Goal: Information Seeking & Learning: Compare options

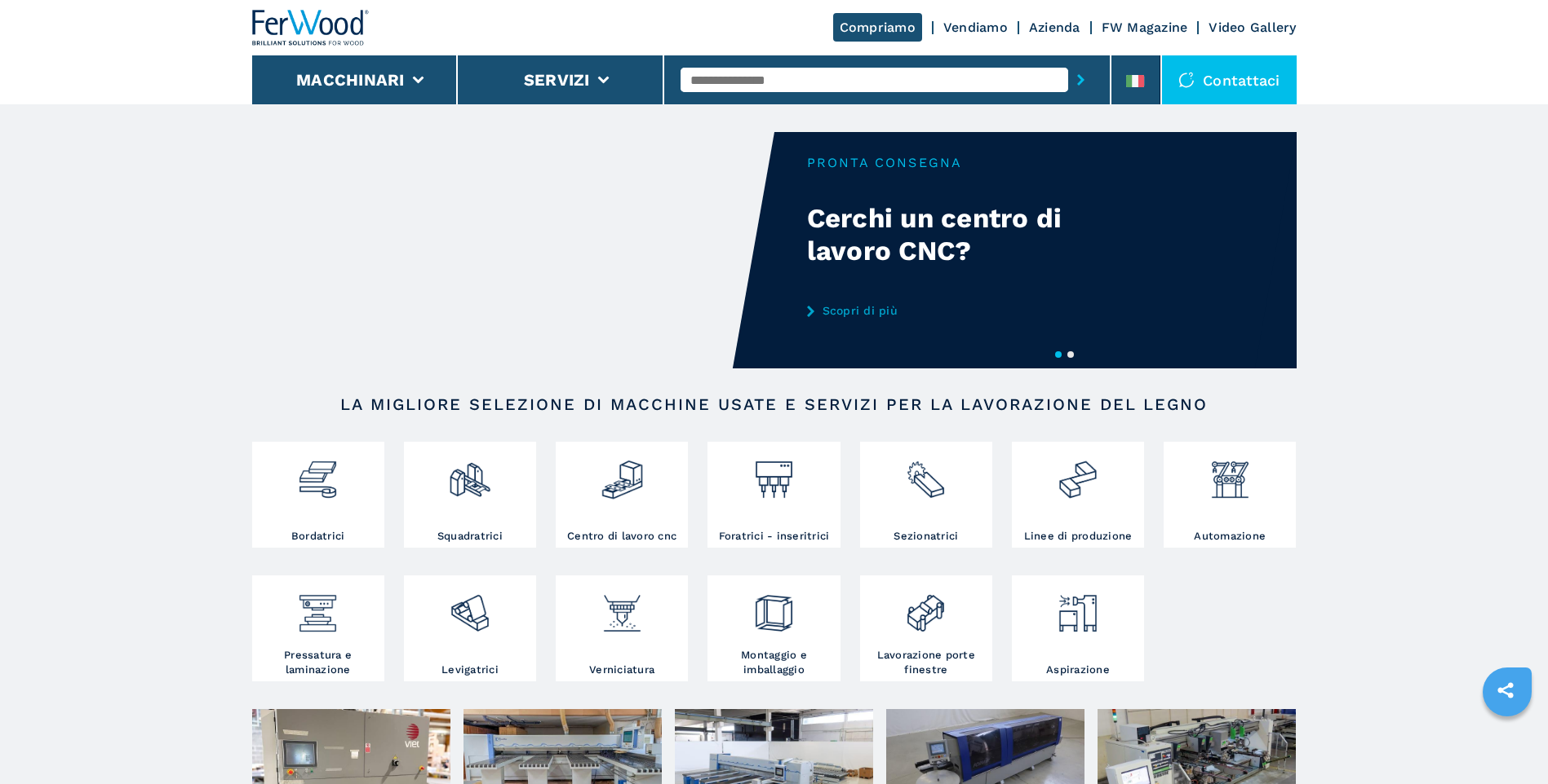
click at [876, 307] on link "Scopri di più" at bounding box center [966, 311] width 320 height 13
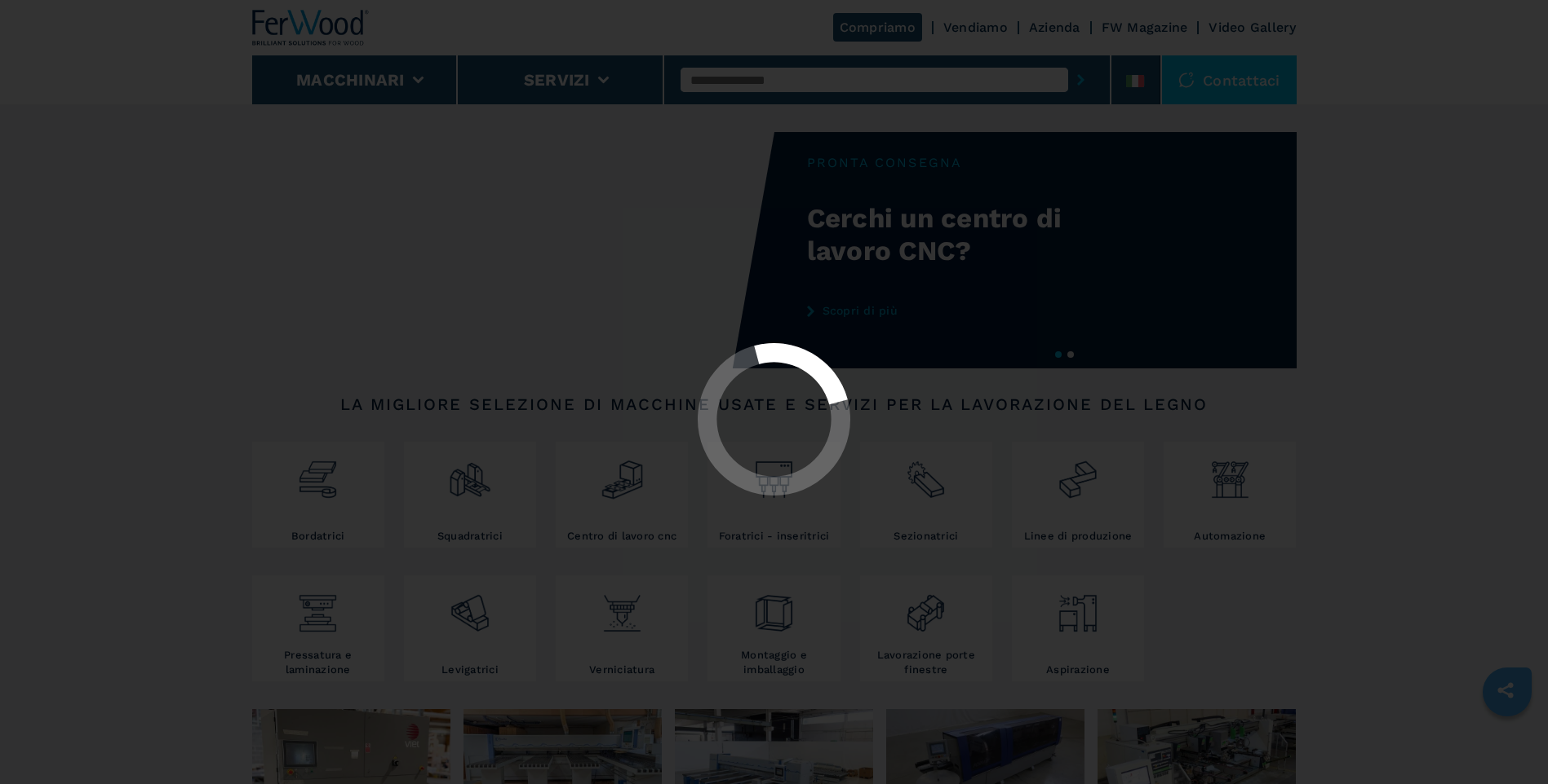
select select "**********"
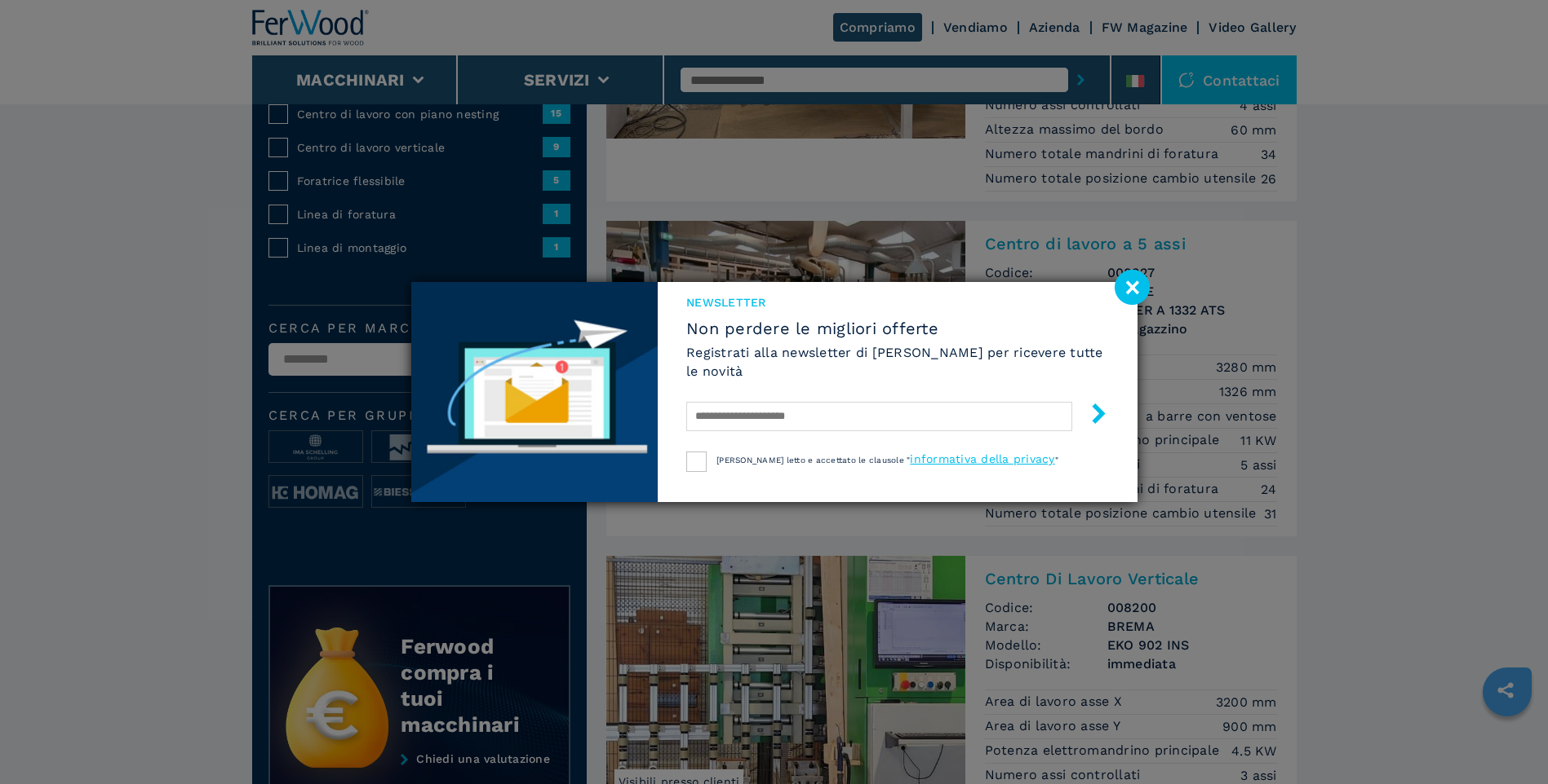
scroll to position [327, 0]
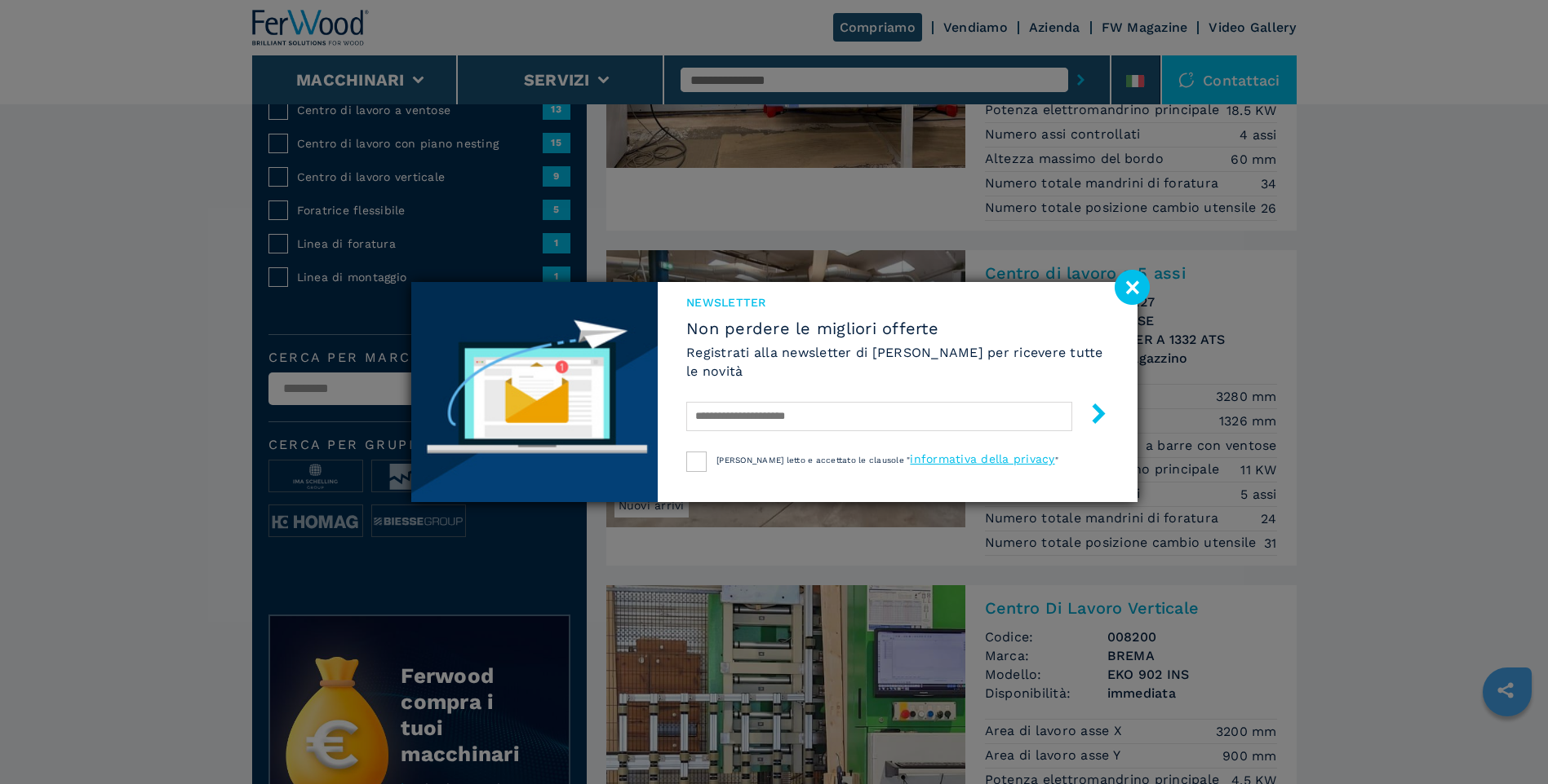
click at [1126, 282] on image at bounding box center [1131, 287] width 35 height 35
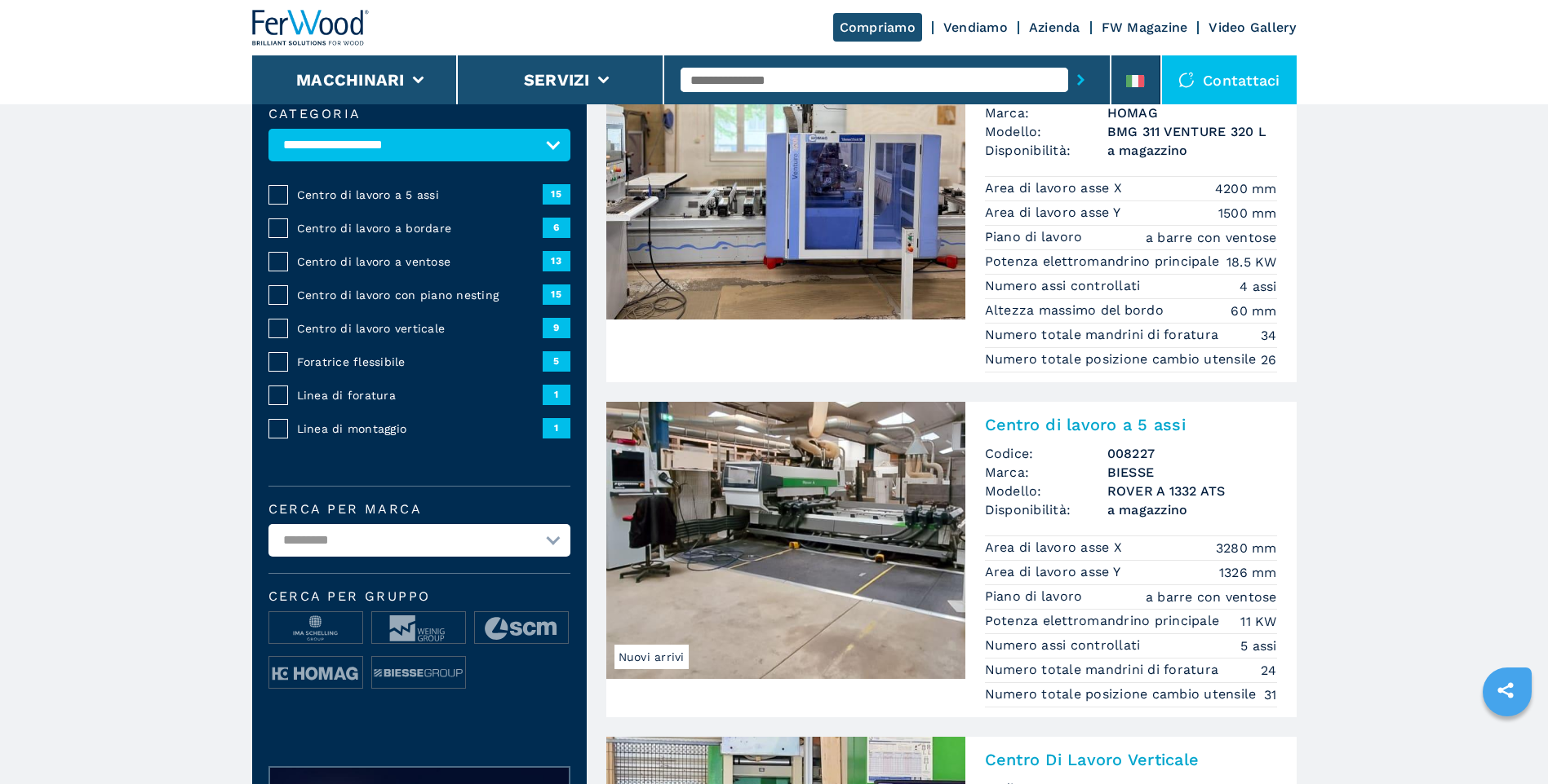
scroll to position [163, 0]
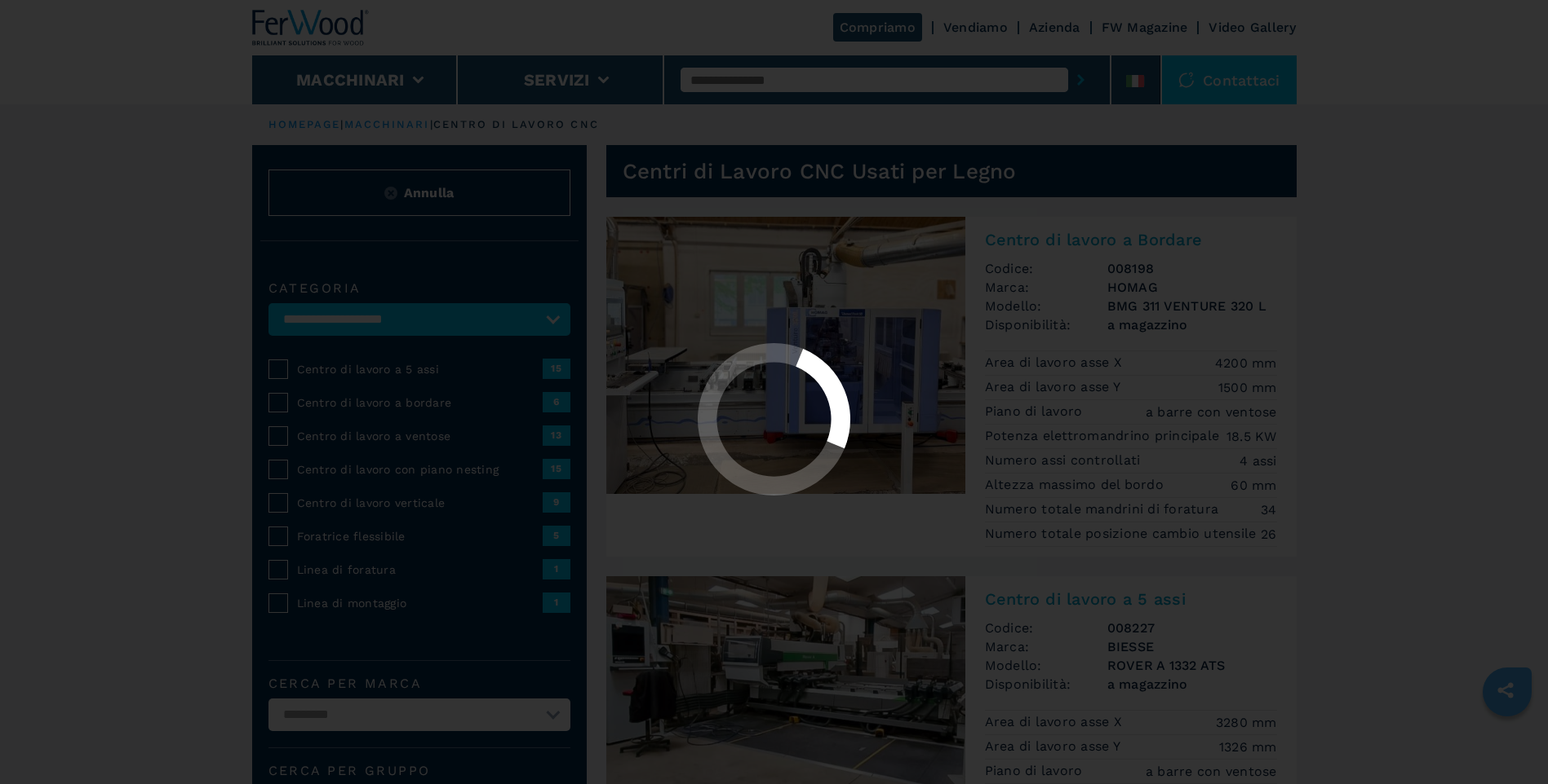
select select "**********"
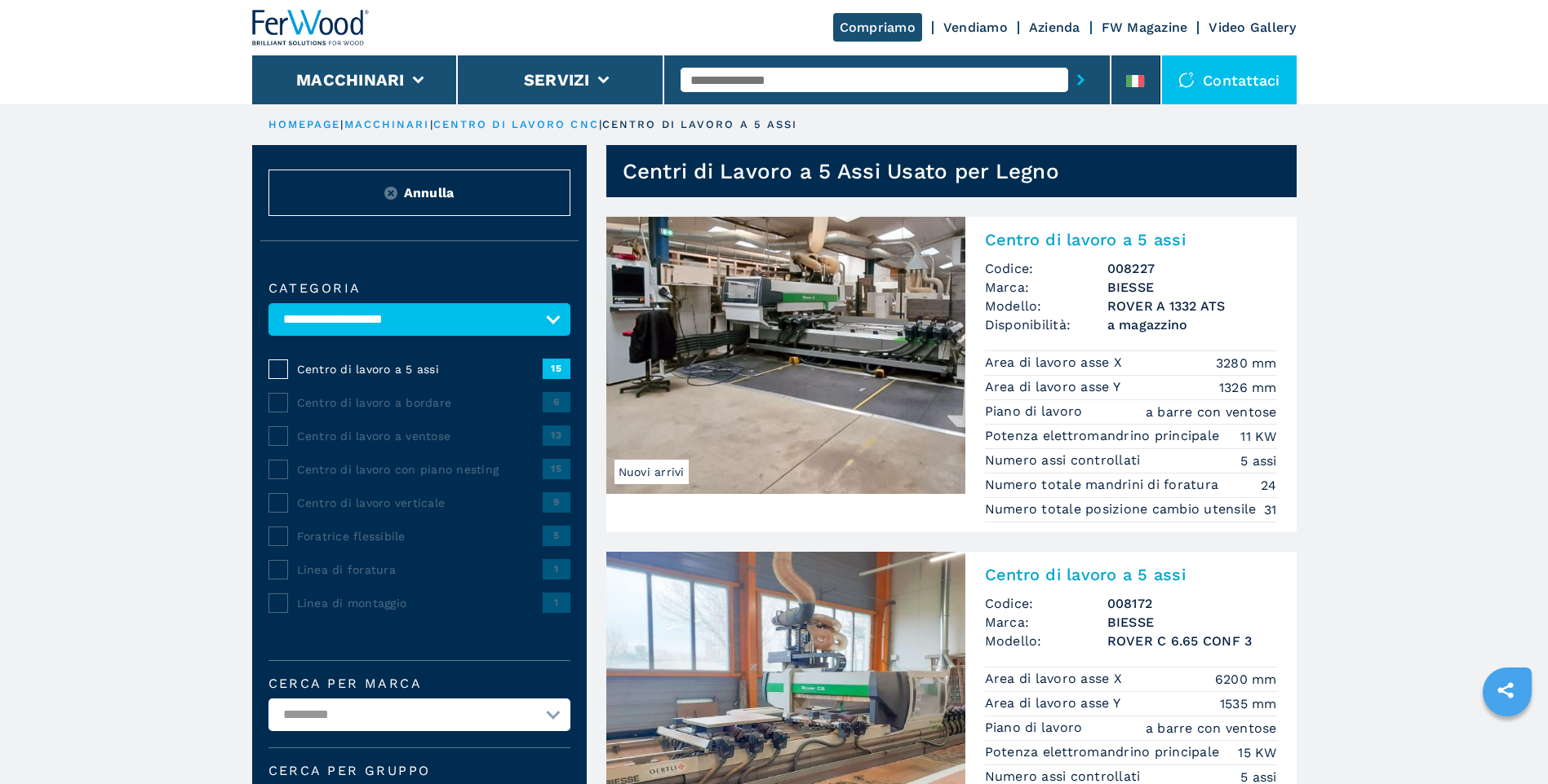
click at [753, 362] on img at bounding box center [785, 356] width 359 height 278
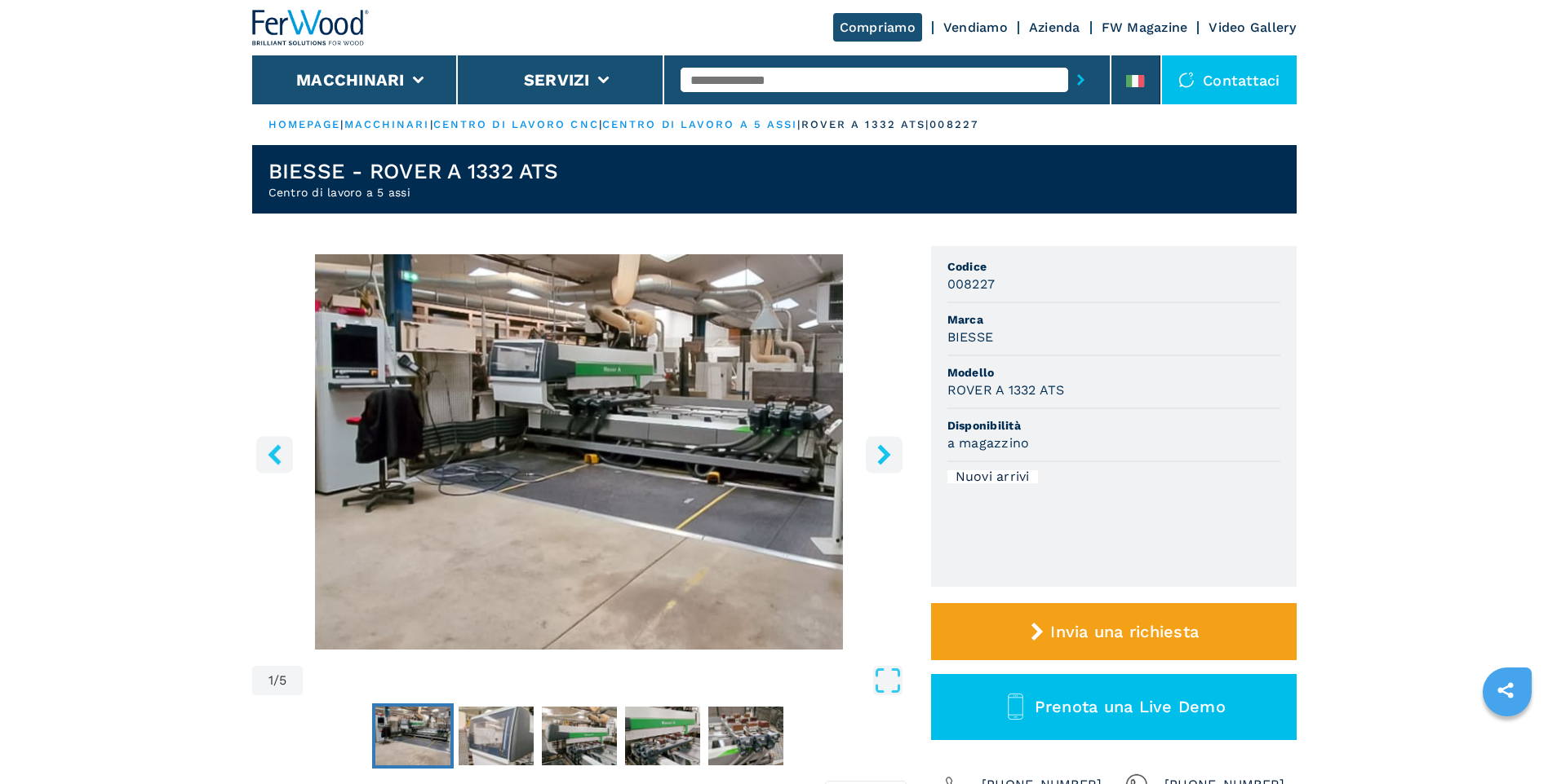
click at [602, 372] on img "Go to Slide 1" at bounding box center [579, 452] width 655 height 395
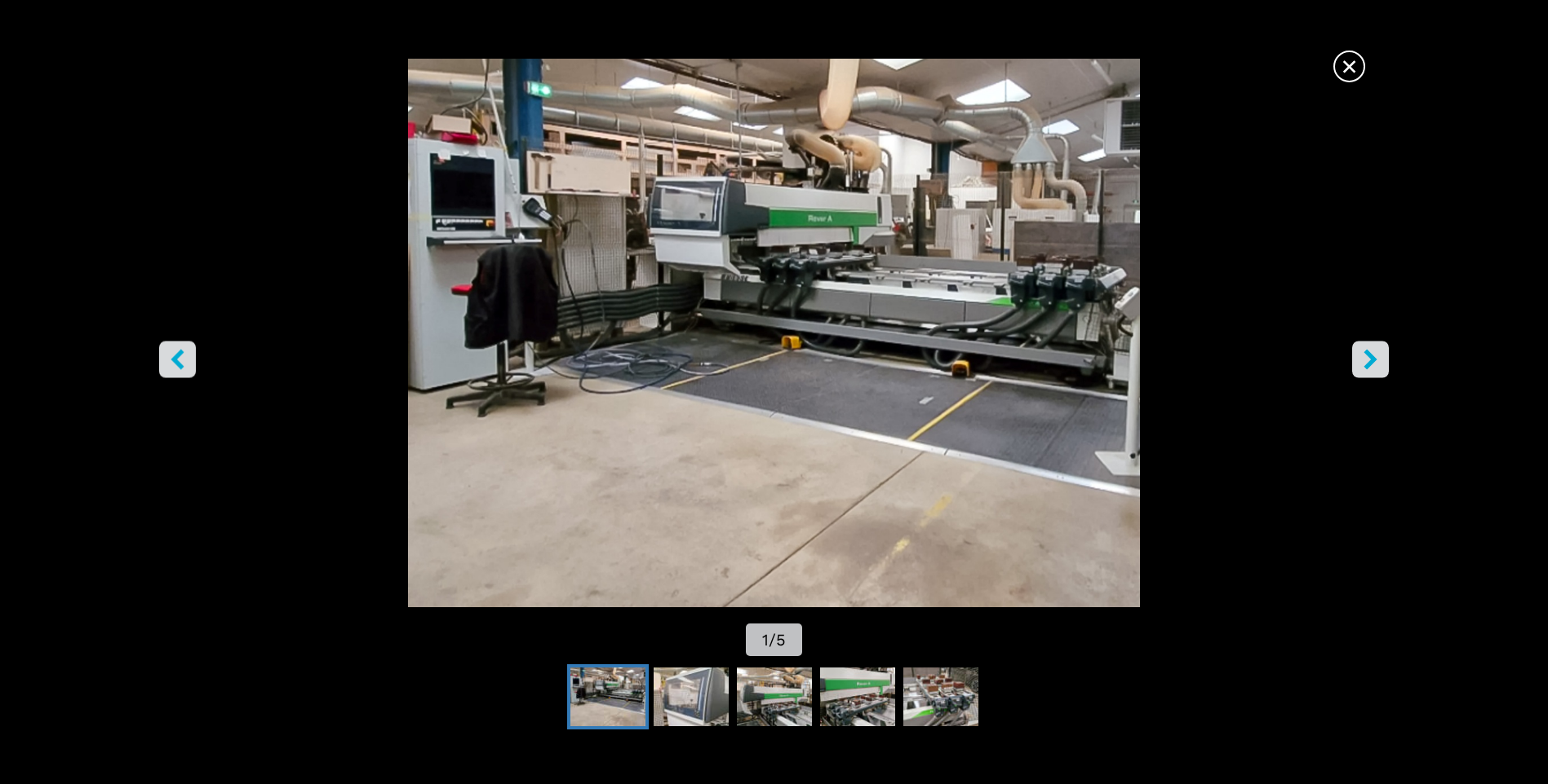
click at [957, 380] on img "Go to Slide 1" at bounding box center [774, 333] width 1393 height 548
click at [1384, 356] on button "right-button" at bounding box center [1370, 360] width 37 height 37
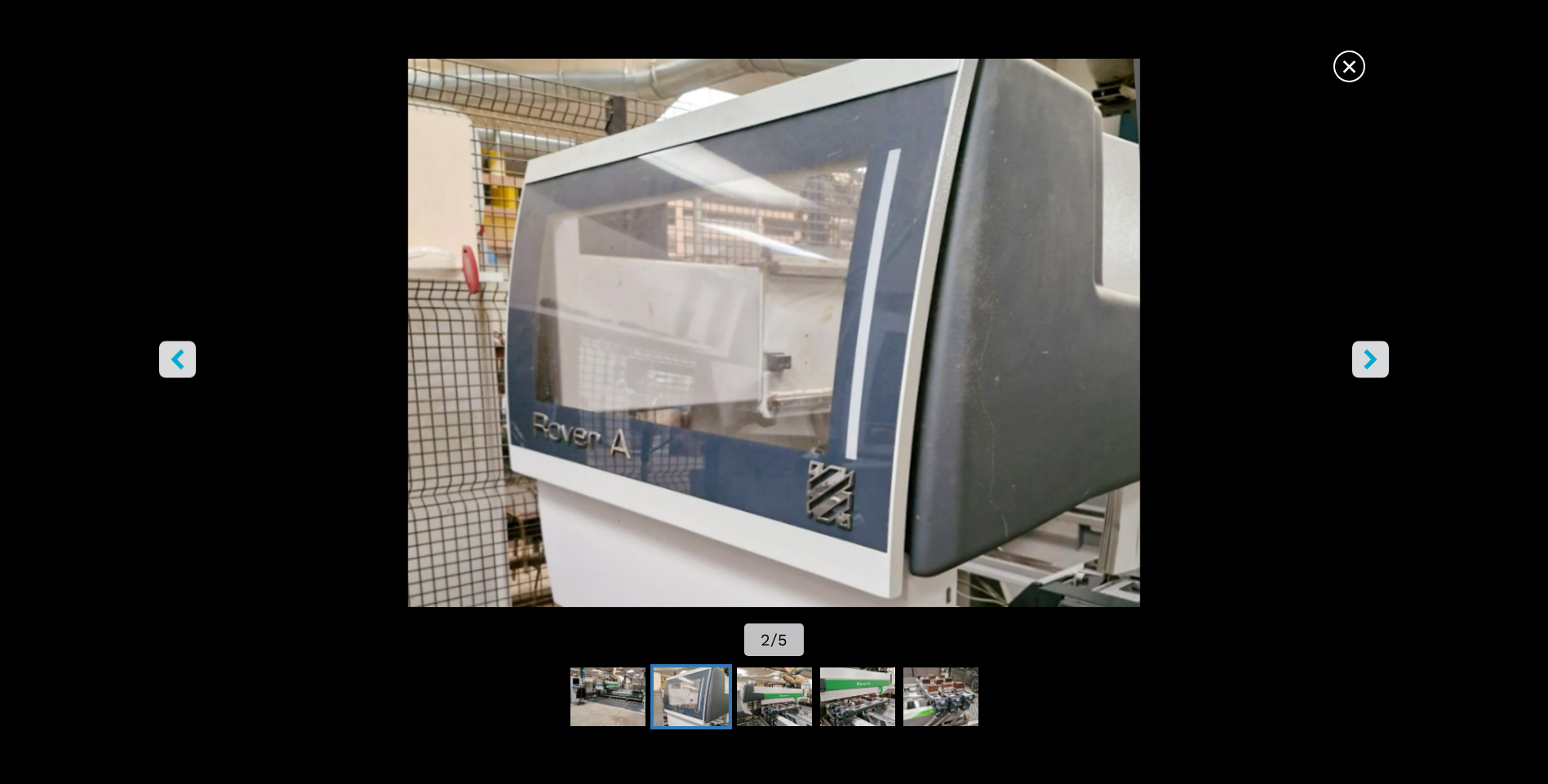
click at [1382, 355] on button "right-button" at bounding box center [1370, 360] width 37 height 37
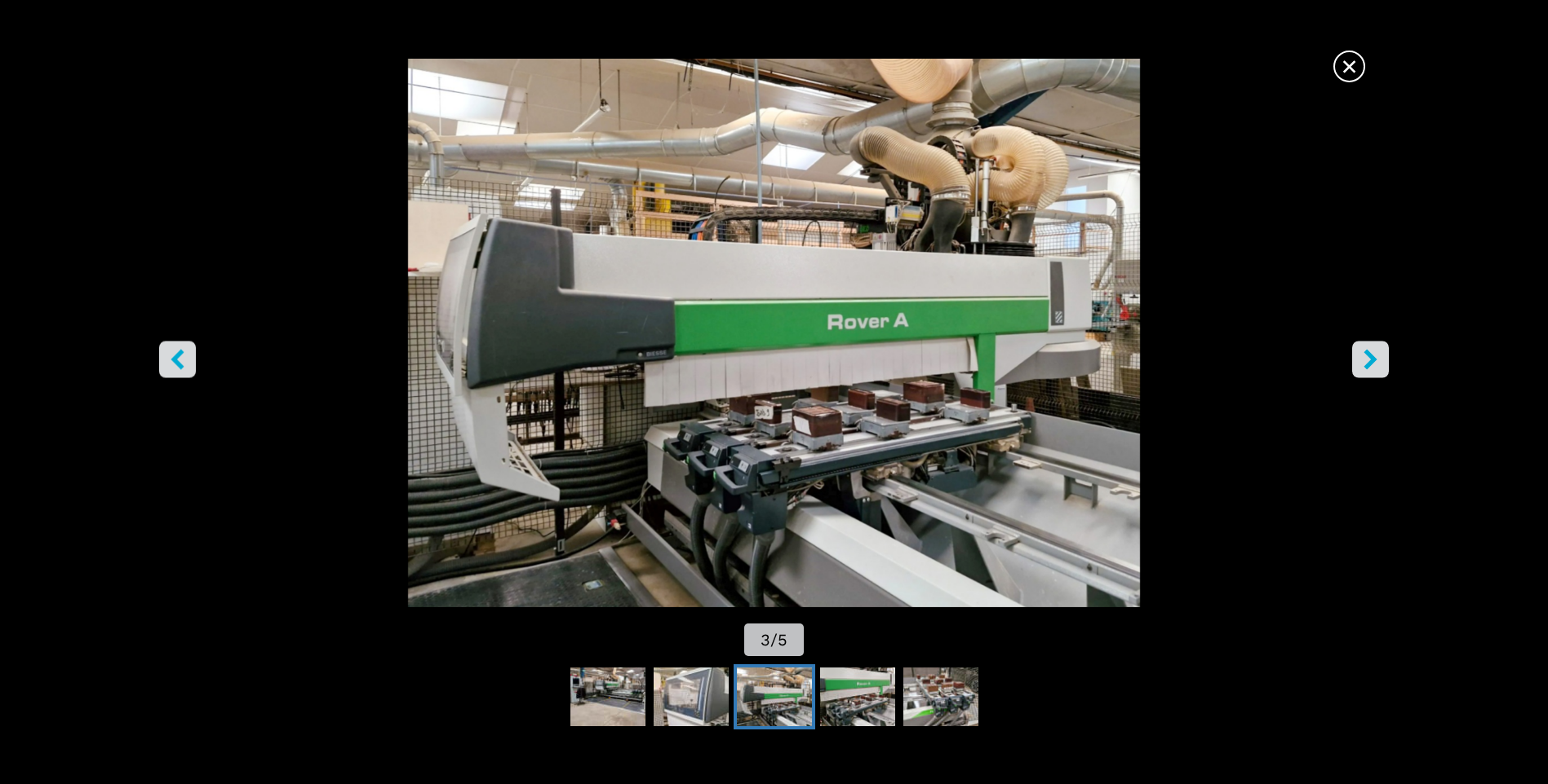
click at [1382, 355] on button "right-button" at bounding box center [1370, 360] width 37 height 37
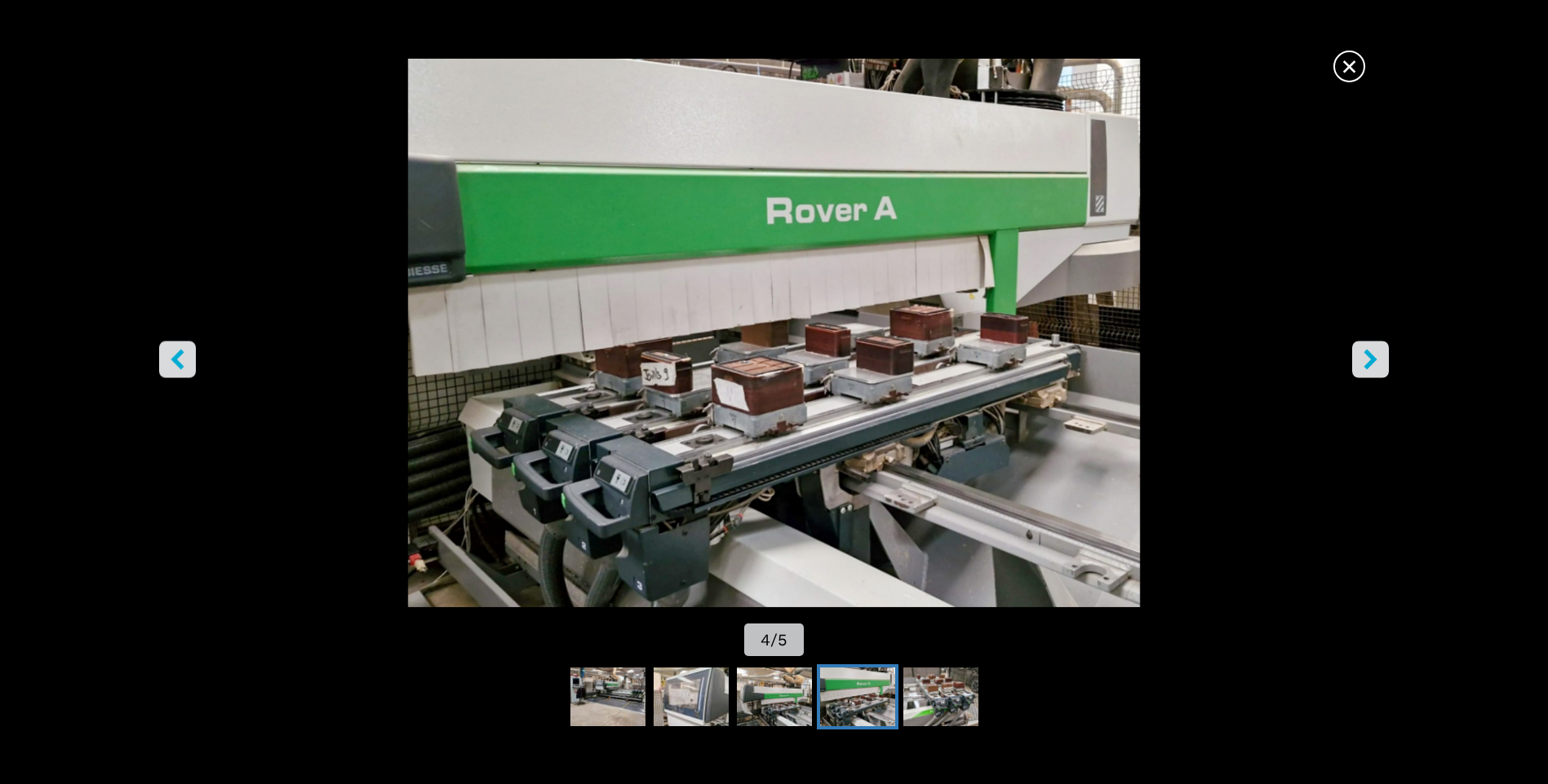
click at [1382, 355] on button "right-button" at bounding box center [1370, 360] width 37 height 37
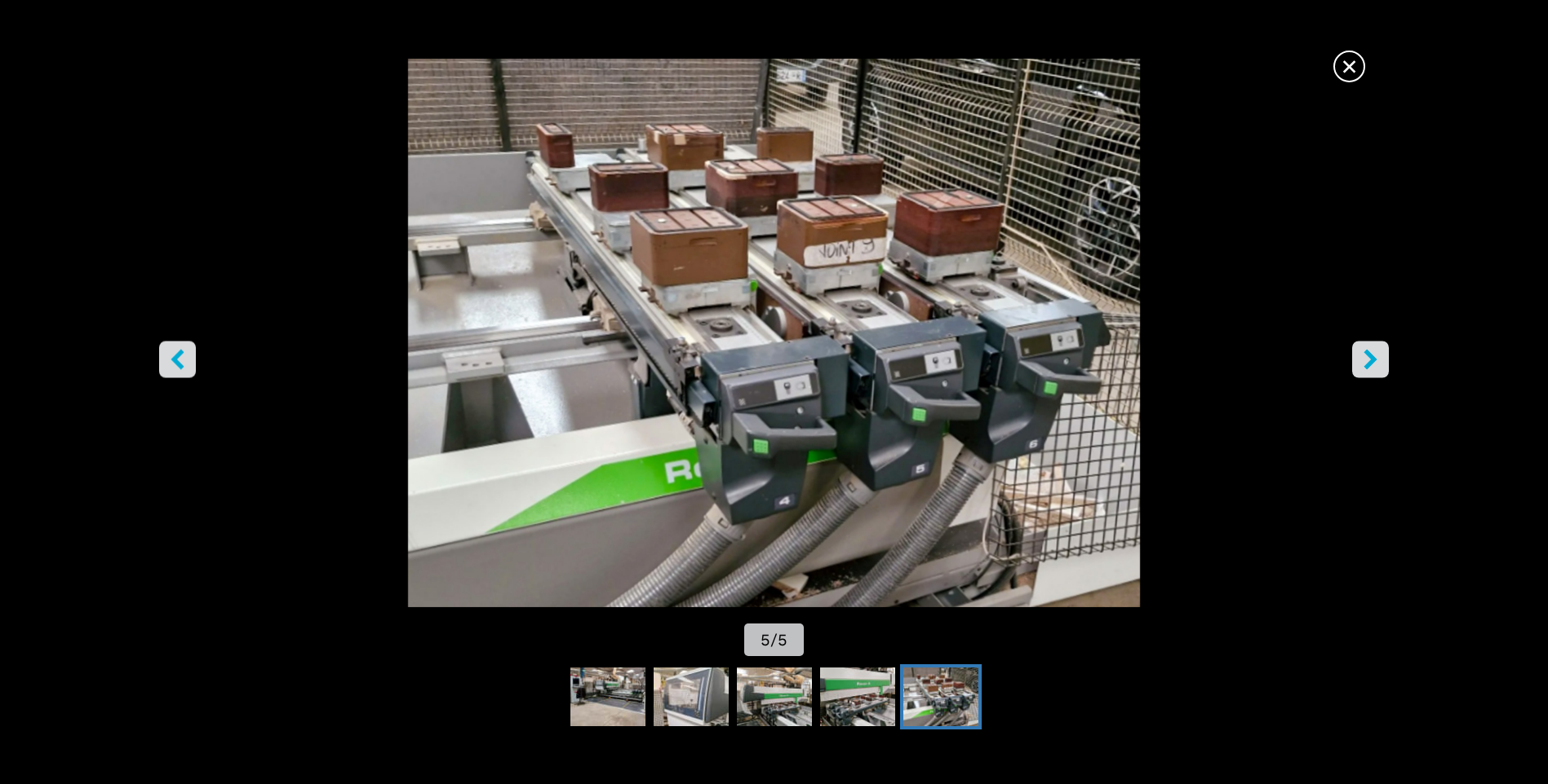
click at [1382, 355] on button "right-button" at bounding box center [1370, 360] width 37 height 37
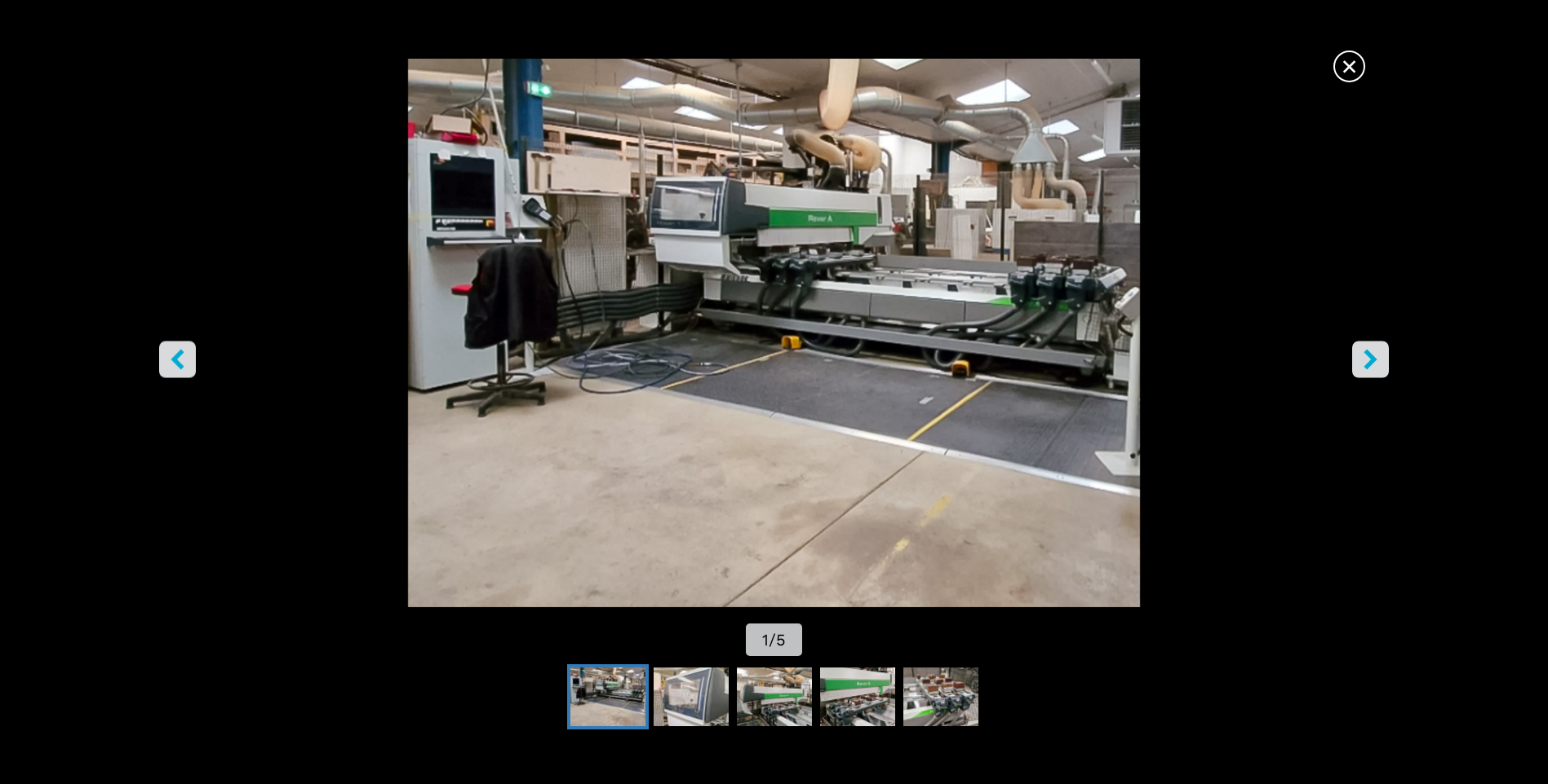
click at [1346, 69] on span "×" at bounding box center [1349, 63] width 29 height 29
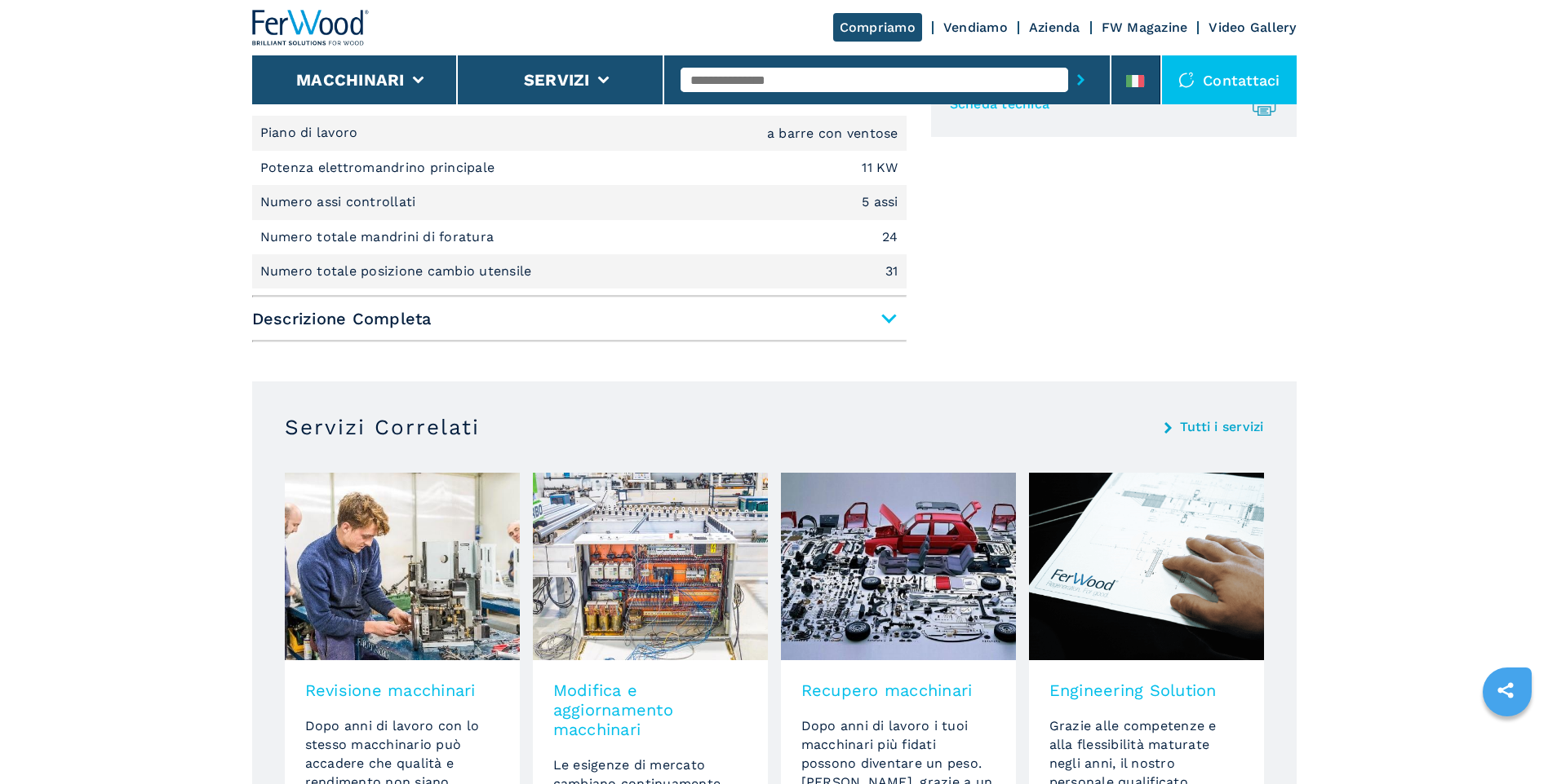
scroll to position [815, 0]
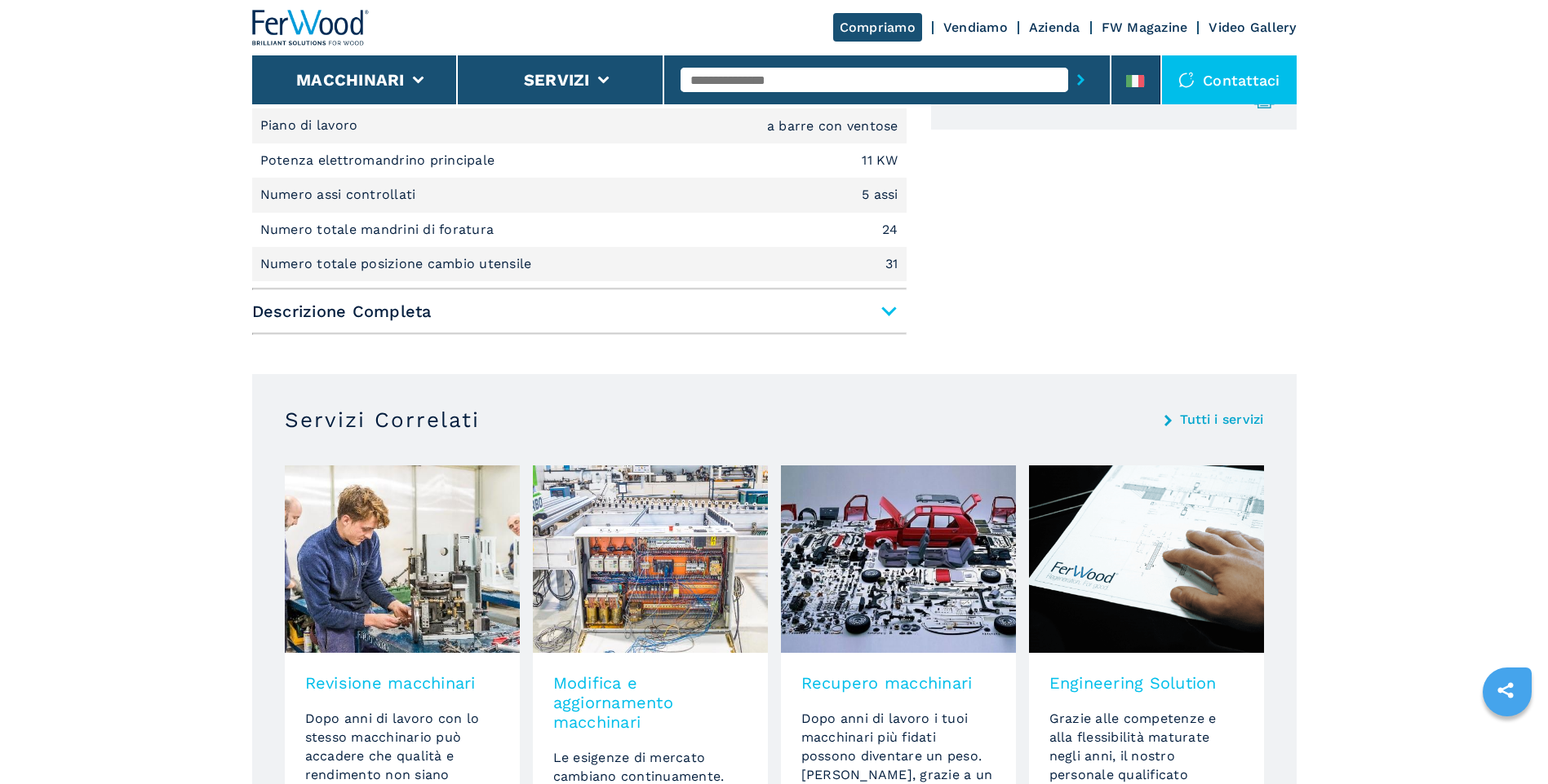
click at [891, 306] on span "Descrizione Completa" at bounding box center [579, 311] width 655 height 29
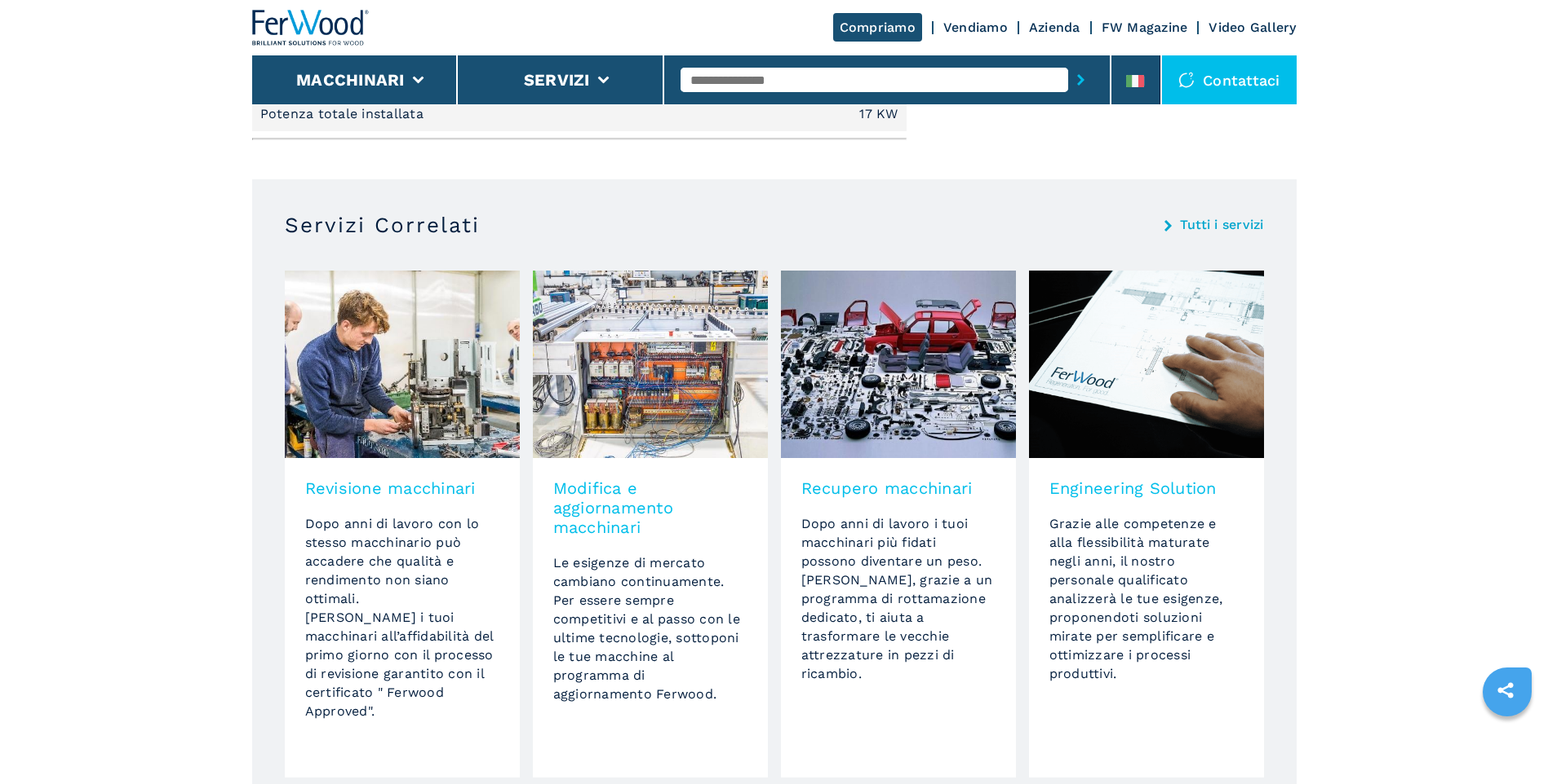
scroll to position [2610, 0]
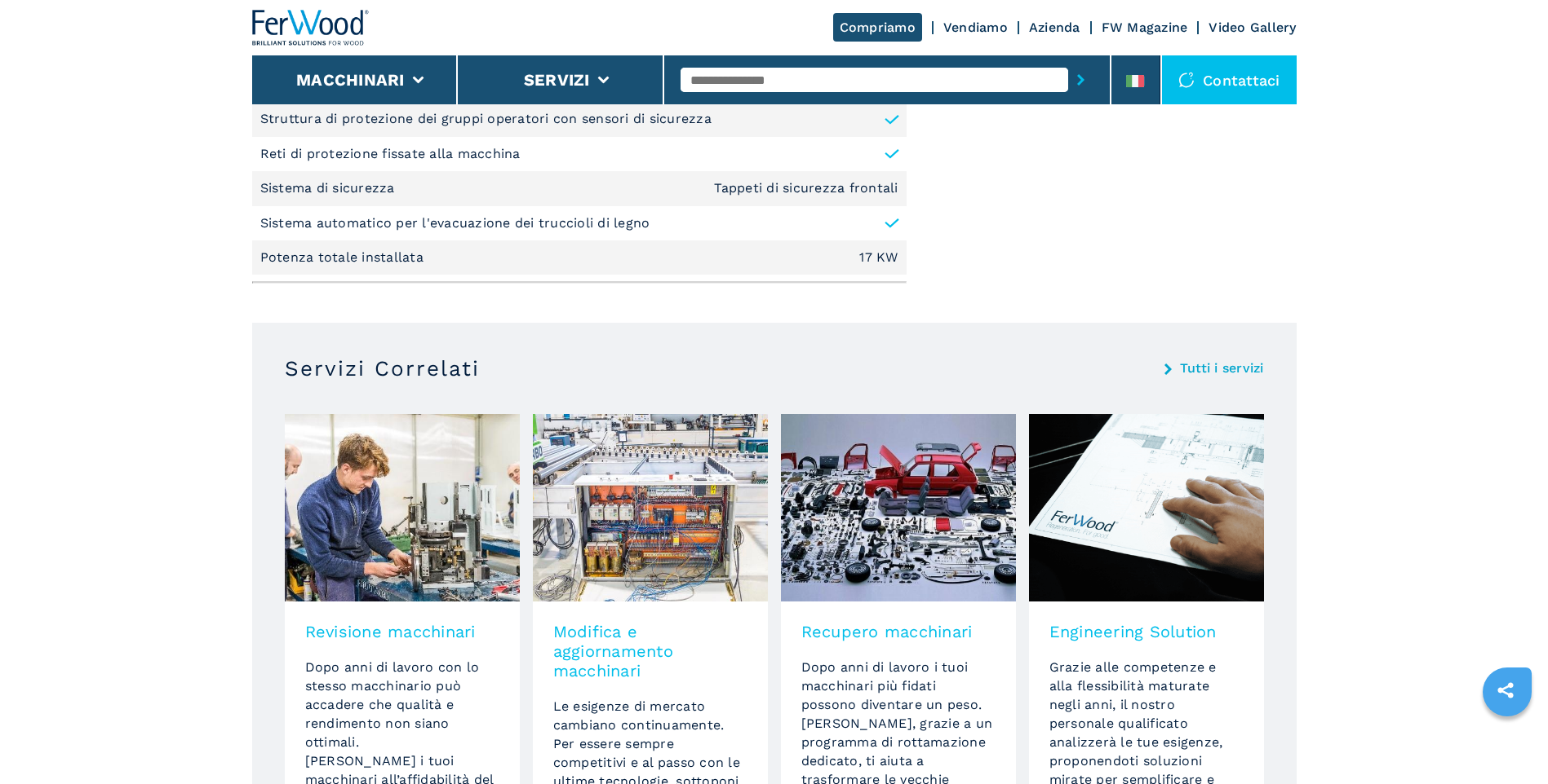
select select "**********"
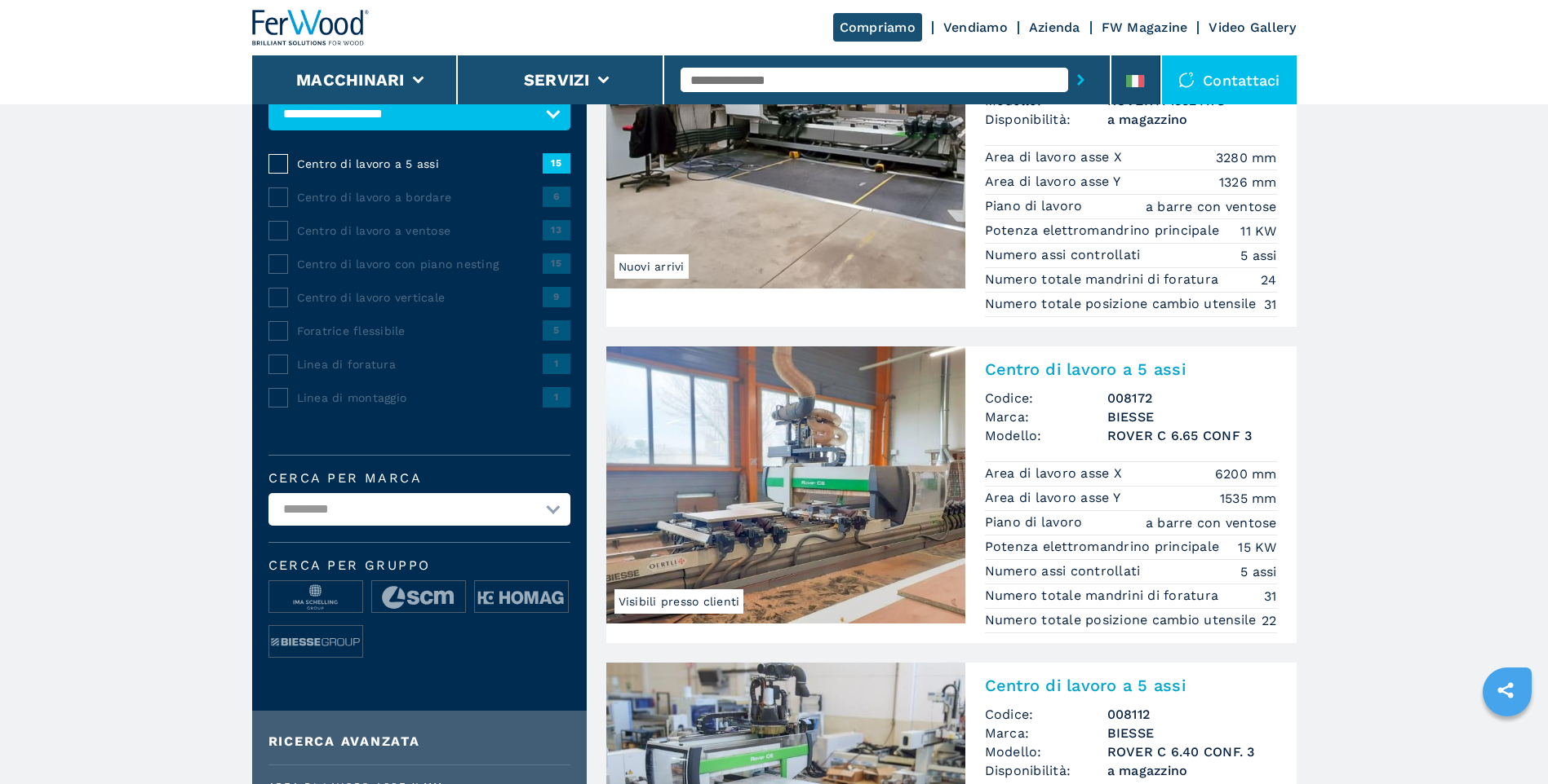
scroll to position [245, 0]
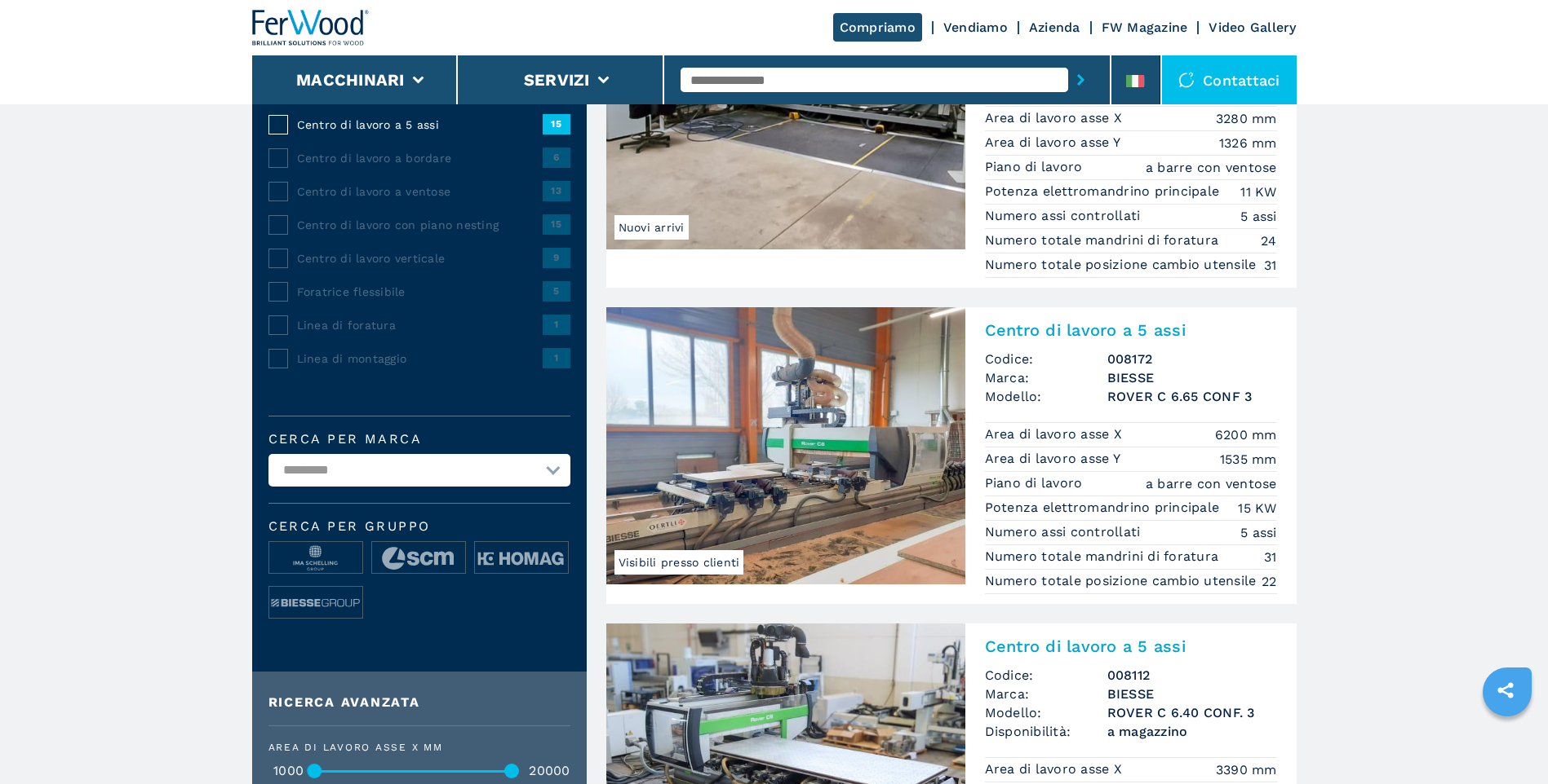
click at [784, 388] on img at bounding box center [785, 446] width 359 height 278
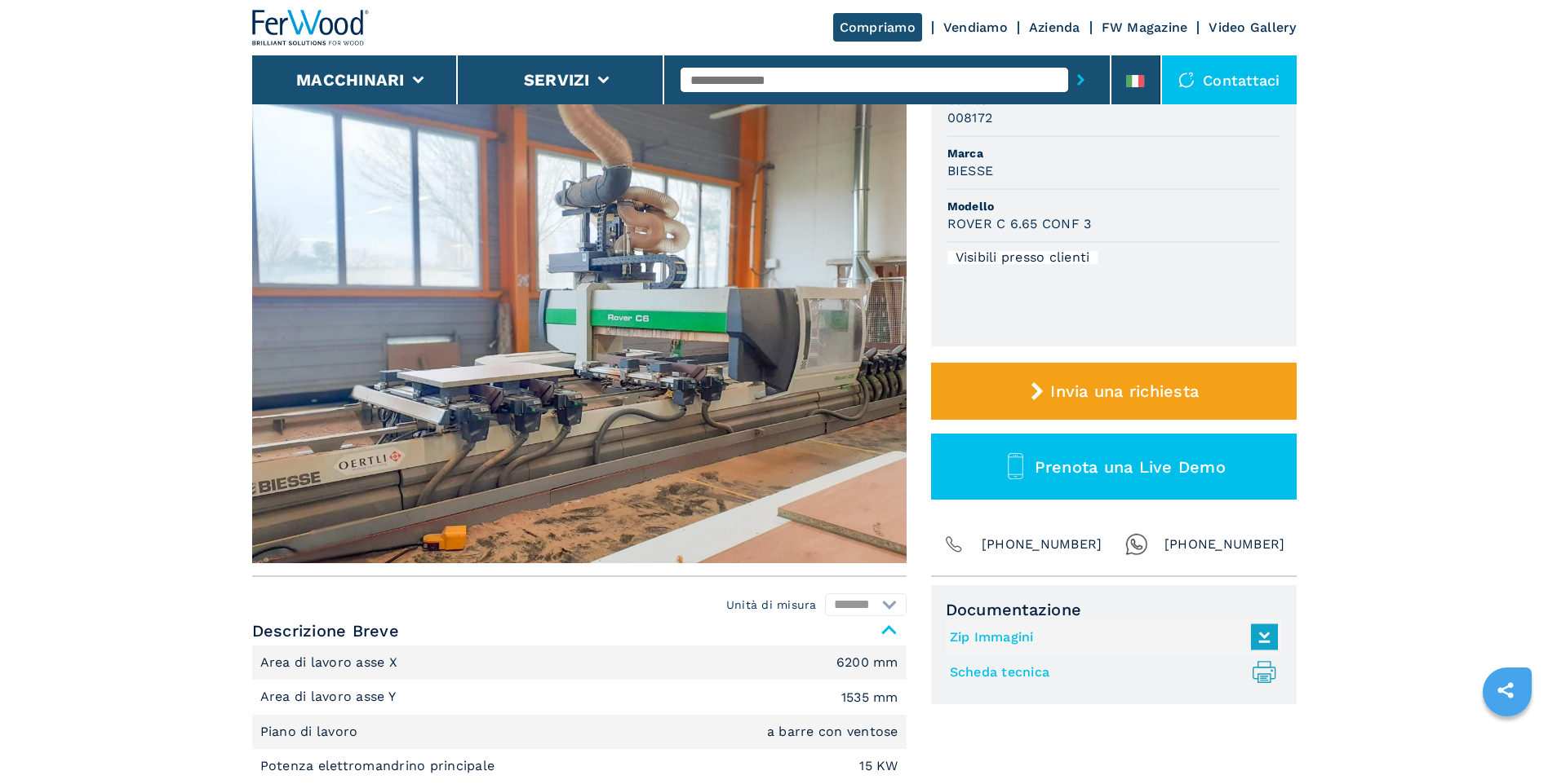
scroll to position [163, 0]
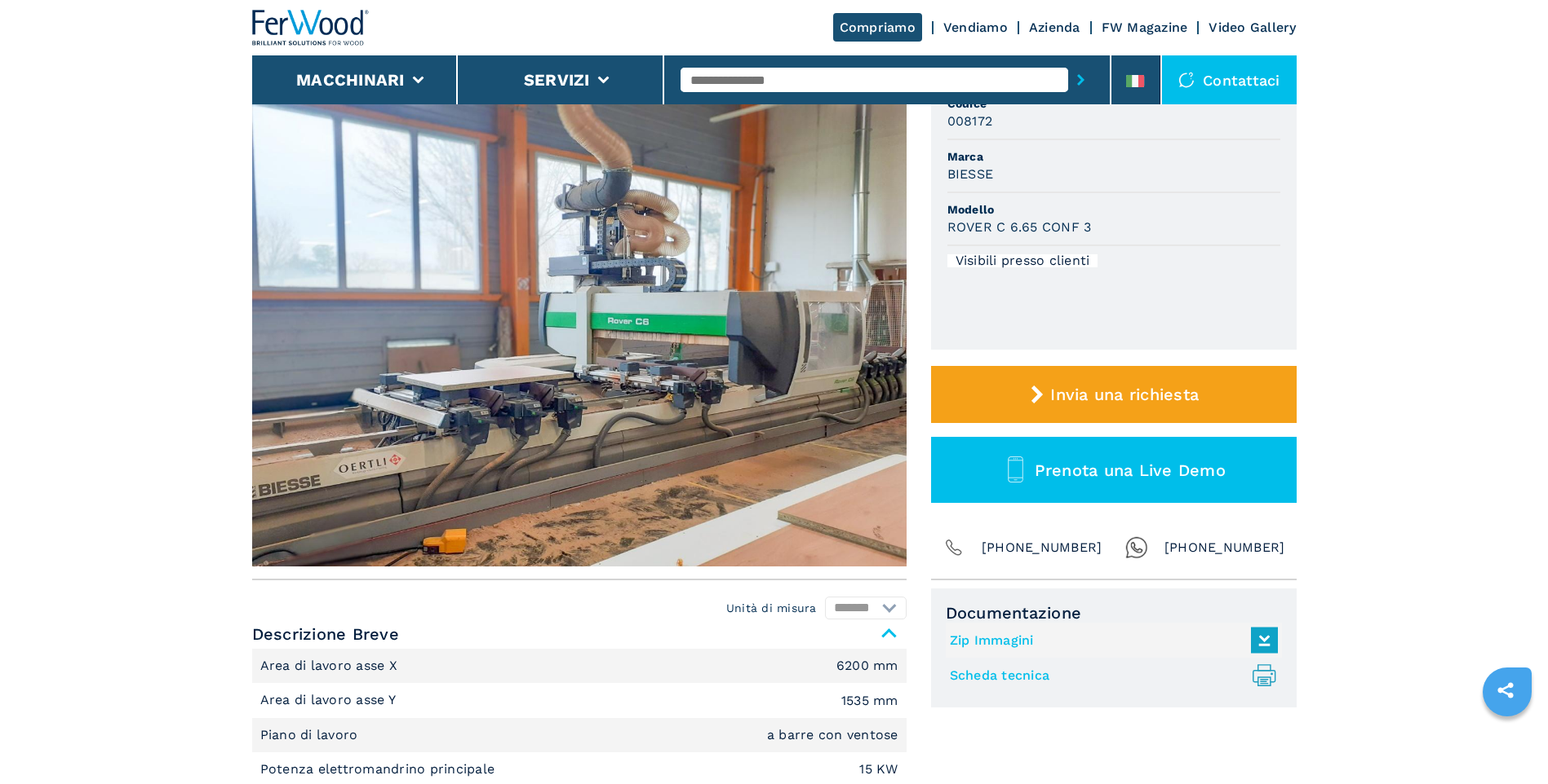
click at [696, 390] on img at bounding box center [579, 325] width 655 height 483
click at [696, 337] on img at bounding box center [579, 325] width 655 height 483
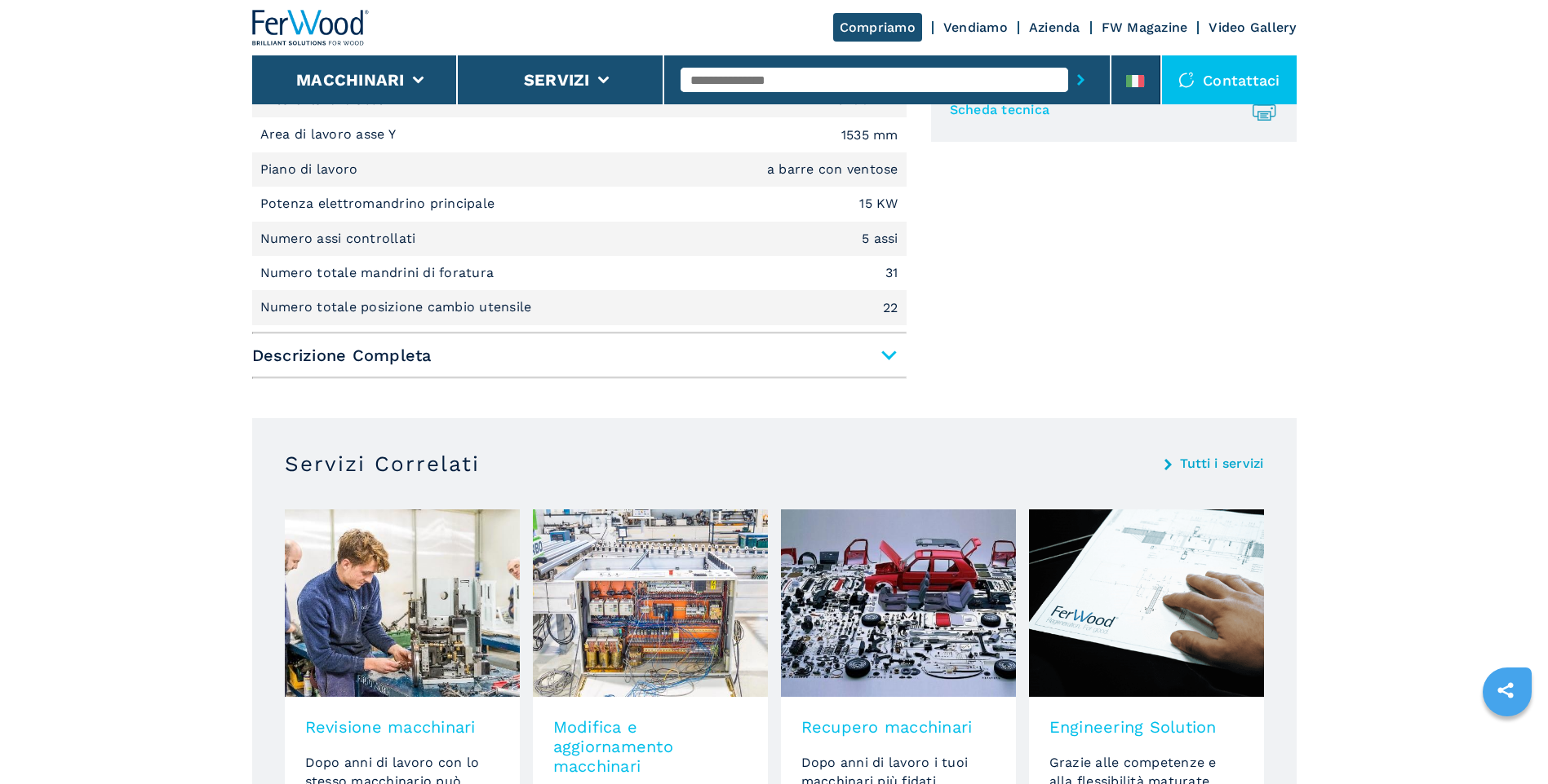
scroll to position [734, 0]
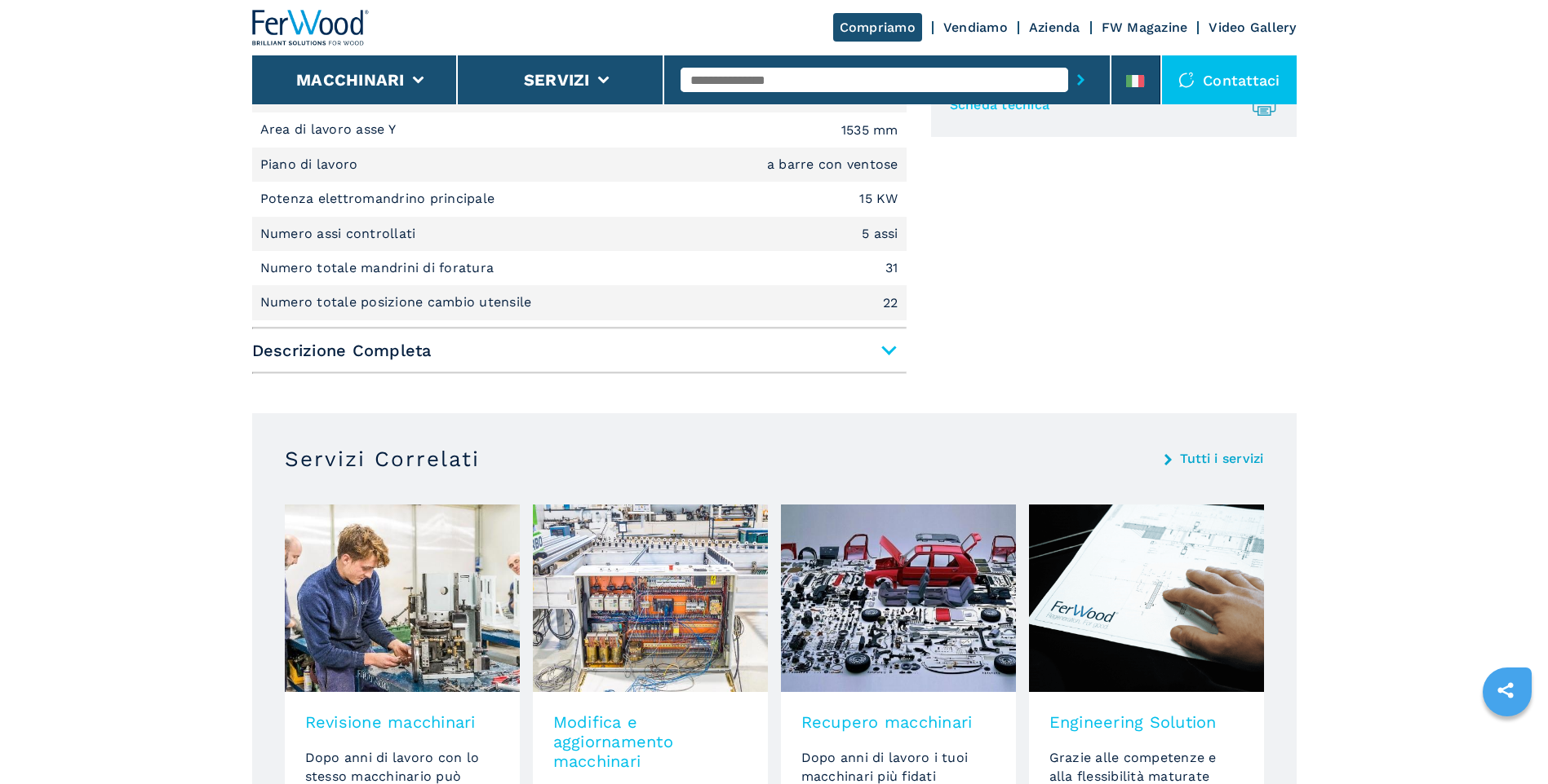
click at [888, 357] on span "Descrizione Completa" at bounding box center [579, 350] width 655 height 29
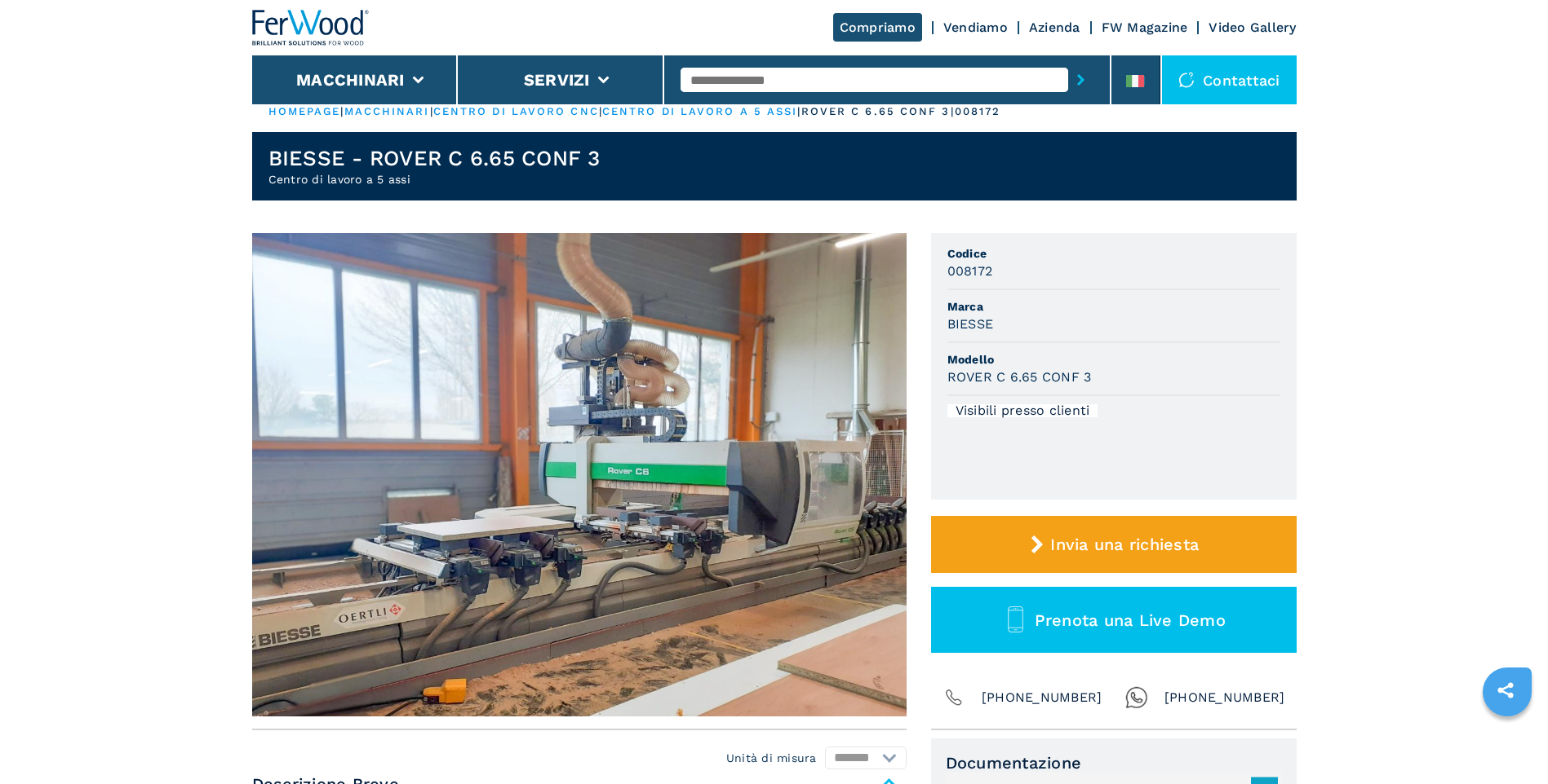
scroll to position [0, 0]
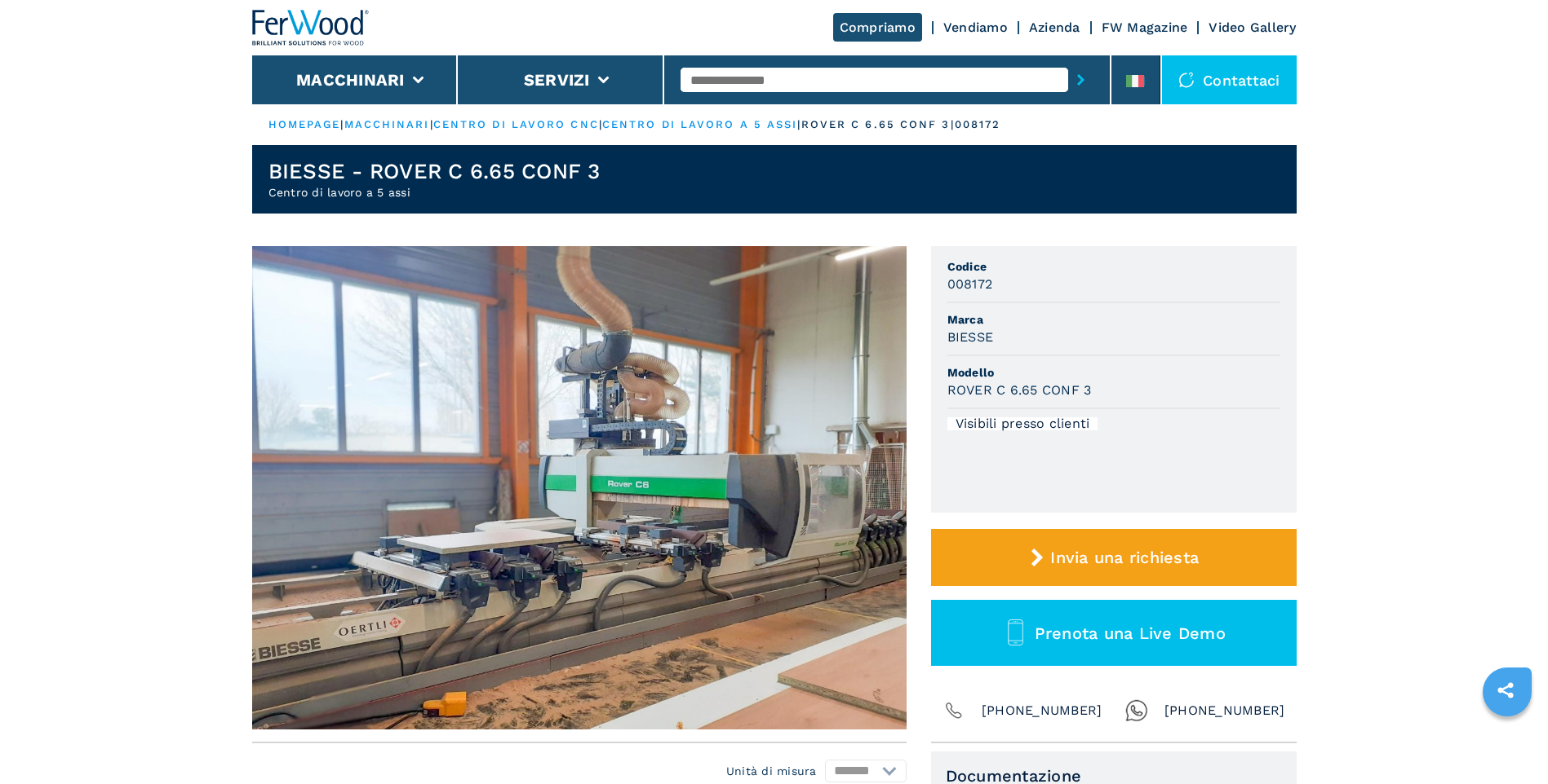
click at [553, 478] on img at bounding box center [579, 488] width 655 height 483
click at [736, 452] on img at bounding box center [579, 488] width 655 height 483
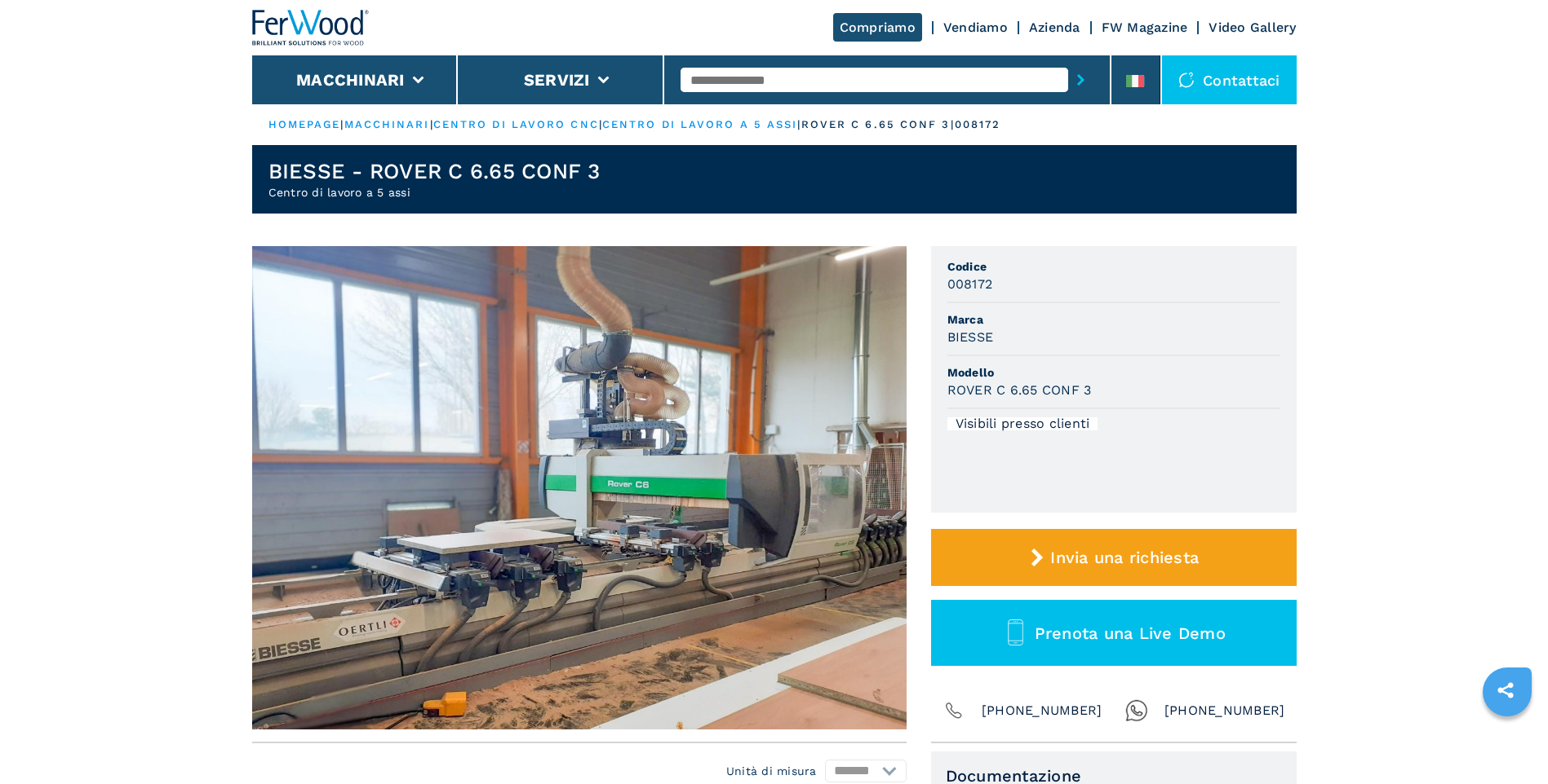
select select "**********"
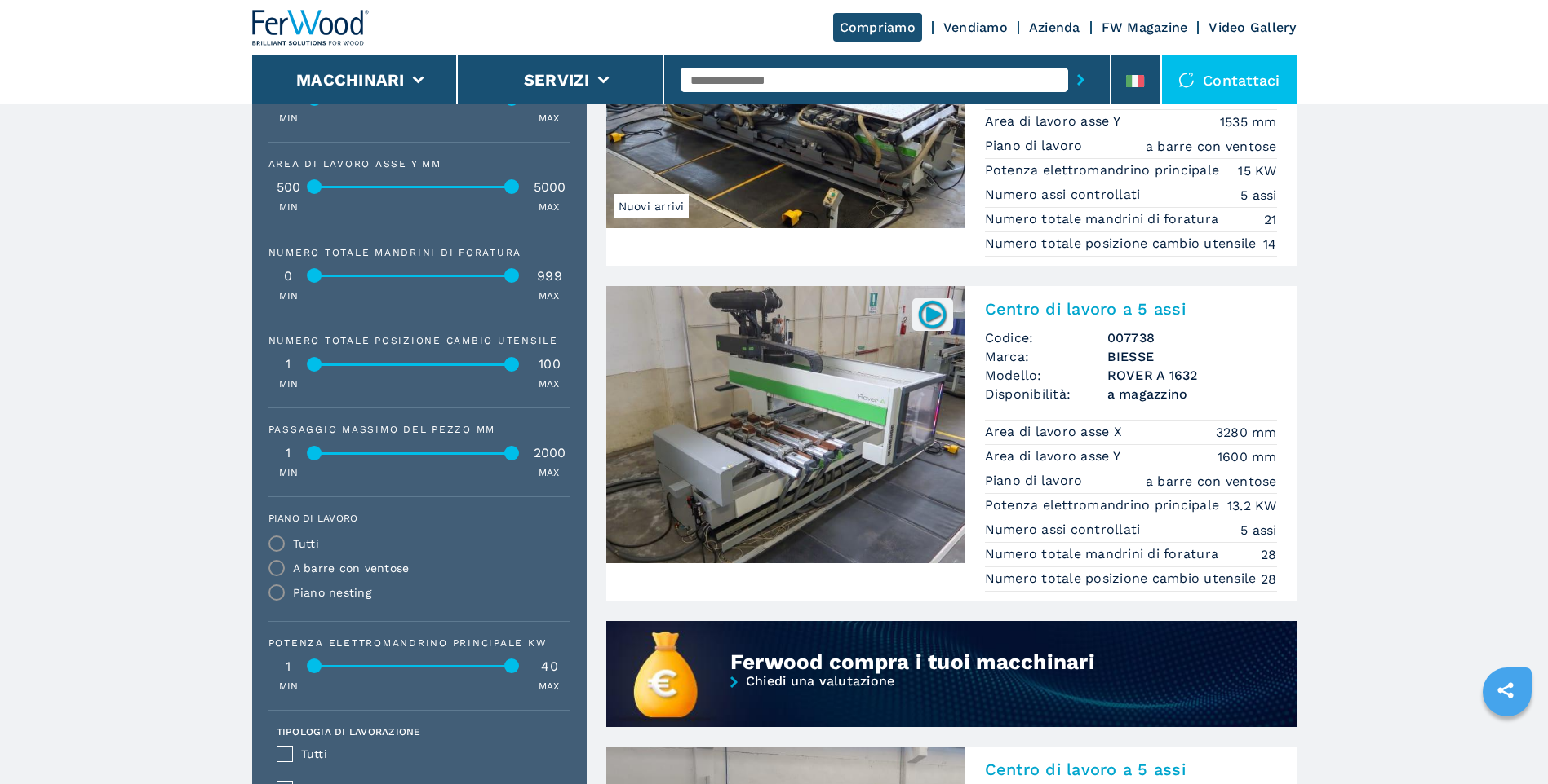
scroll to position [897, 0]
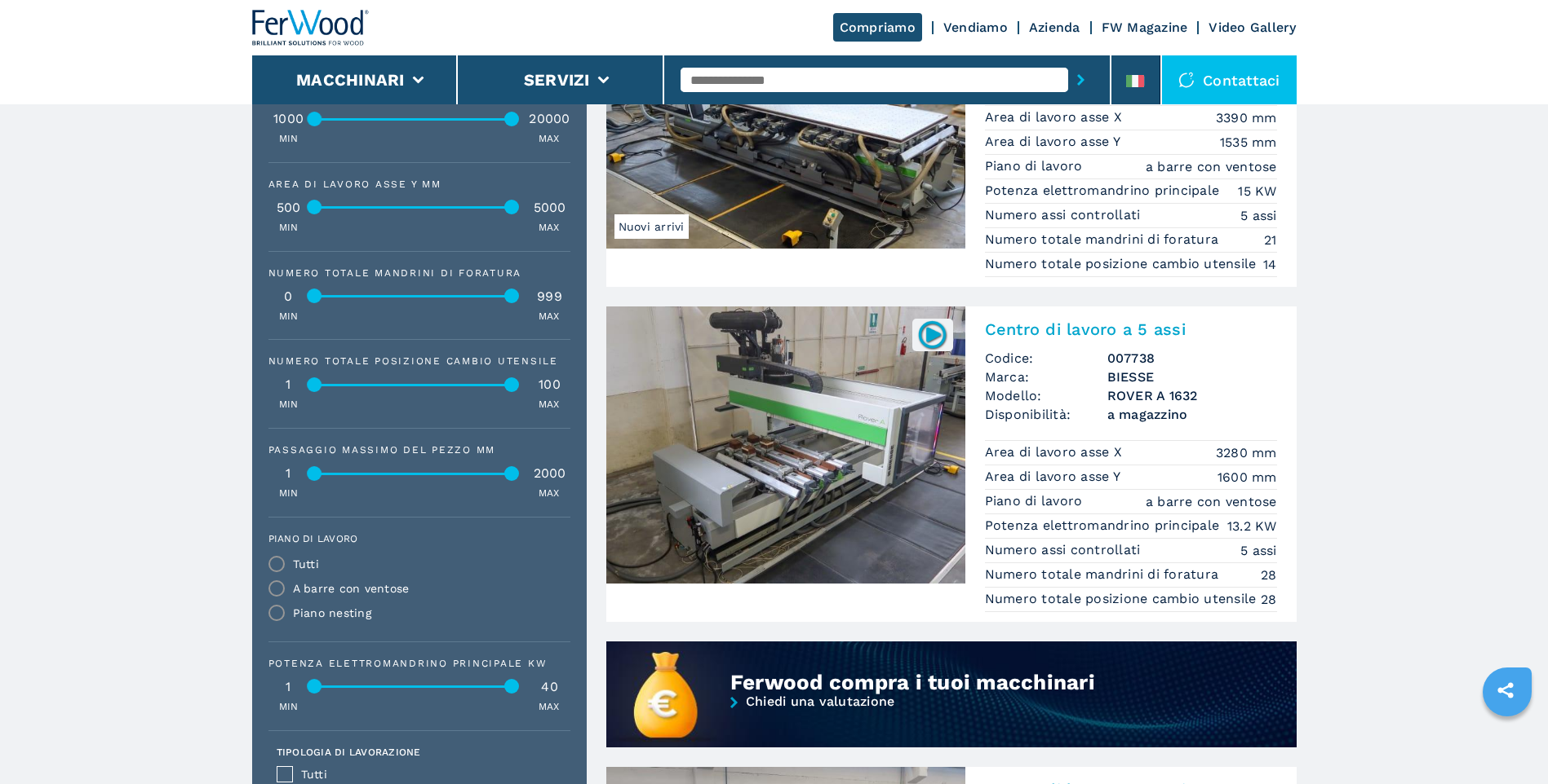
click at [835, 378] on img at bounding box center [785, 445] width 359 height 278
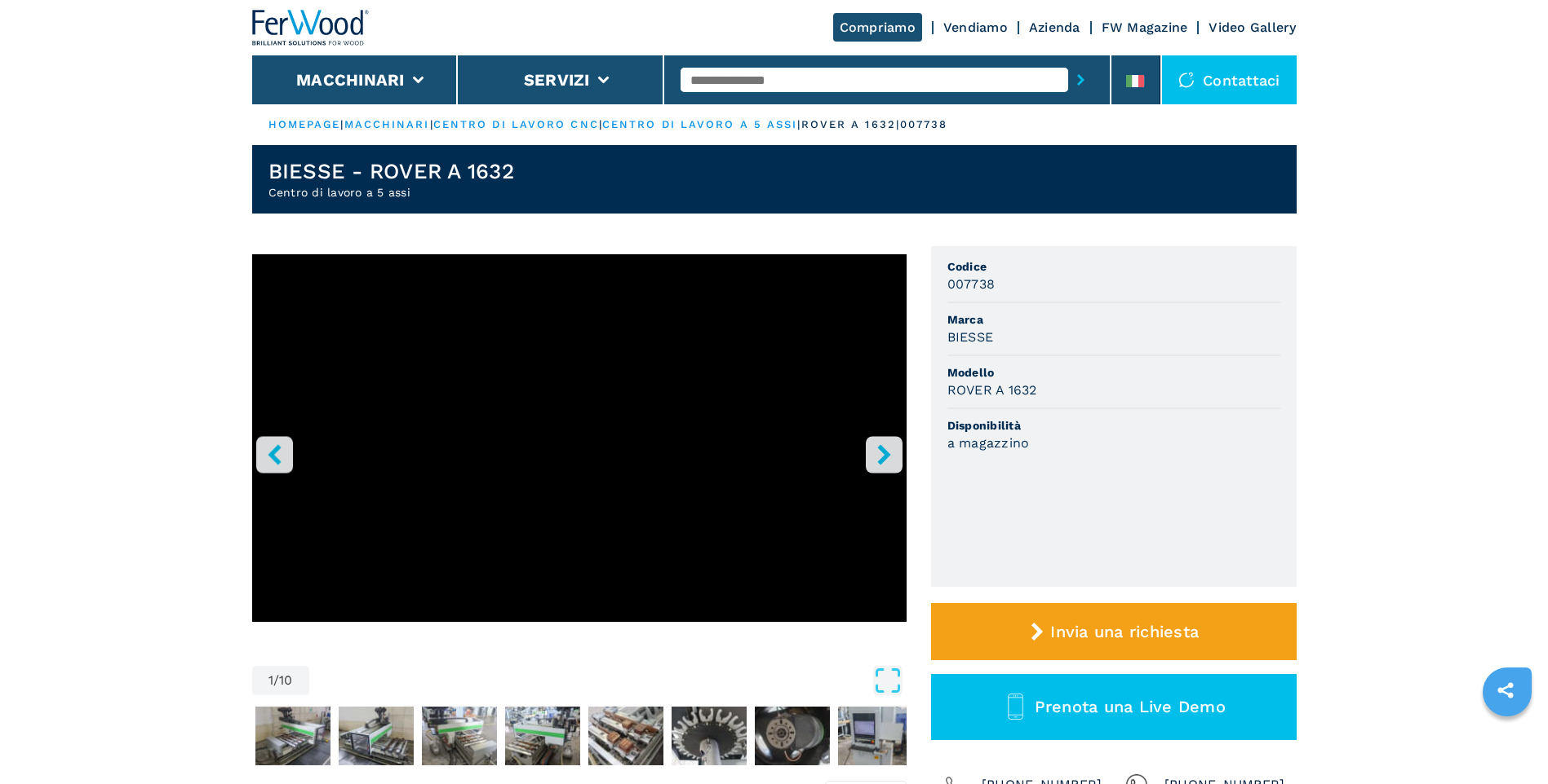
scroll to position [163, 0]
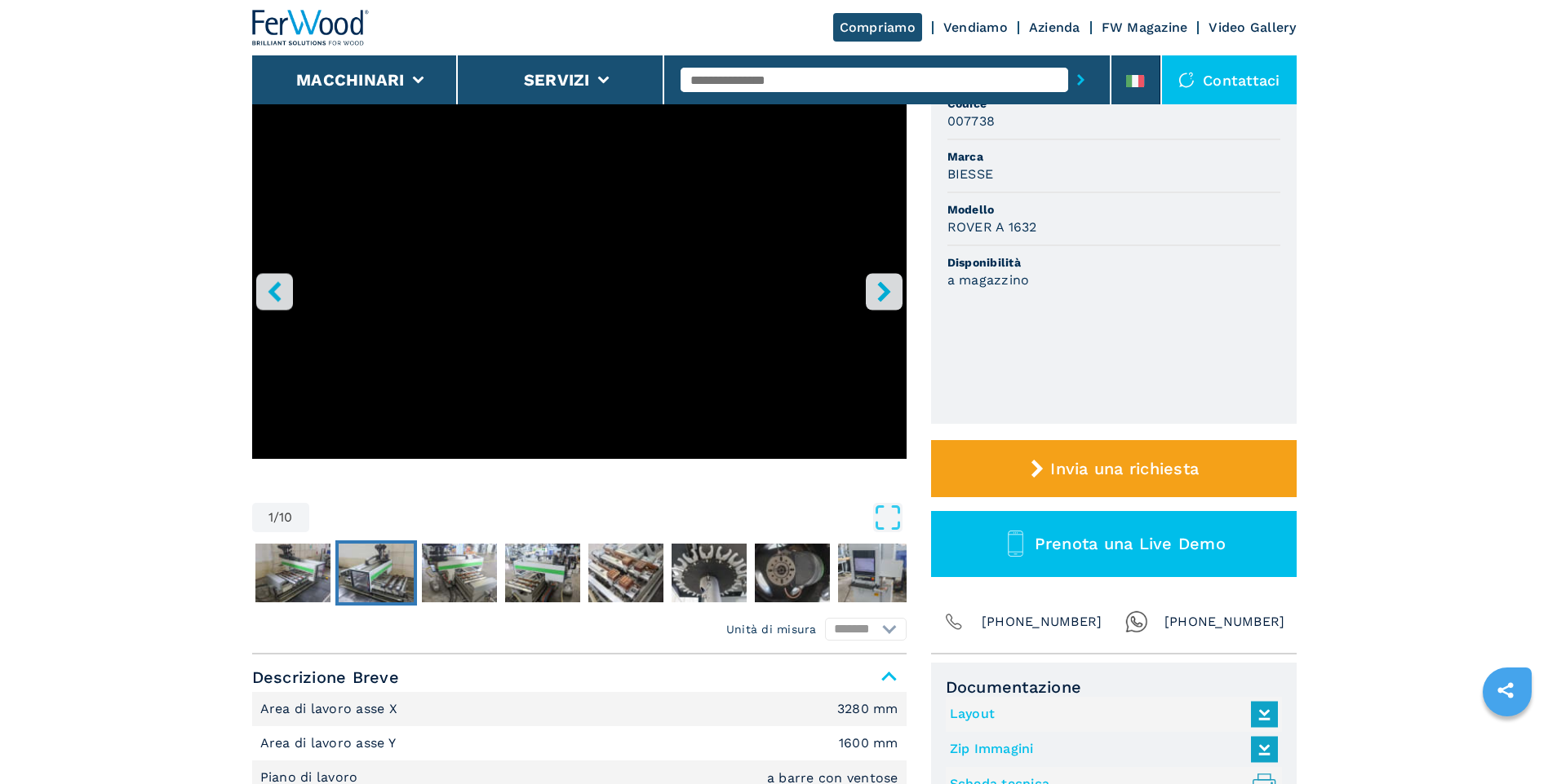
click at [379, 577] on img "Go to Slide 3" at bounding box center [376, 573] width 75 height 59
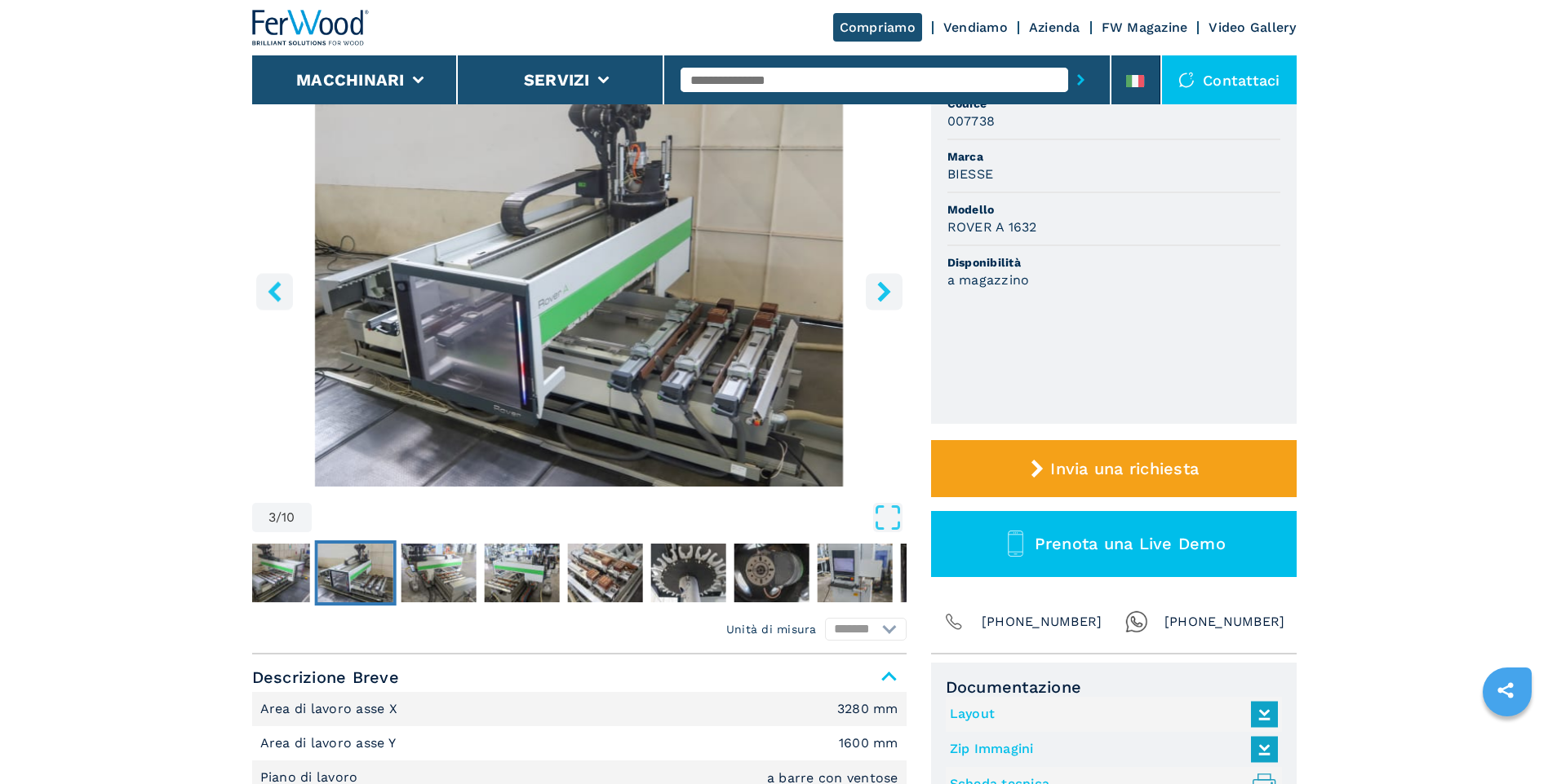
click at [772, 292] on img "Go to Slide 3" at bounding box center [579, 289] width 655 height 395
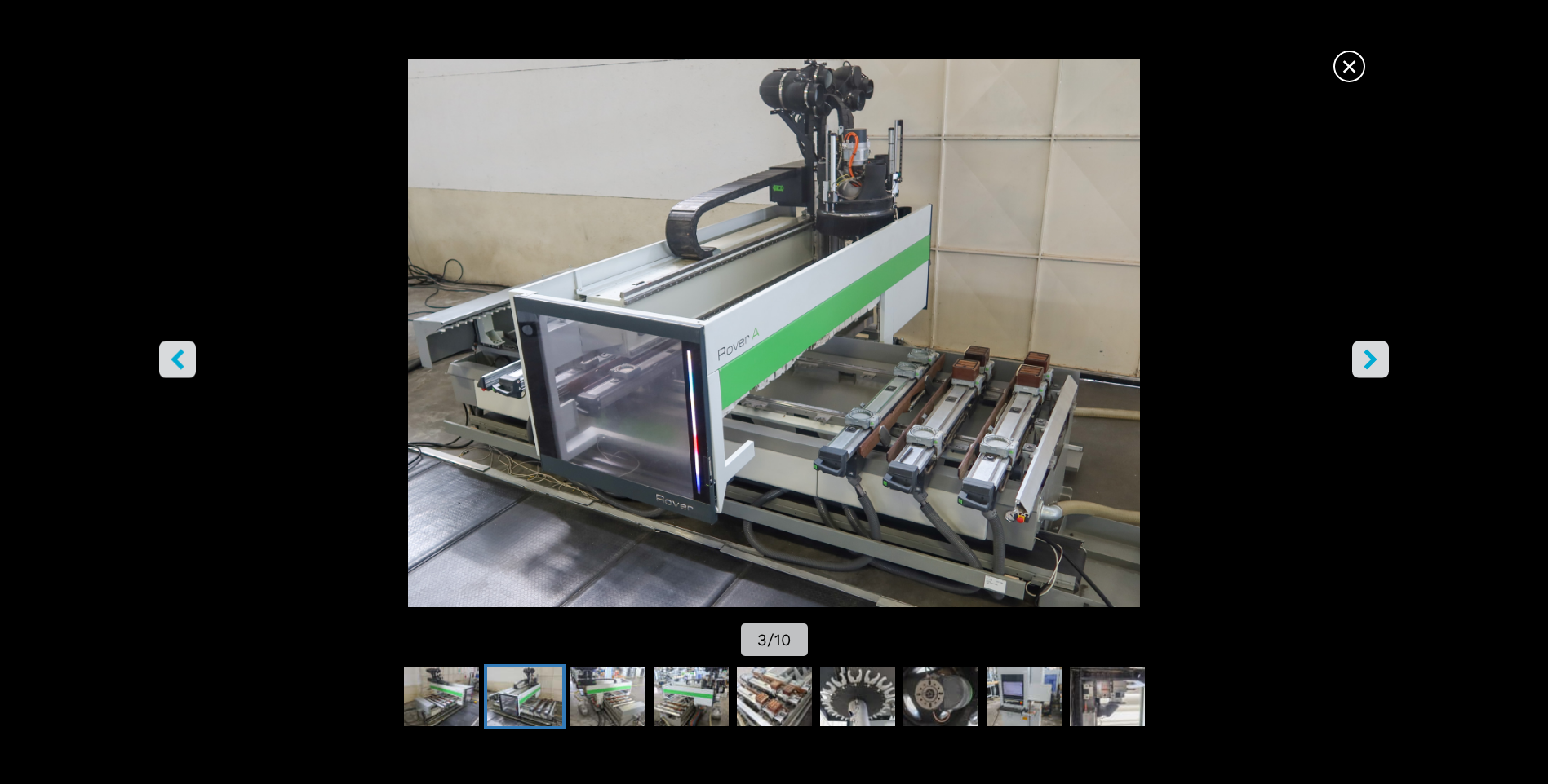
click at [1353, 371] on button "right-button" at bounding box center [1370, 360] width 37 height 37
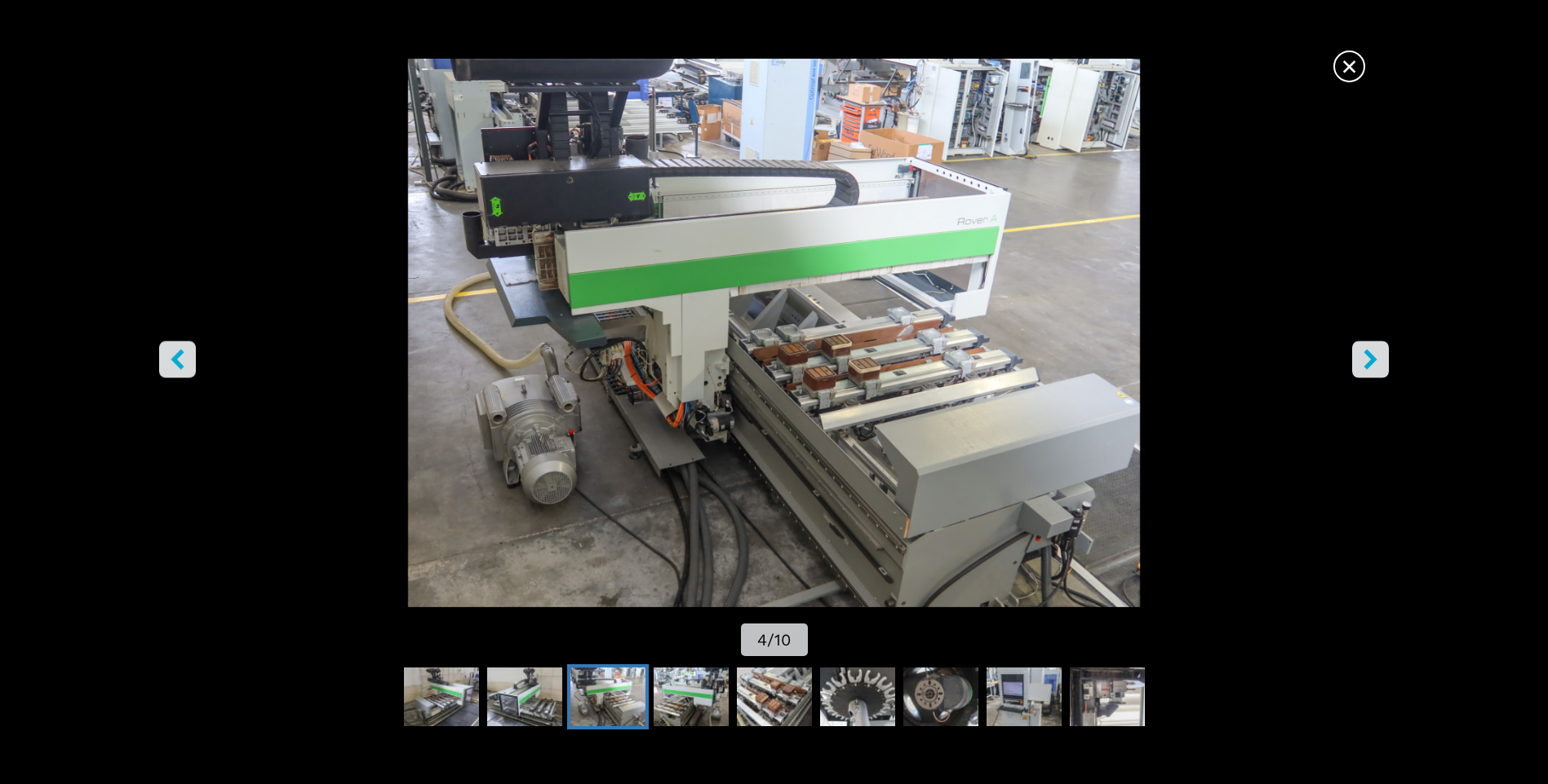
click at [1354, 371] on button "right-button" at bounding box center [1370, 360] width 37 height 37
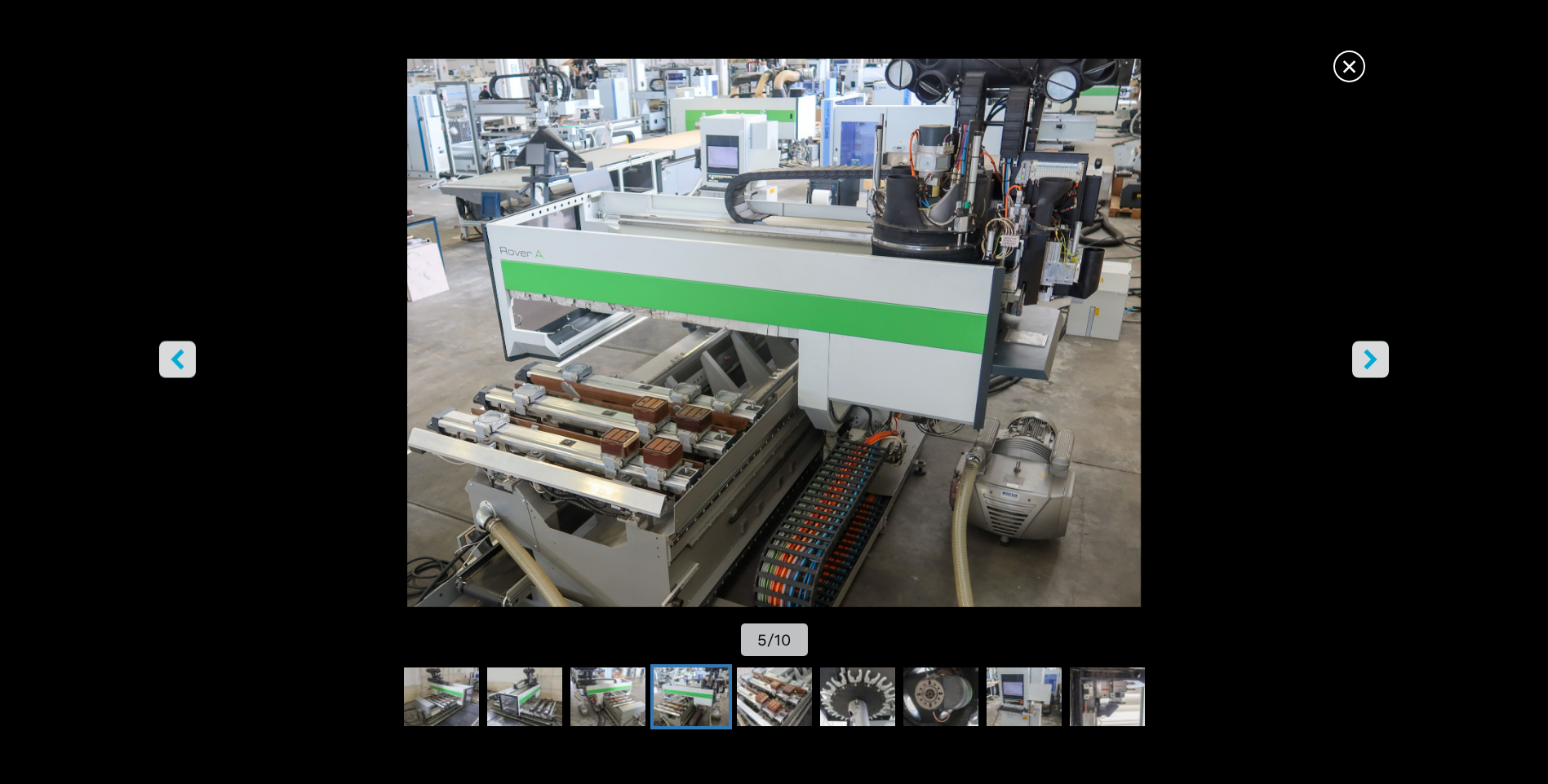
click at [1354, 371] on button "right-button" at bounding box center [1370, 360] width 37 height 37
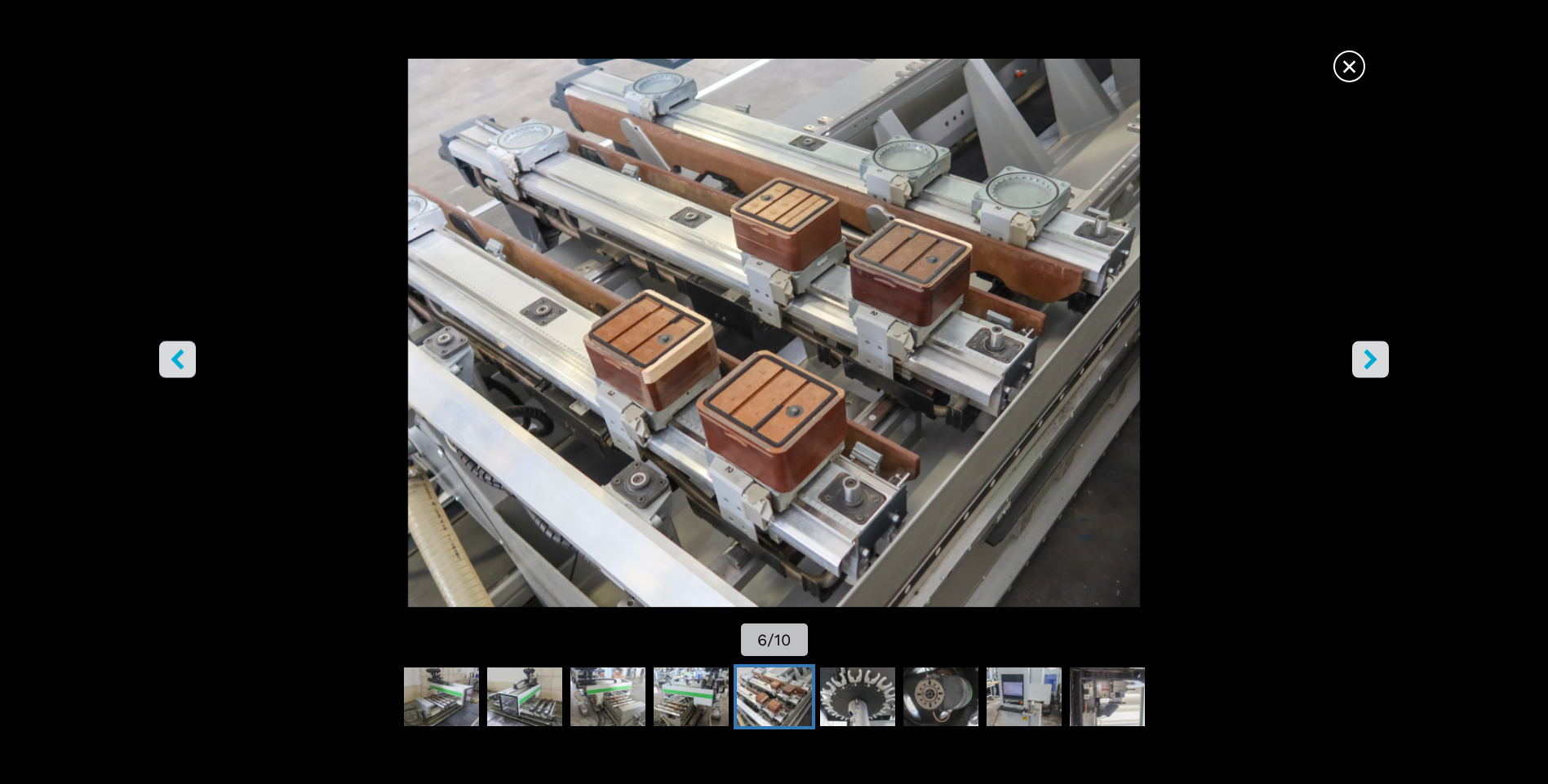
click at [1354, 371] on button "right-button" at bounding box center [1370, 360] width 37 height 37
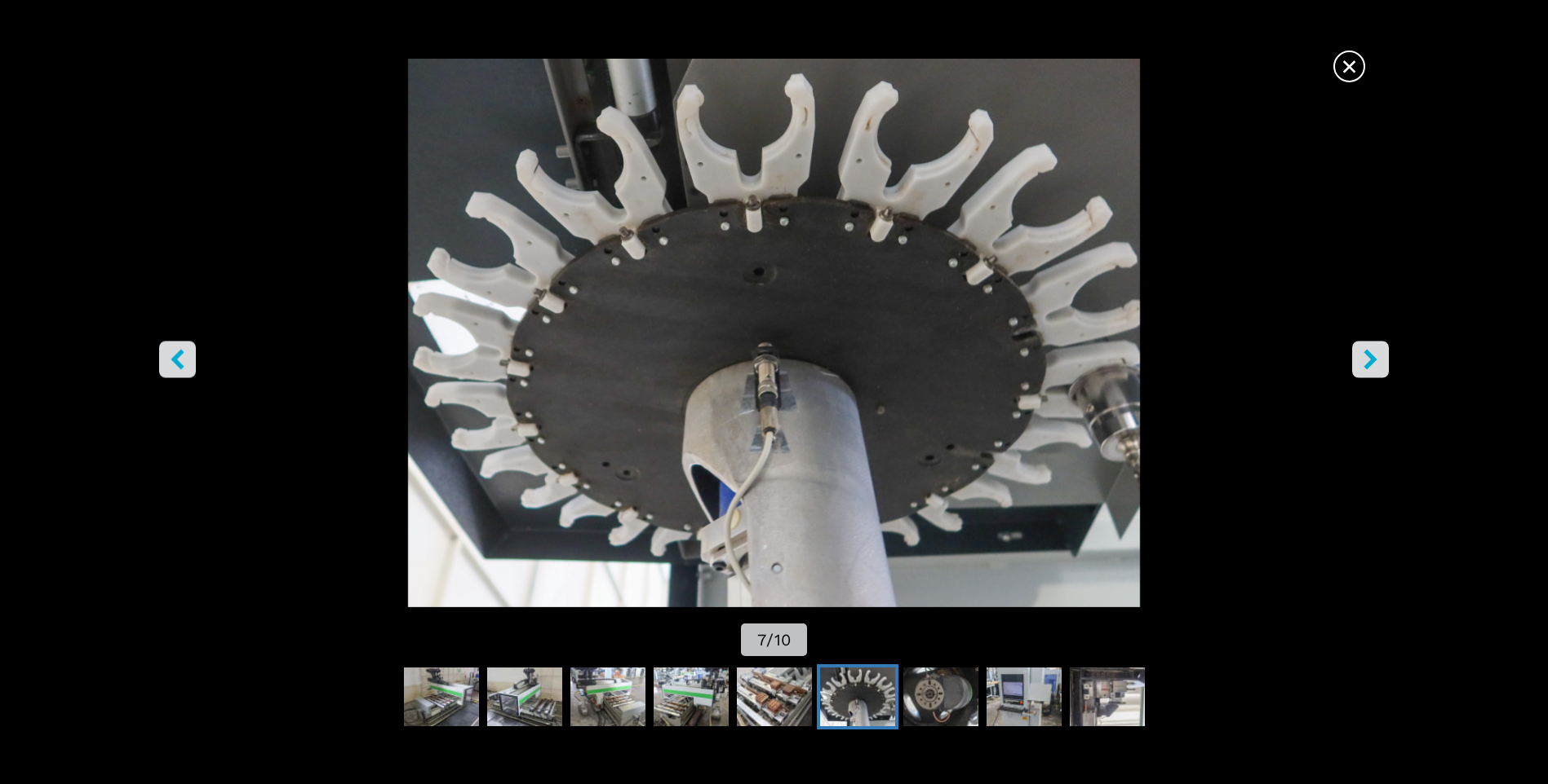
click at [1354, 371] on button "right-button" at bounding box center [1370, 360] width 37 height 37
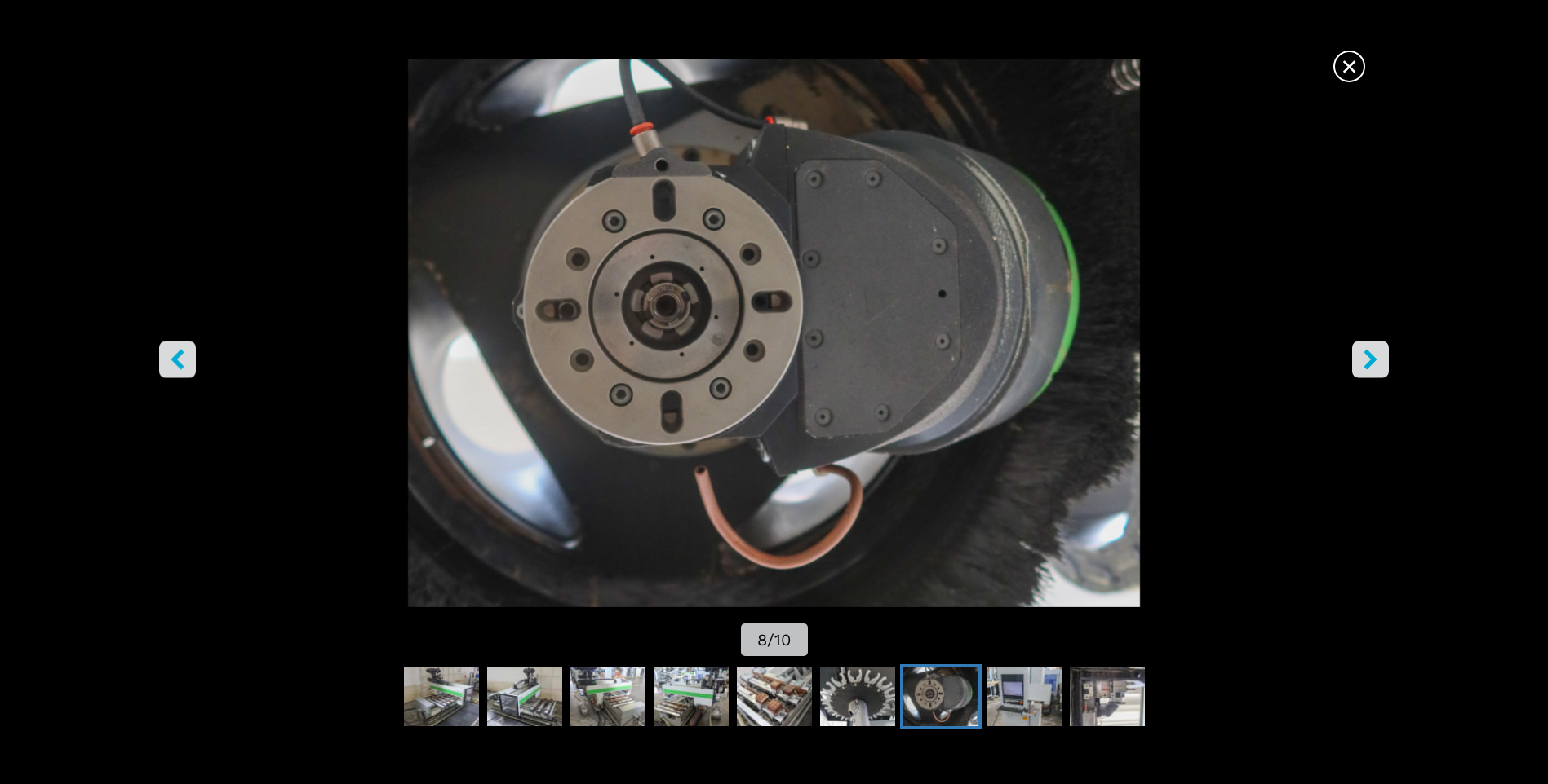
click at [1354, 371] on button "right-button" at bounding box center [1370, 360] width 37 height 37
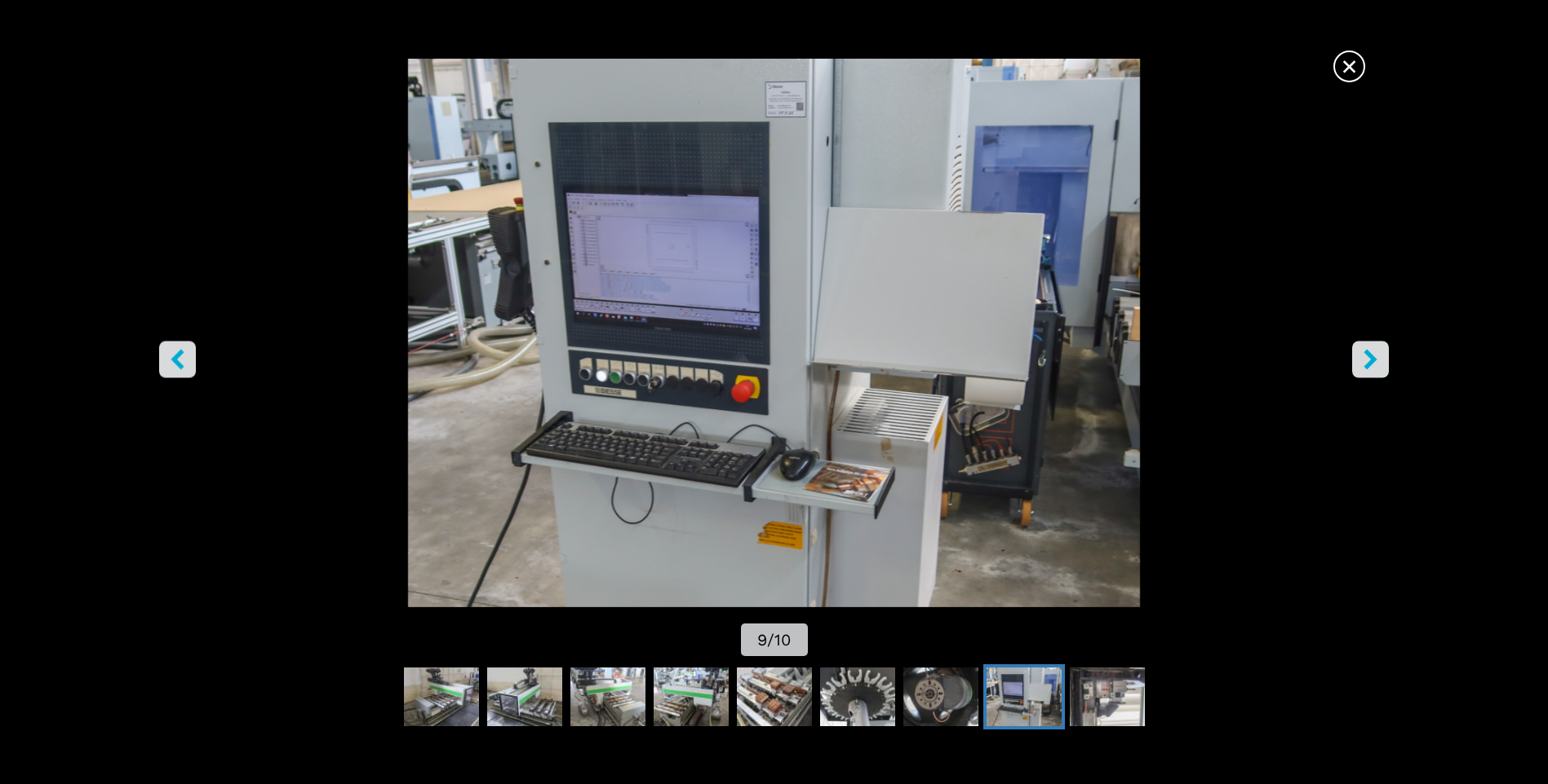
click at [1354, 370] on button "right-button" at bounding box center [1370, 360] width 37 height 37
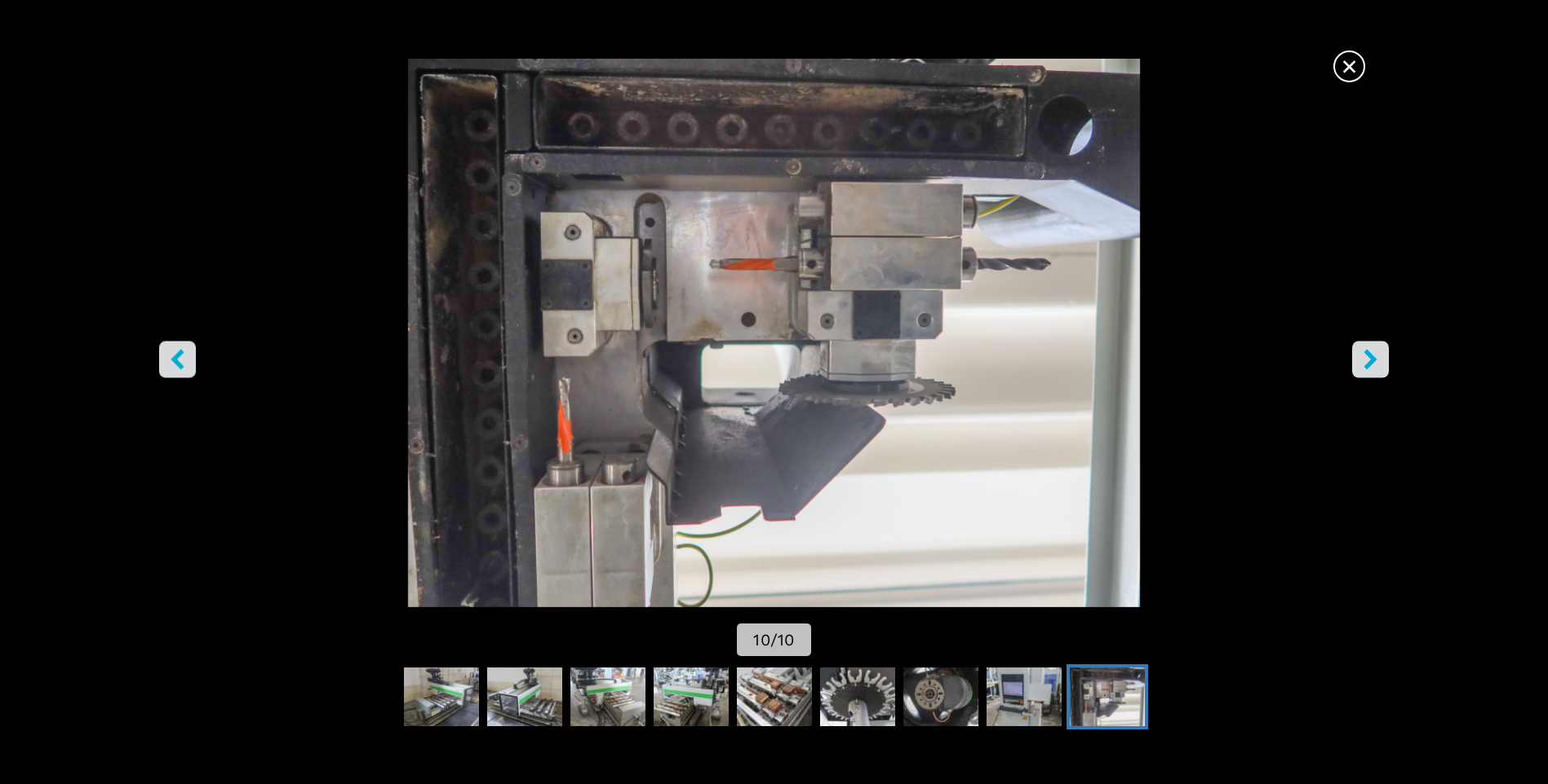
click at [1354, 370] on button "right-button" at bounding box center [1370, 360] width 37 height 37
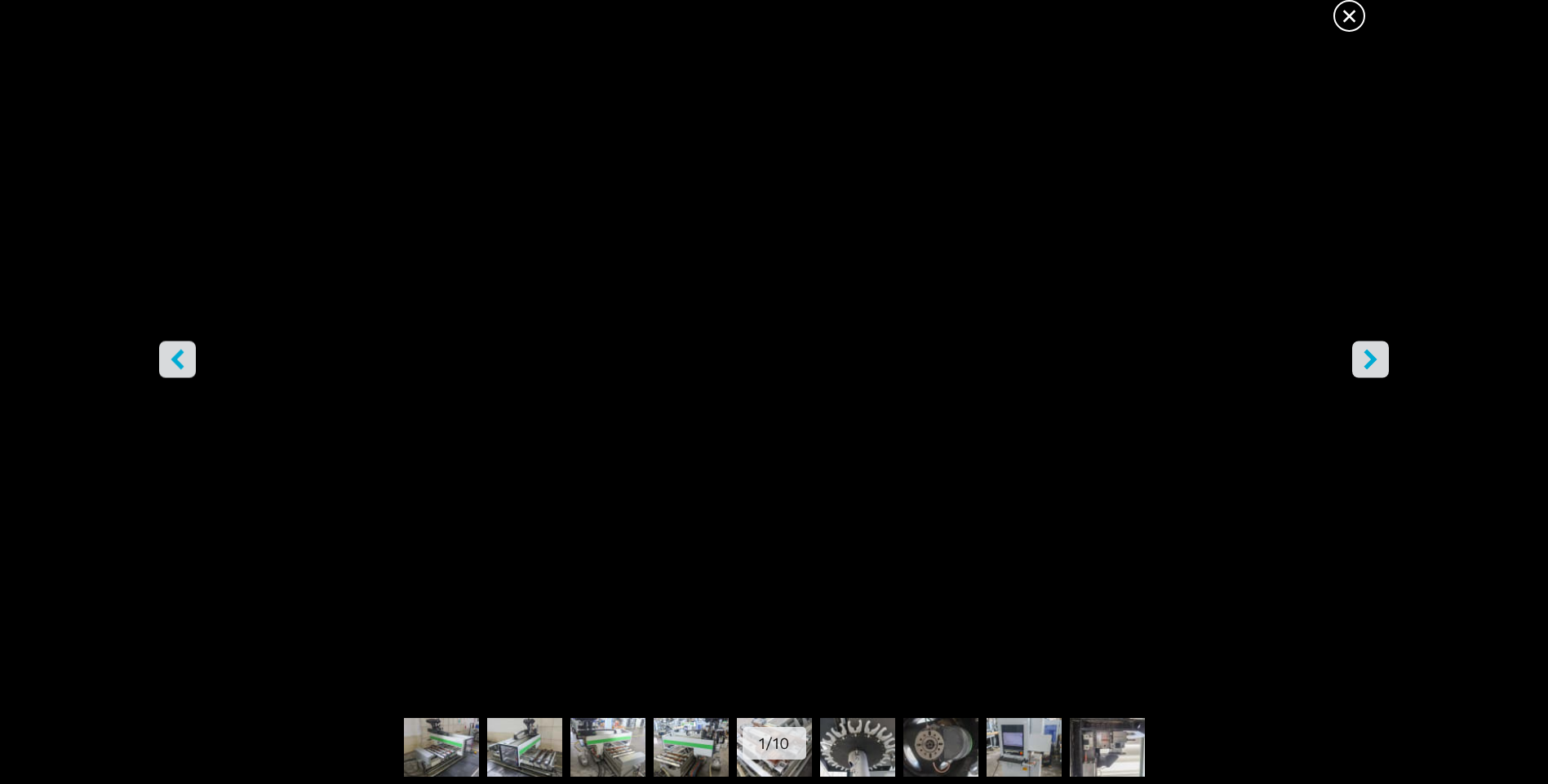
click at [1338, 16] on span "×" at bounding box center [1349, 12] width 29 height 29
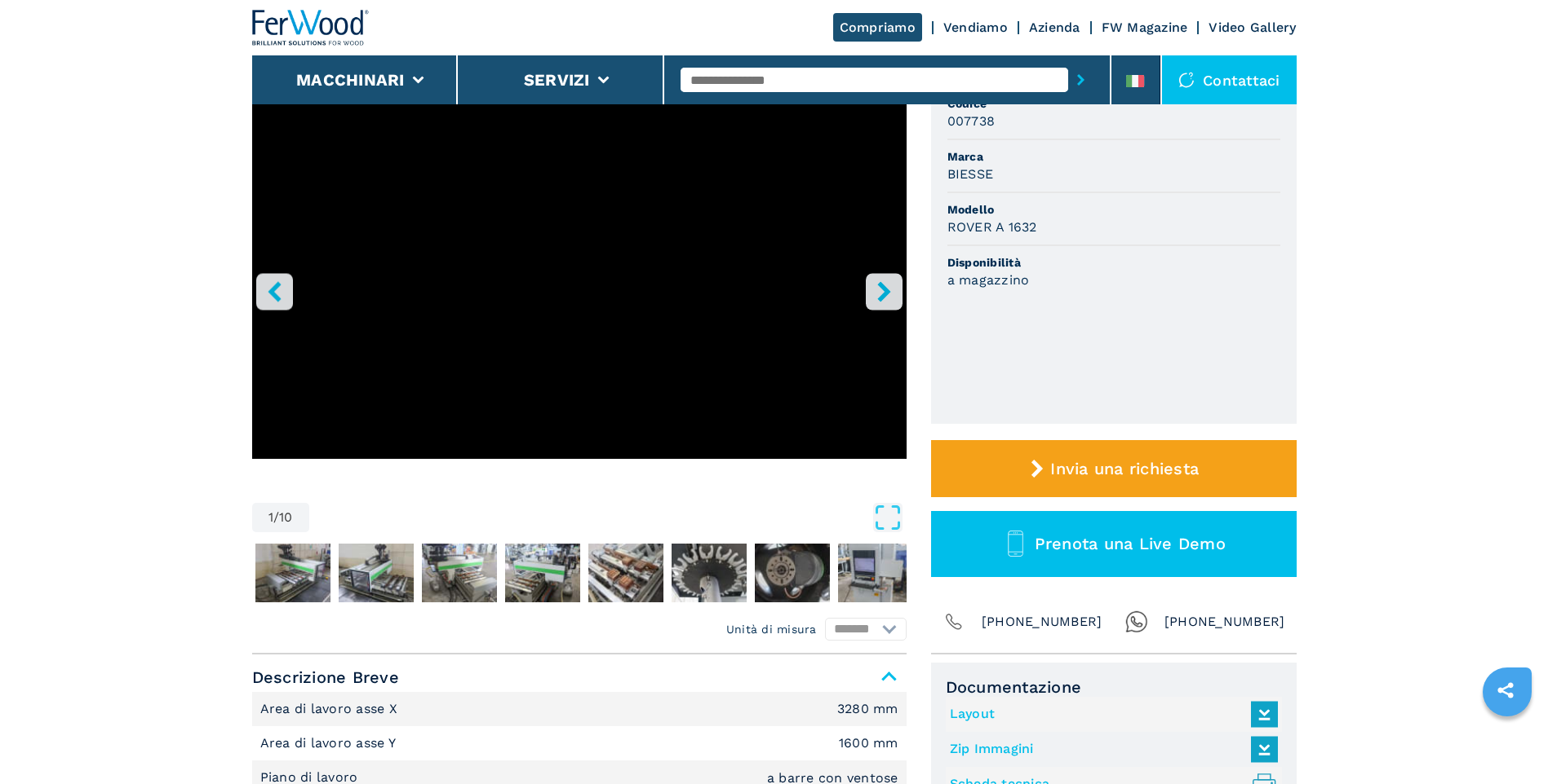
select select "**********"
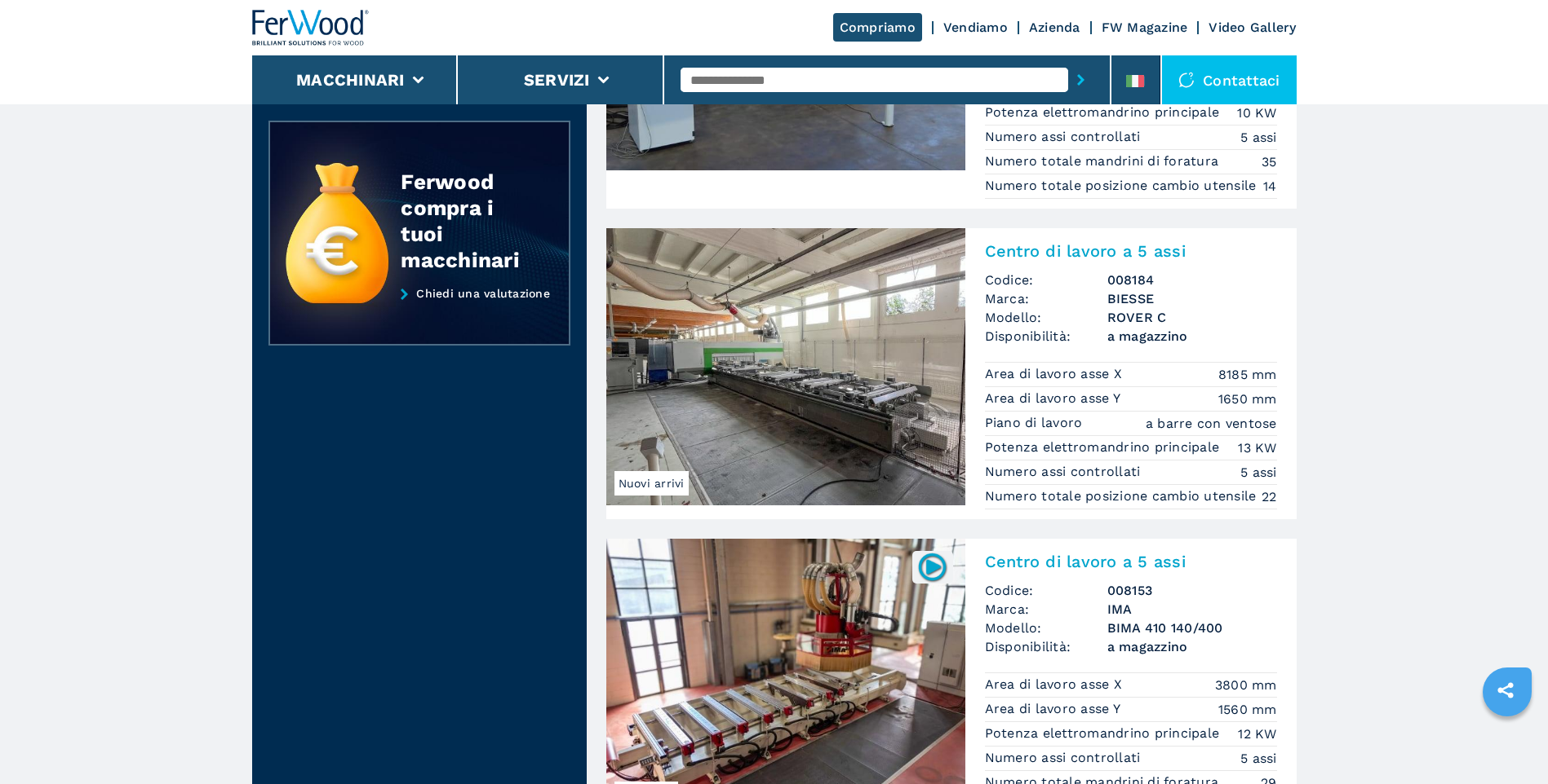
scroll to position [1794, 0]
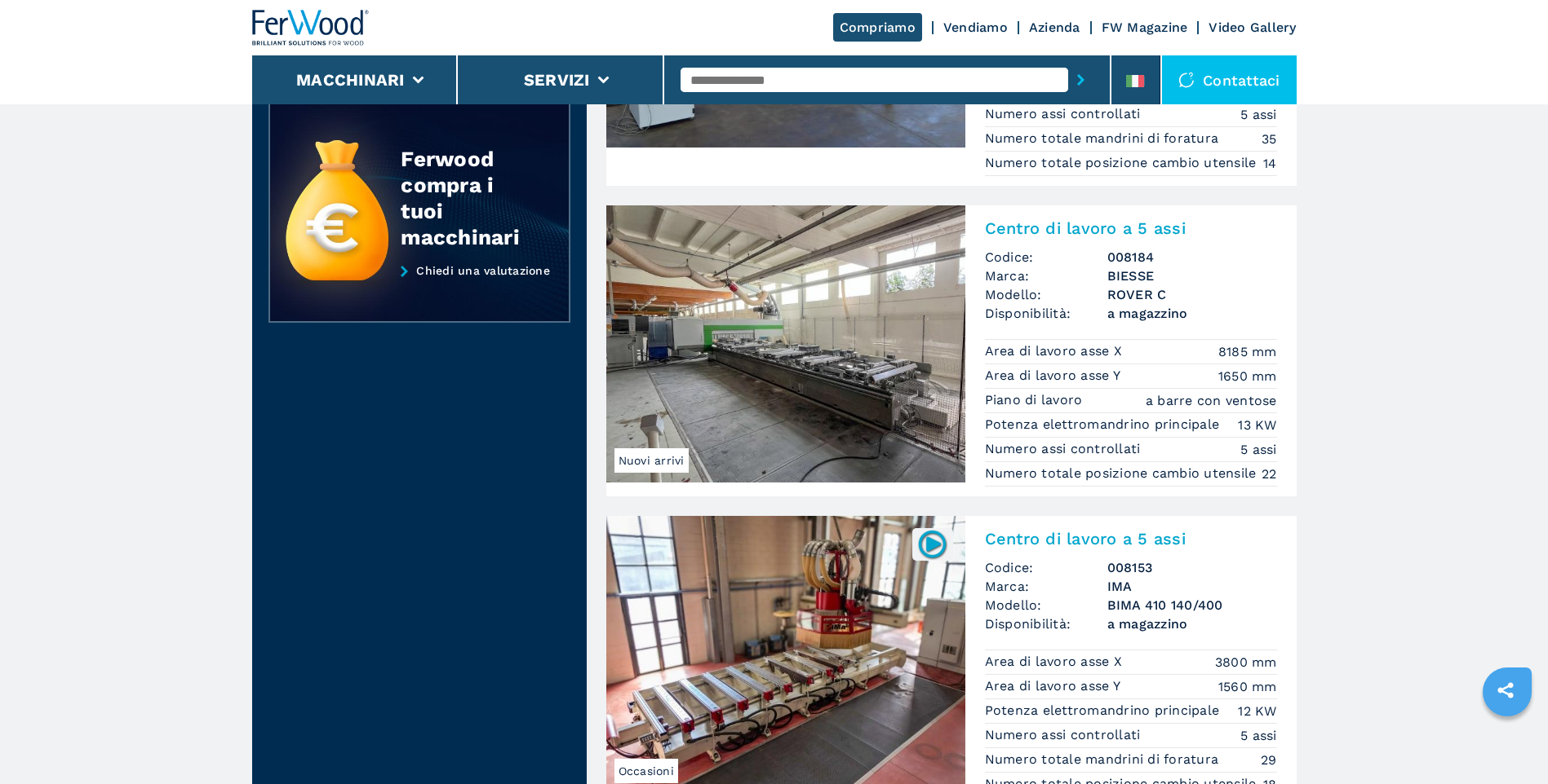
click at [797, 379] on img at bounding box center [785, 345] width 359 height 278
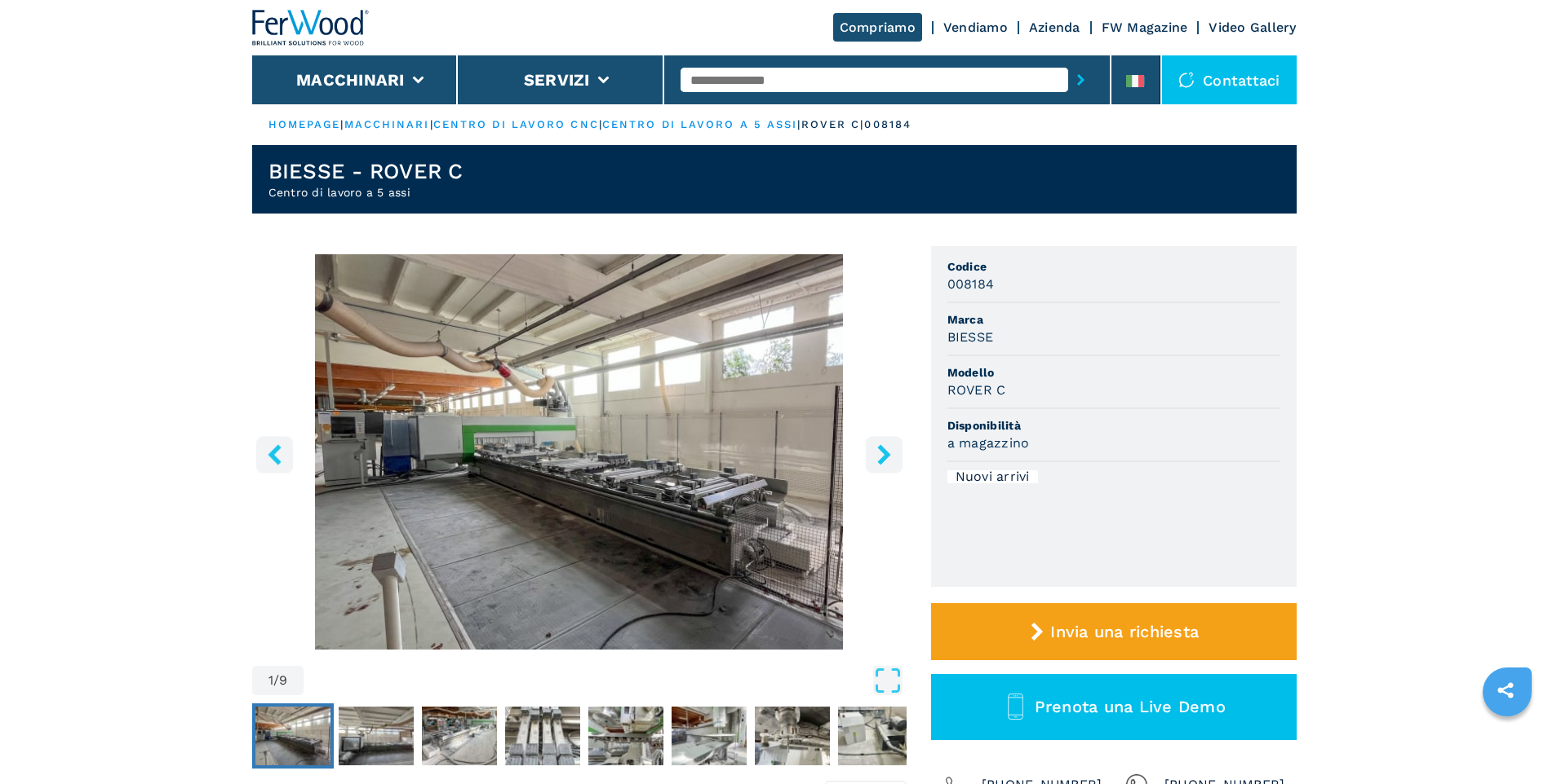
click at [670, 468] on img "Go to Slide 1" at bounding box center [579, 452] width 655 height 395
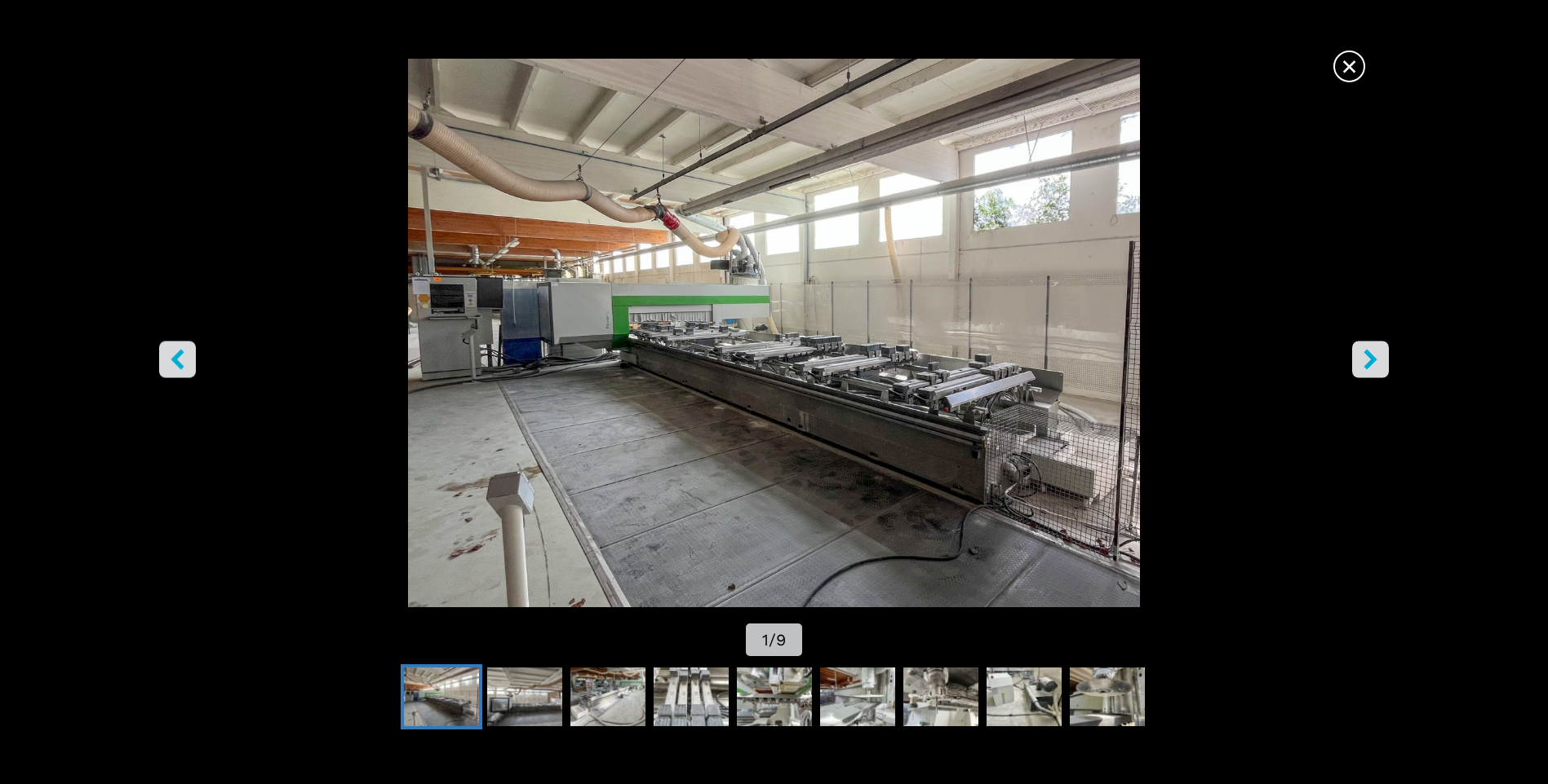
click at [1375, 368] on icon "right-button" at bounding box center [1370, 360] width 20 height 20
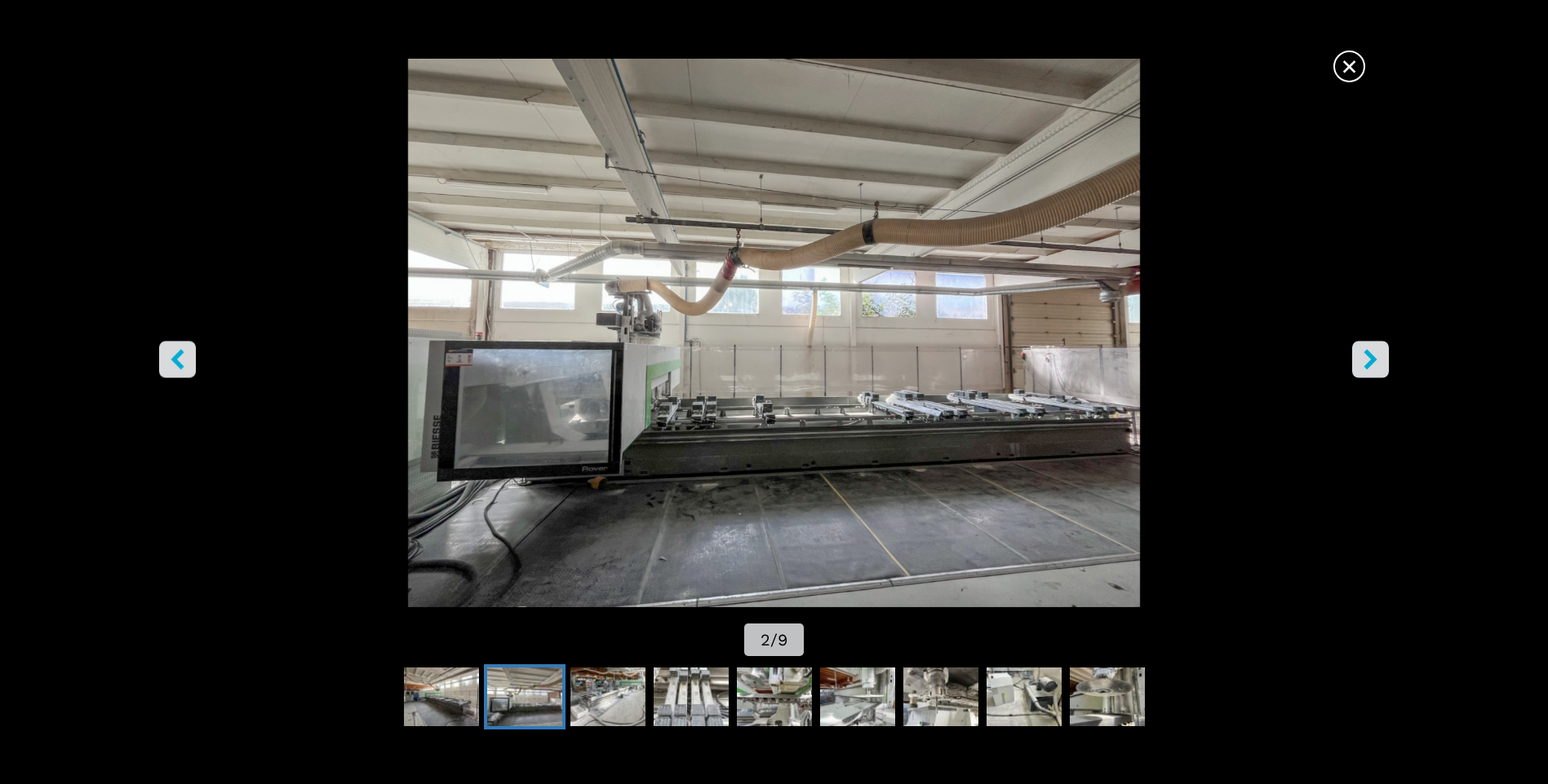
click at [1375, 368] on icon "right-button" at bounding box center [1370, 360] width 20 height 20
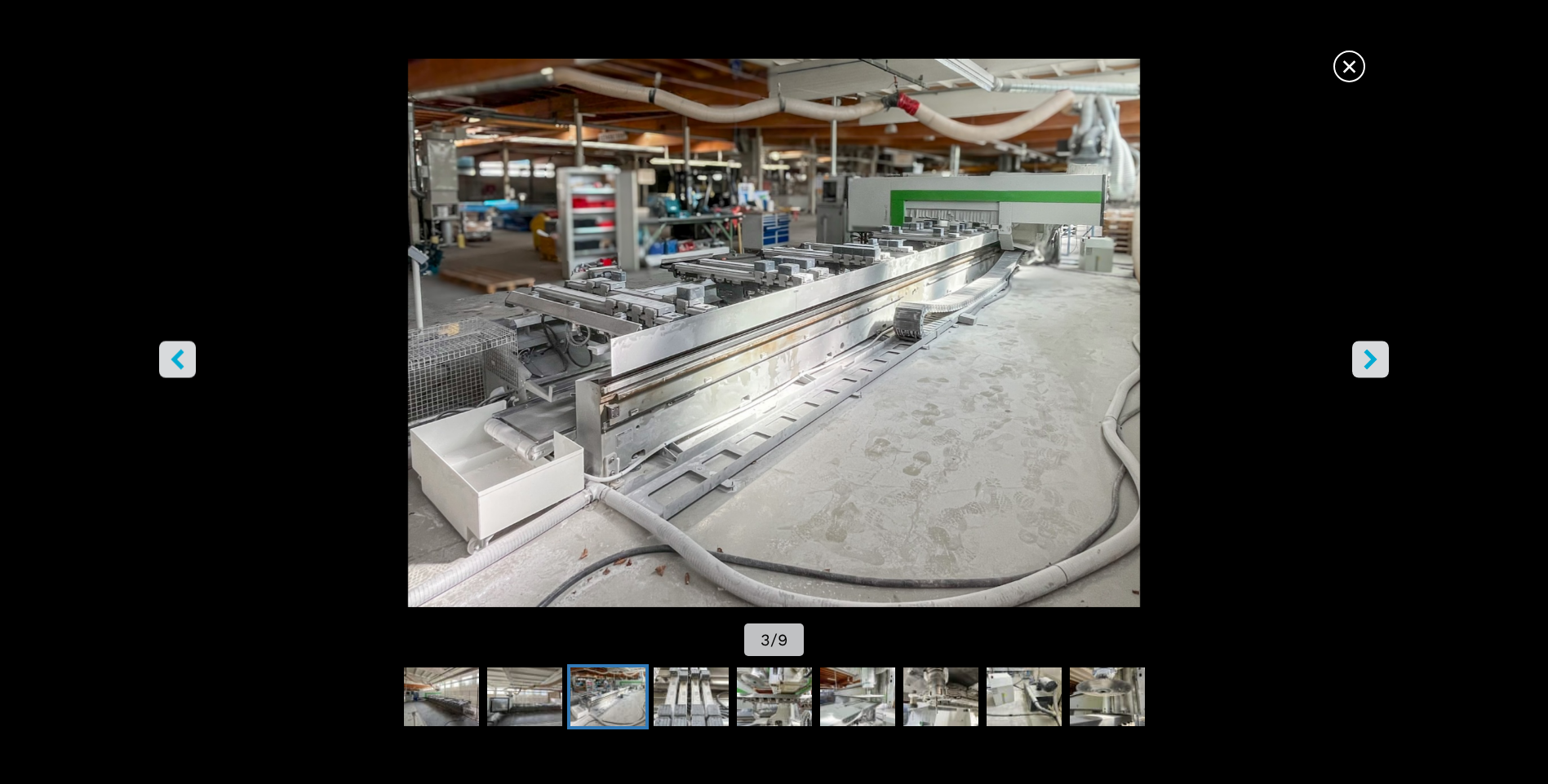
click at [1375, 366] on icon "right-button" at bounding box center [1370, 360] width 20 height 20
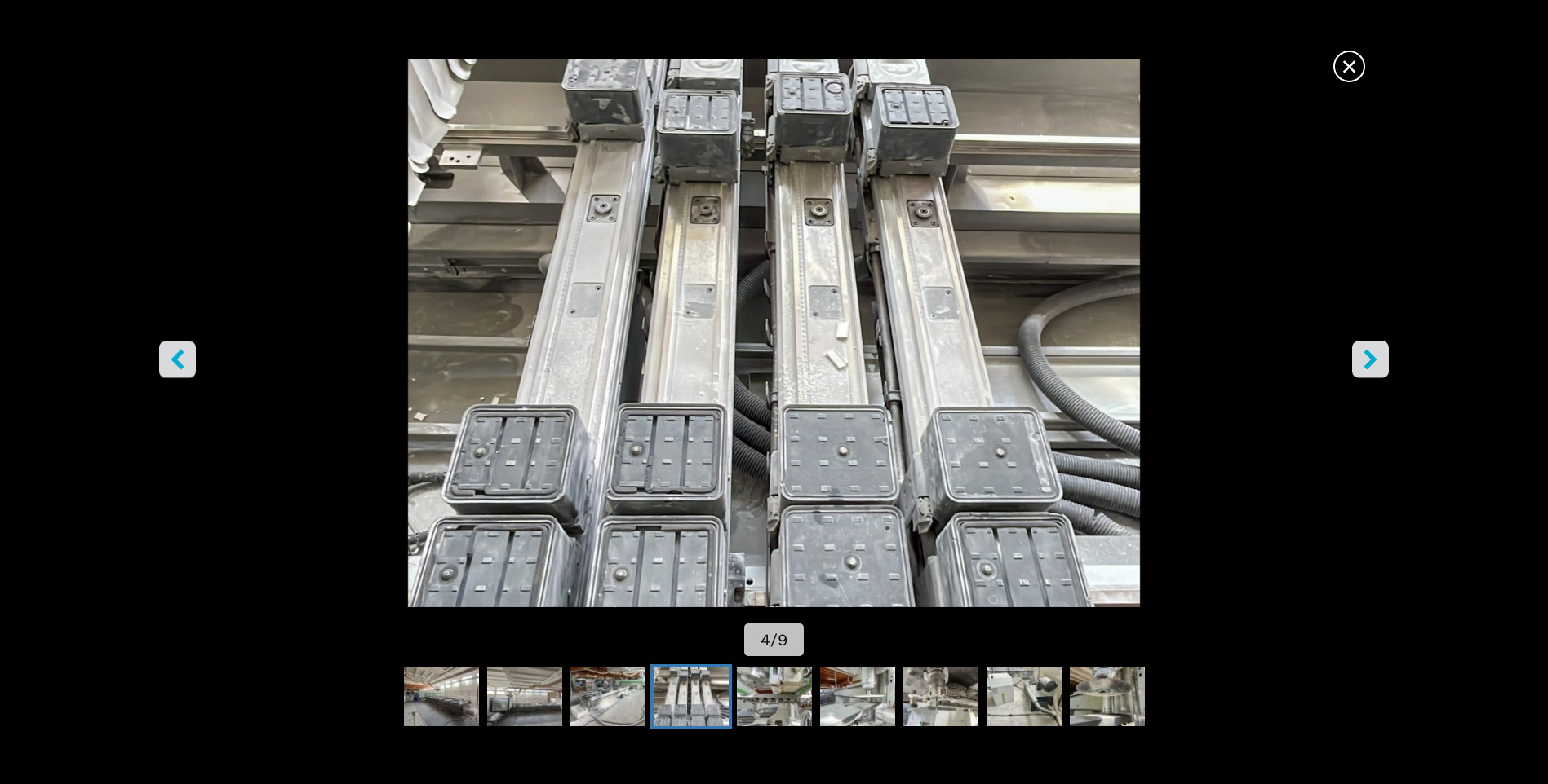
click at [1375, 366] on icon "right-button" at bounding box center [1370, 360] width 20 height 20
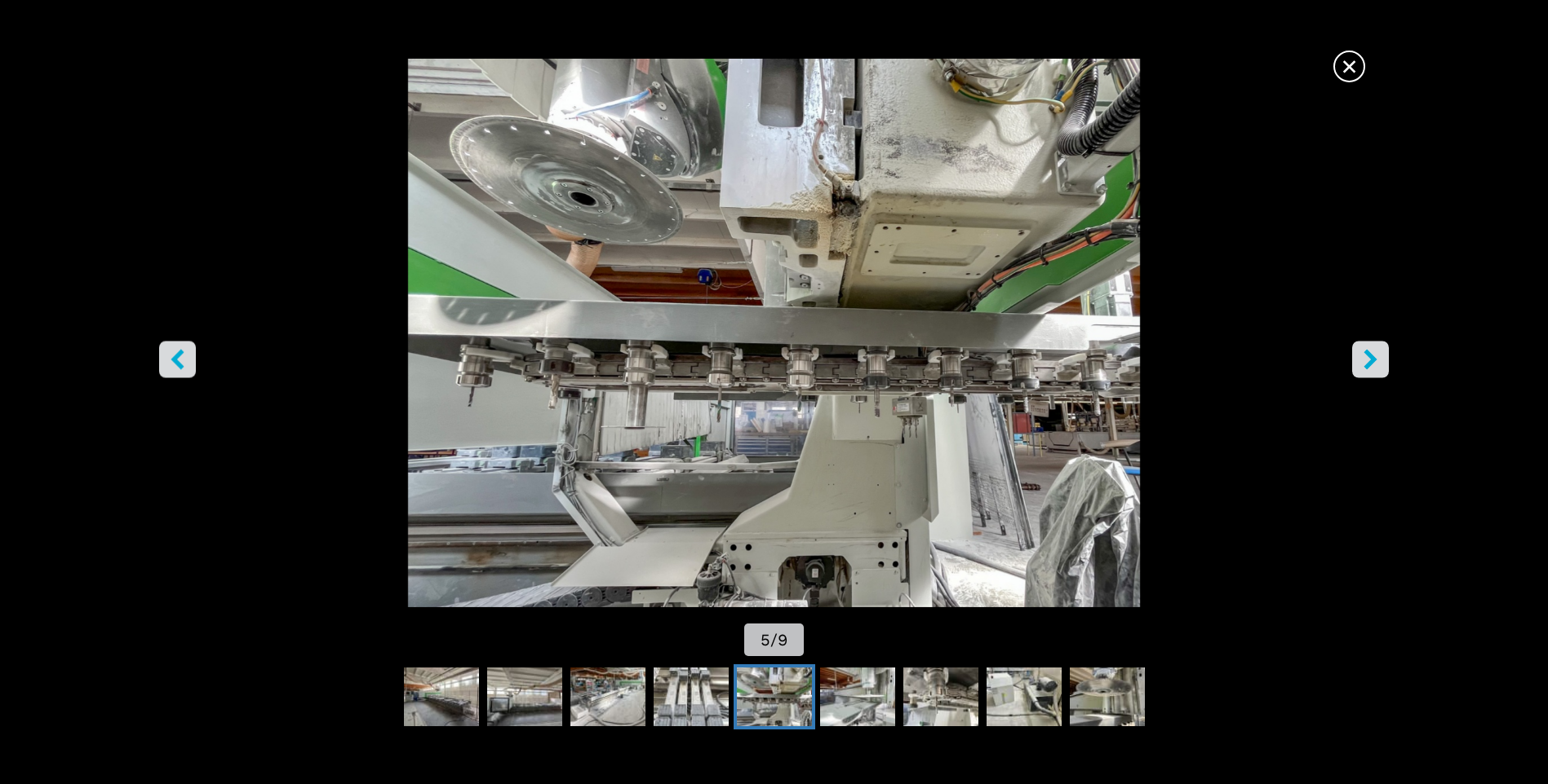
click at [1375, 366] on icon "right-button" at bounding box center [1370, 360] width 20 height 20
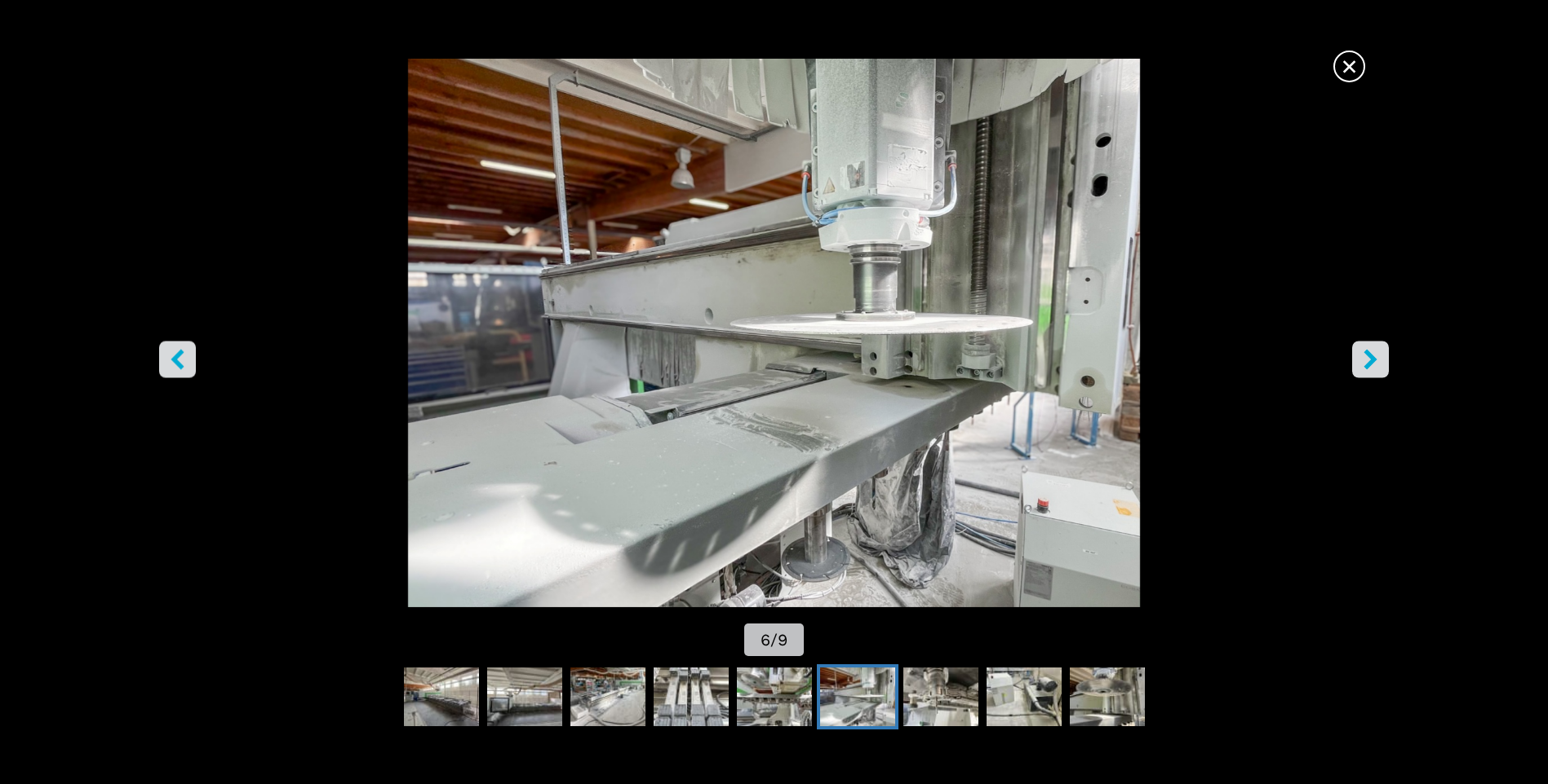
click at [1375, 366] on icon "right-button" at bounding box center [1370, 360] width 20 height 20
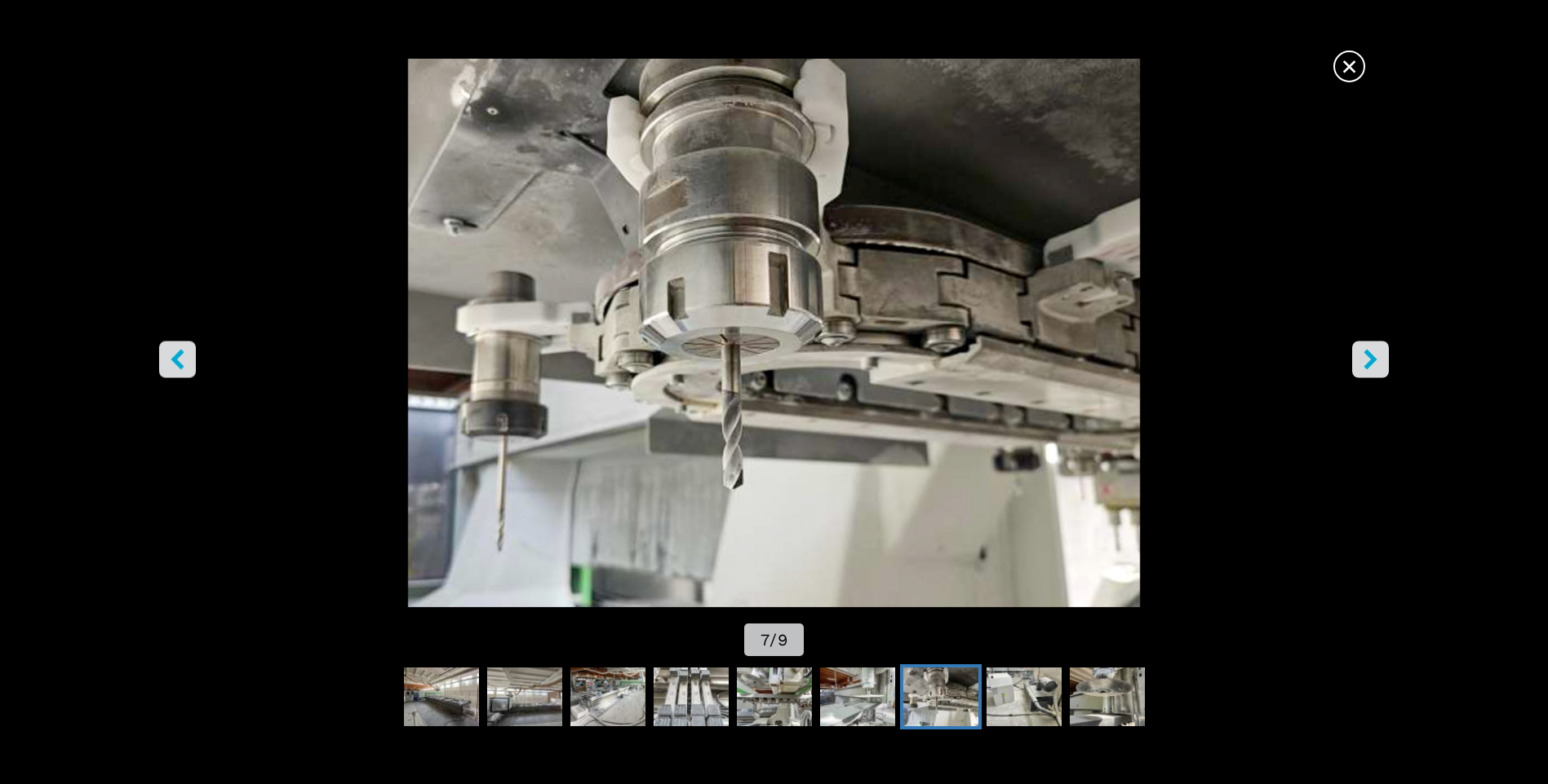
click at [1375, 366] on icon "right-button" at bounding box center [1370, 360] width 20 height 20
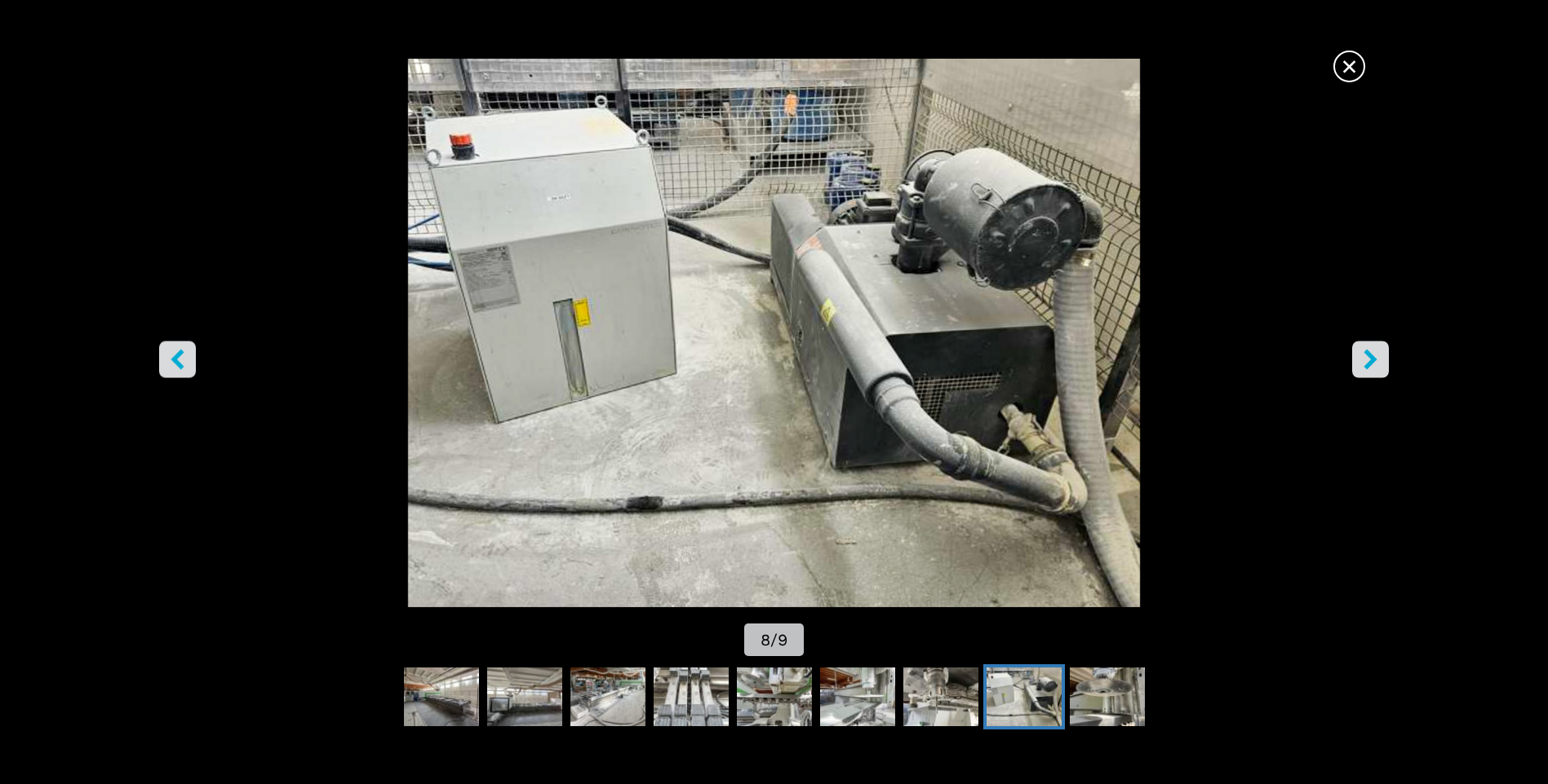
click at [1375, 366] on icon "right-button" at bounding box center [1370, 360] width 20 height 20
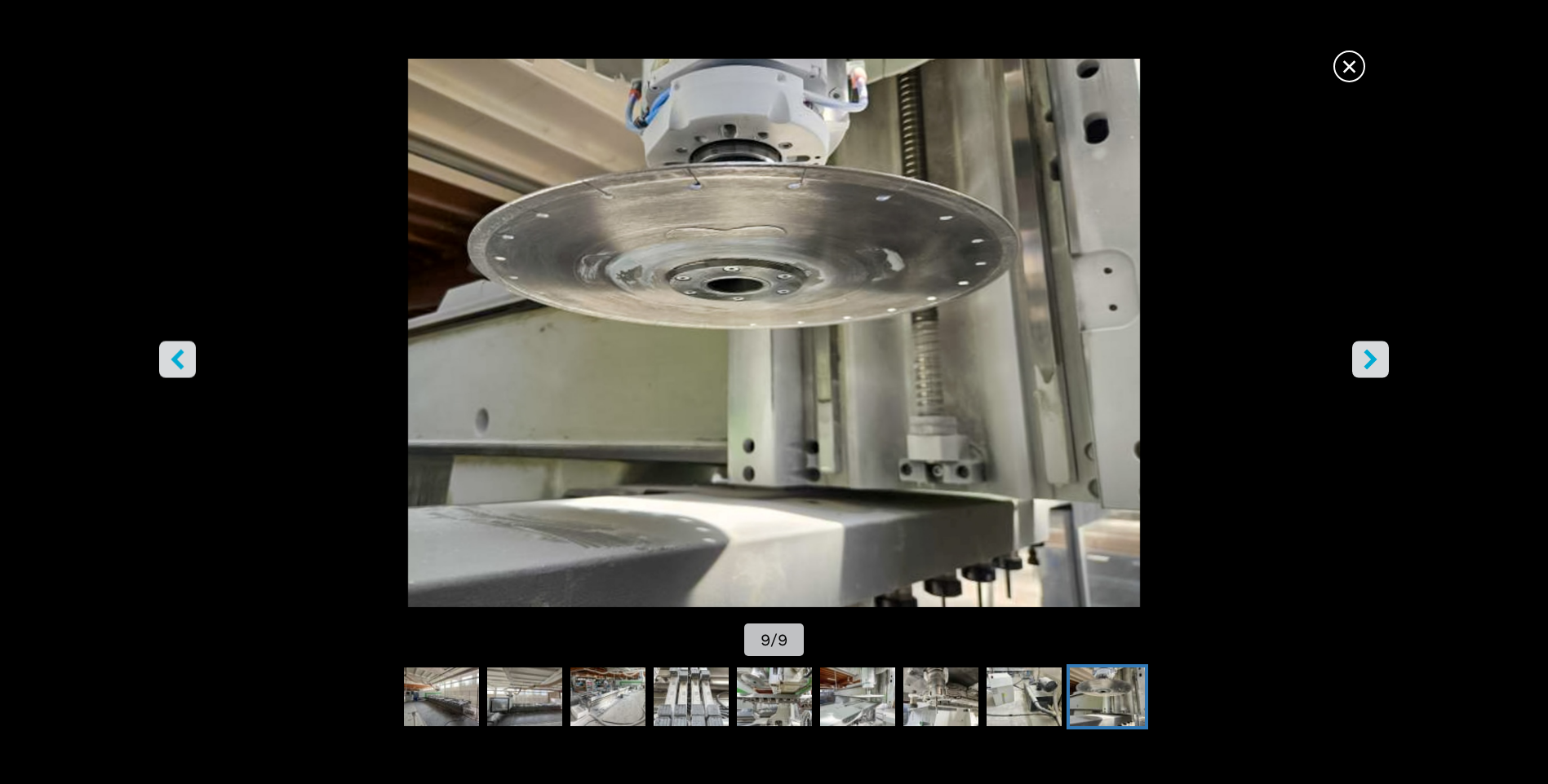
click at [1375, 366] on icon "right-button" at bounding box center [1370, 360] width 20 height 20
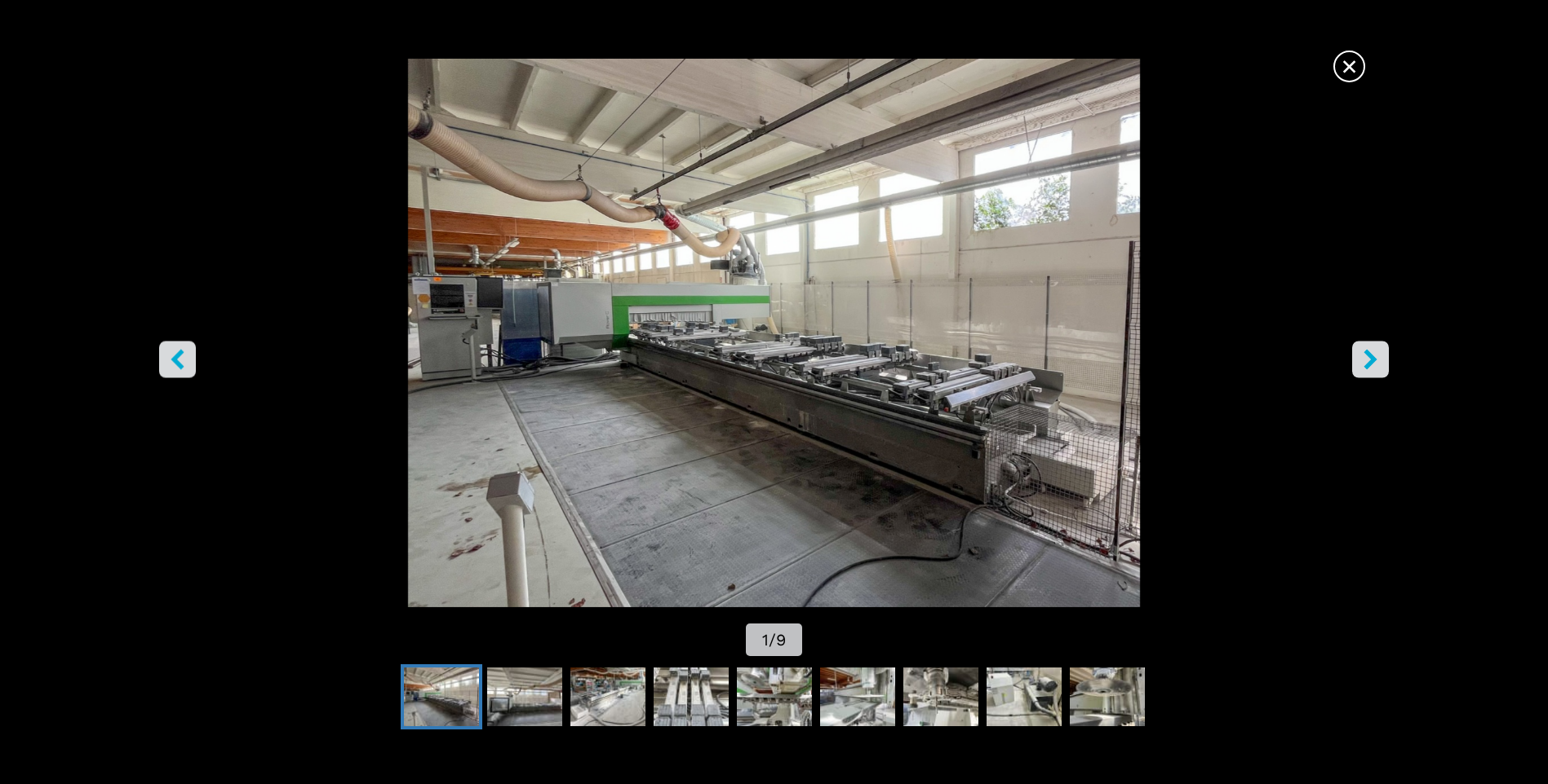
click at [1366, 366] on icon "right-button" at bounding box center [1370, 360] width 13 height 20
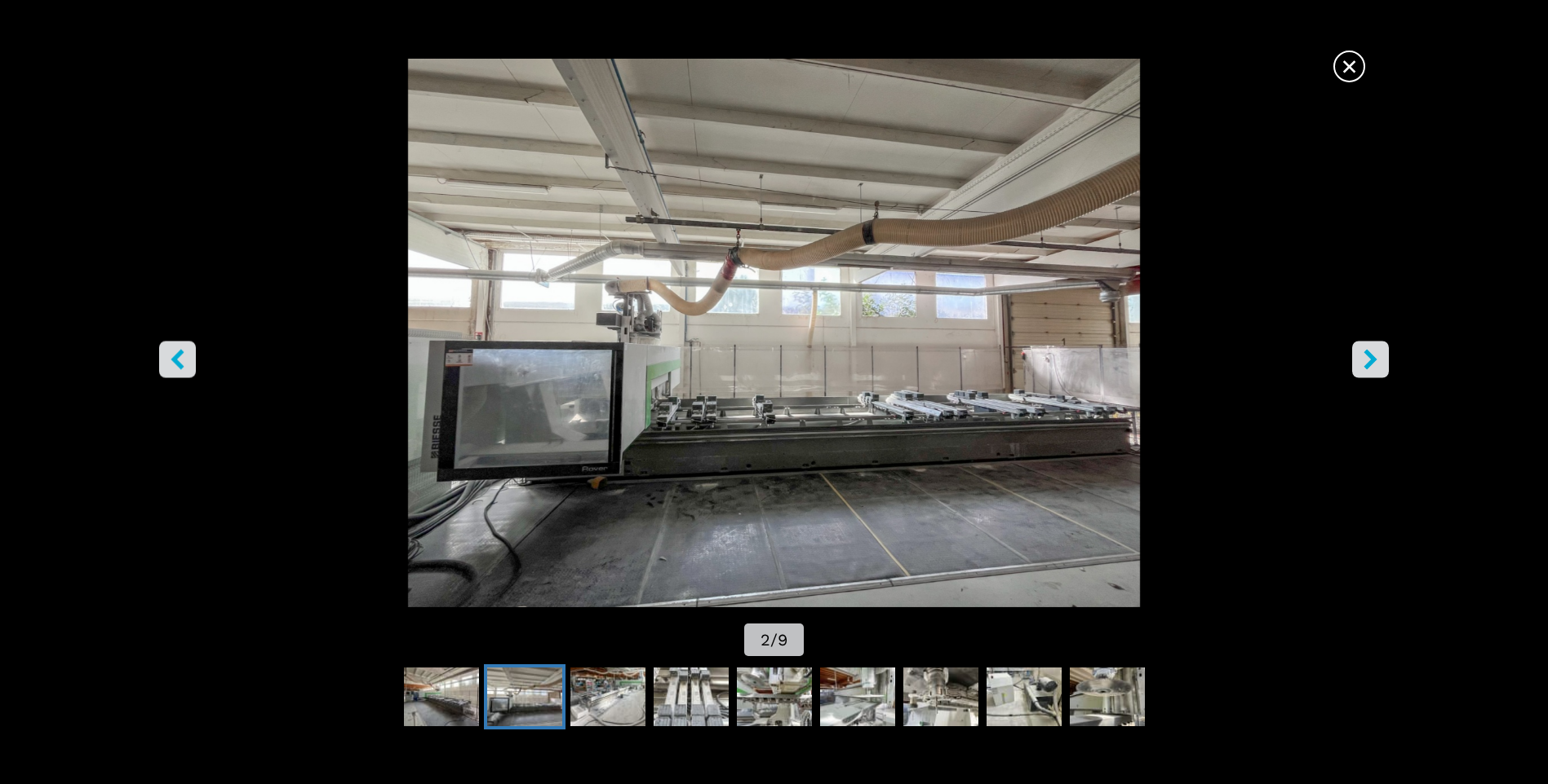
click at [1366, 365] on icon "right-button" at bounding box center [1370, 360] width 13 height 20
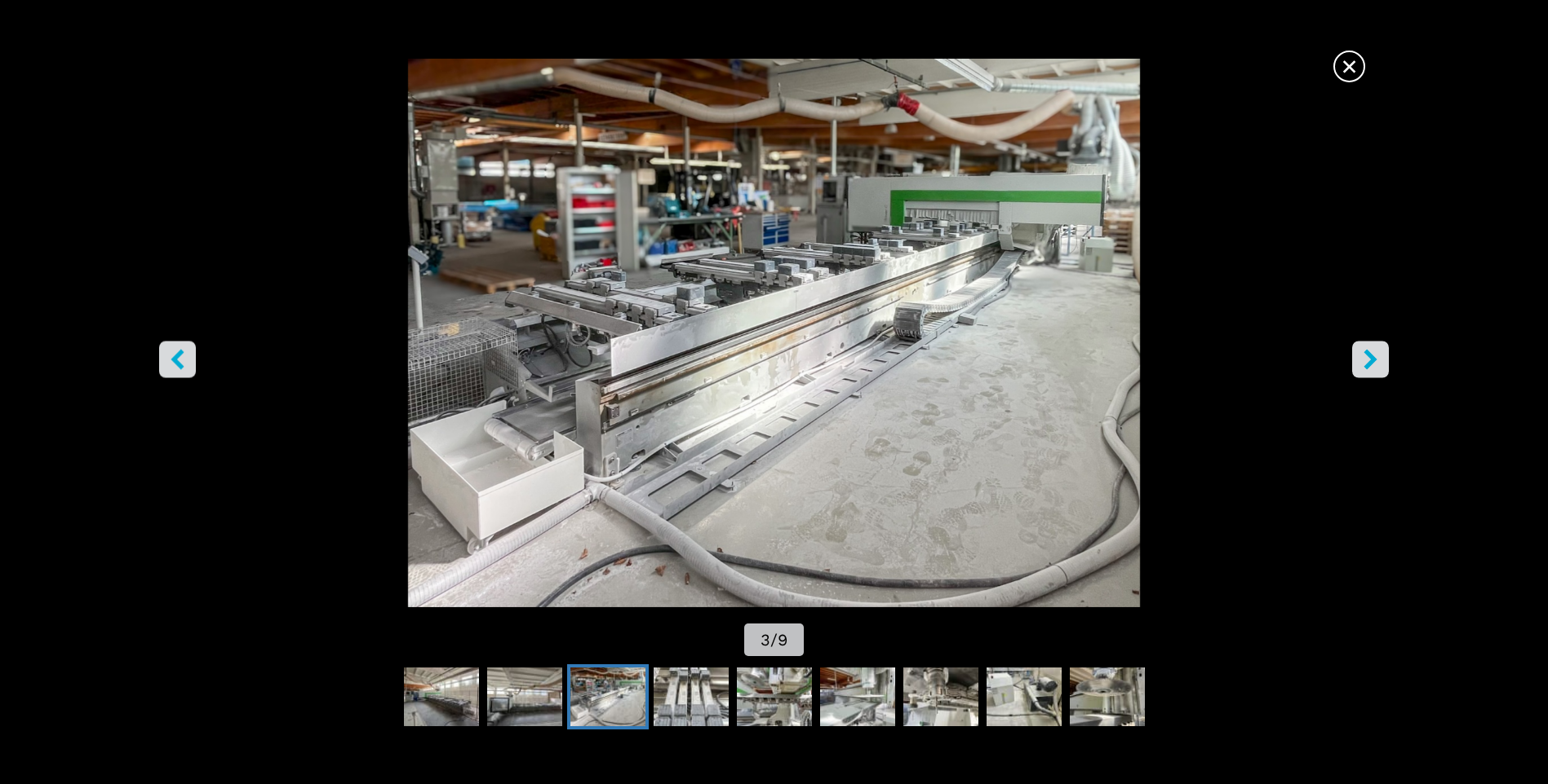
click at [1353, 69] on span "×" at bounding box center [1349, 63] width 29 height 29
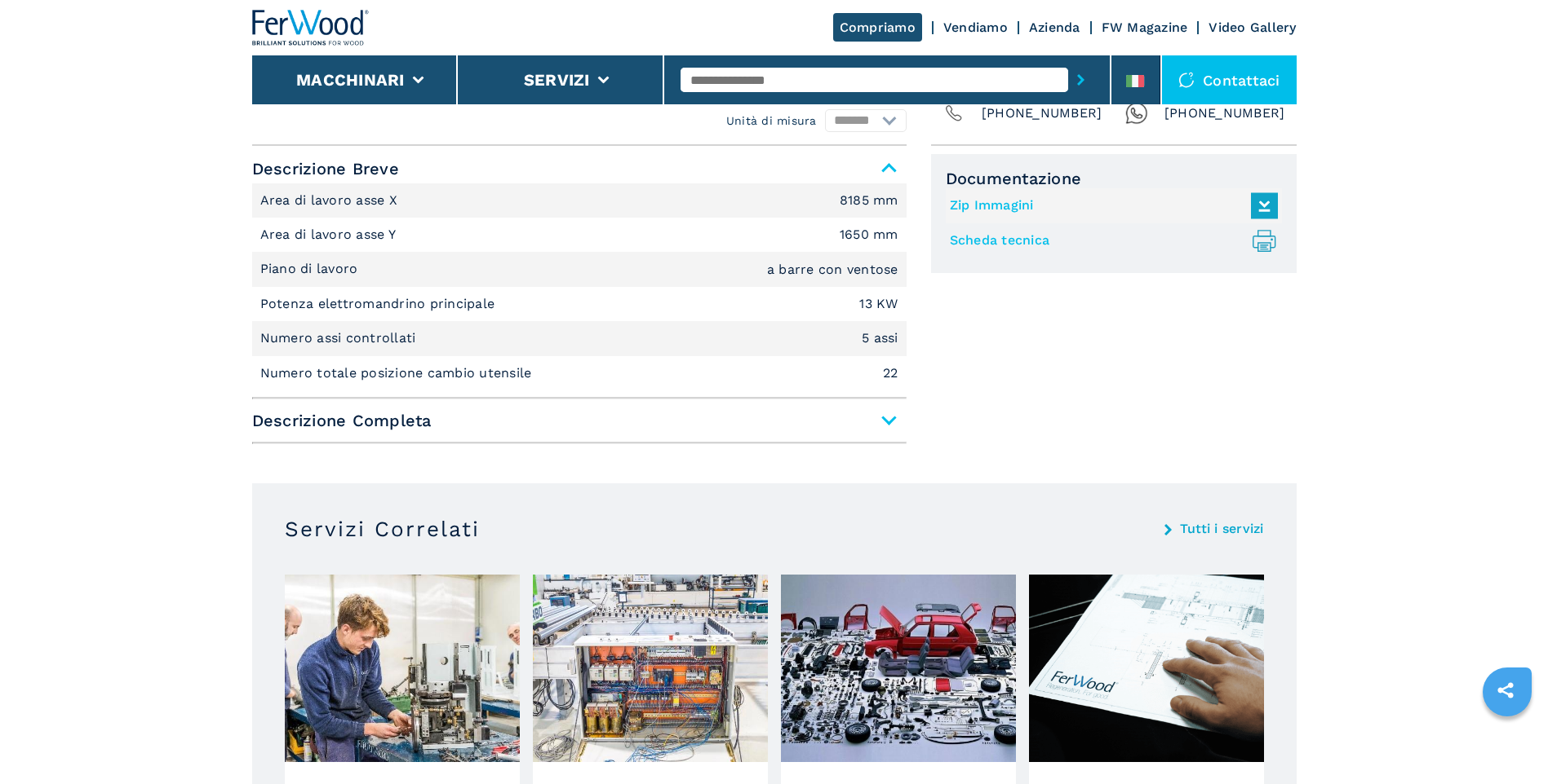
scroll to position [570, 0]
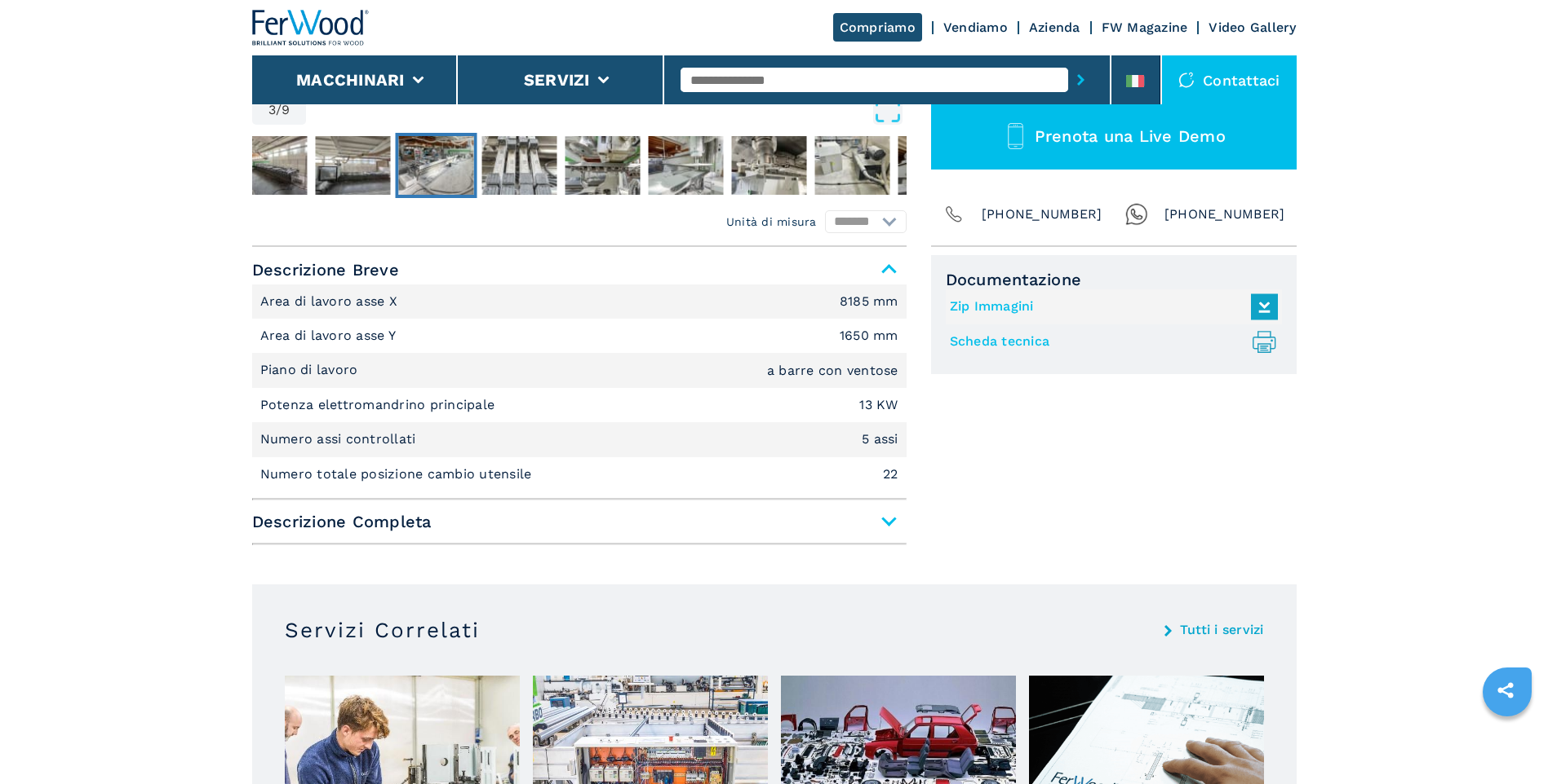
click at [888, 522] on span "Descrizione Completa" at bounding box center [579, 521] width 655 height 29
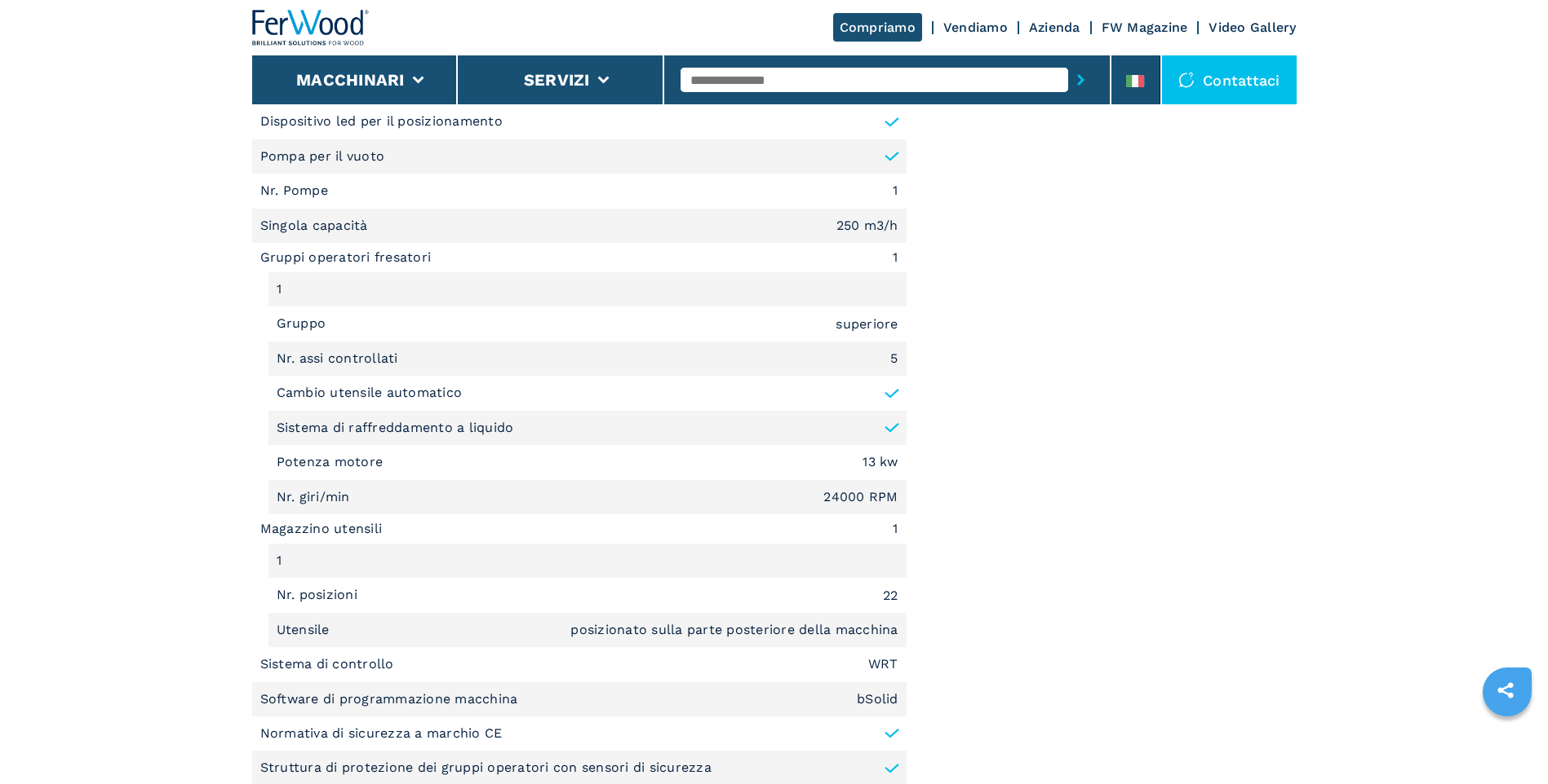
scroll to position [1304, 0]
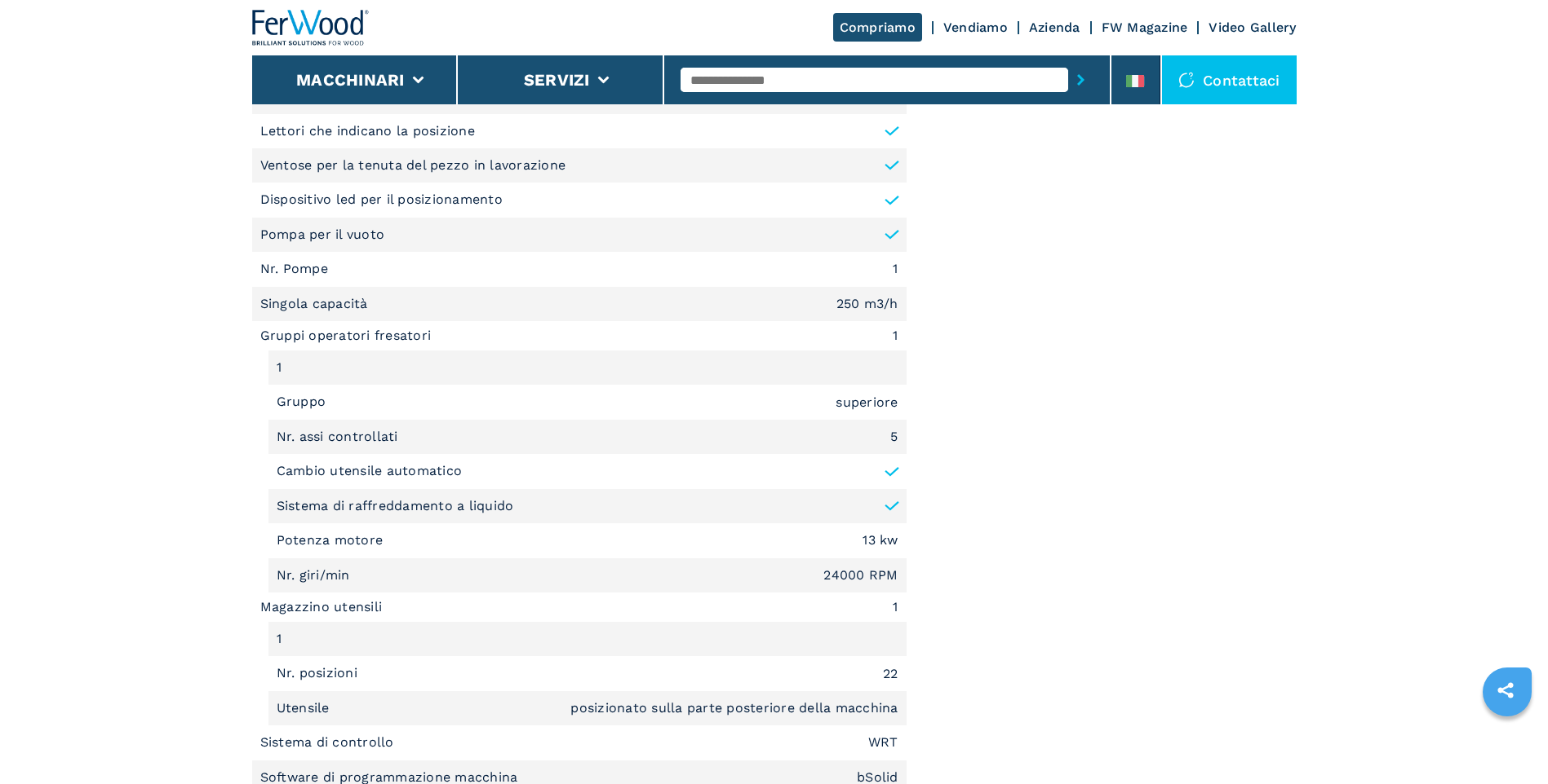
select select "**********"
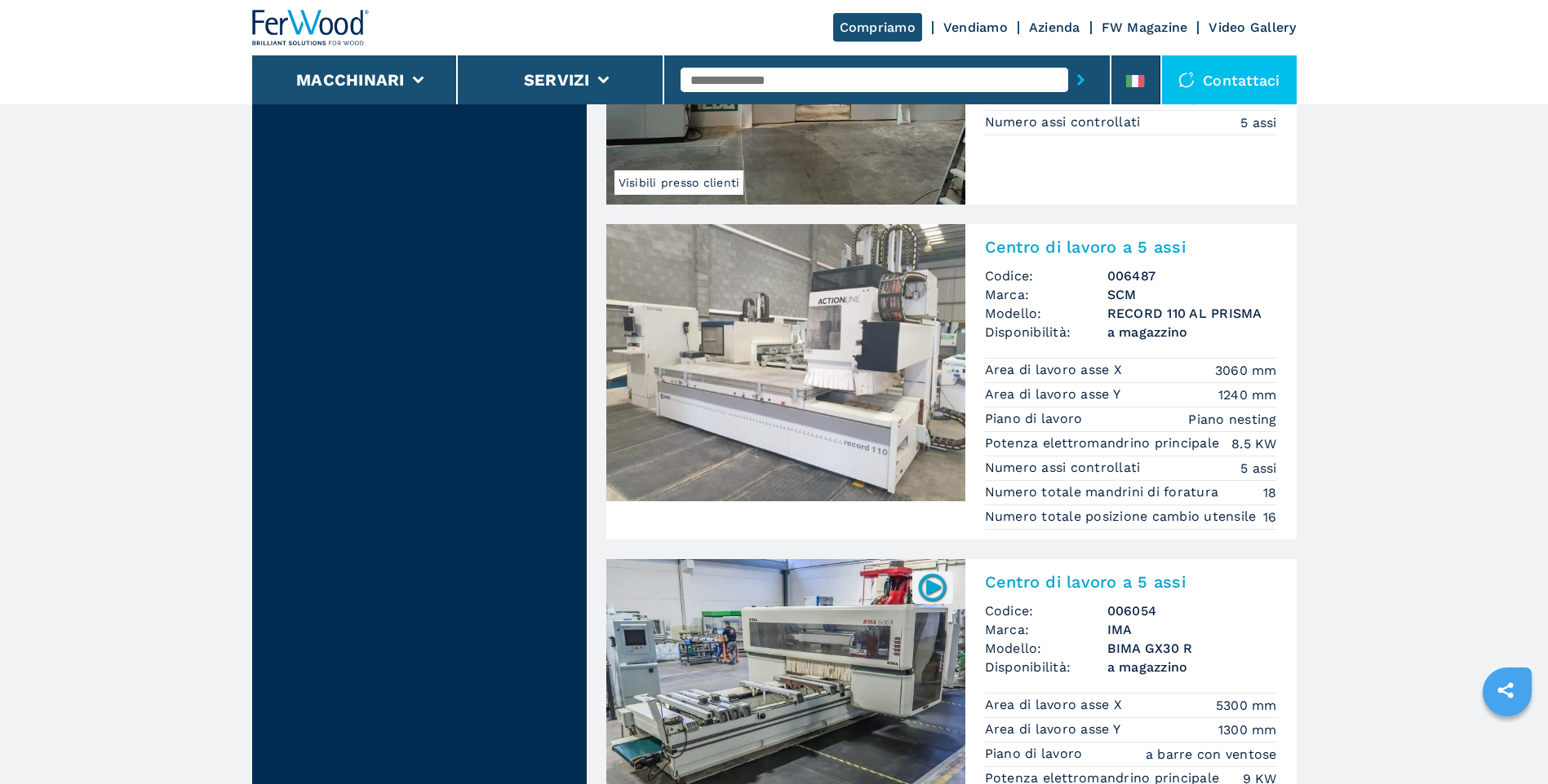
scroll to position [3669, 0]
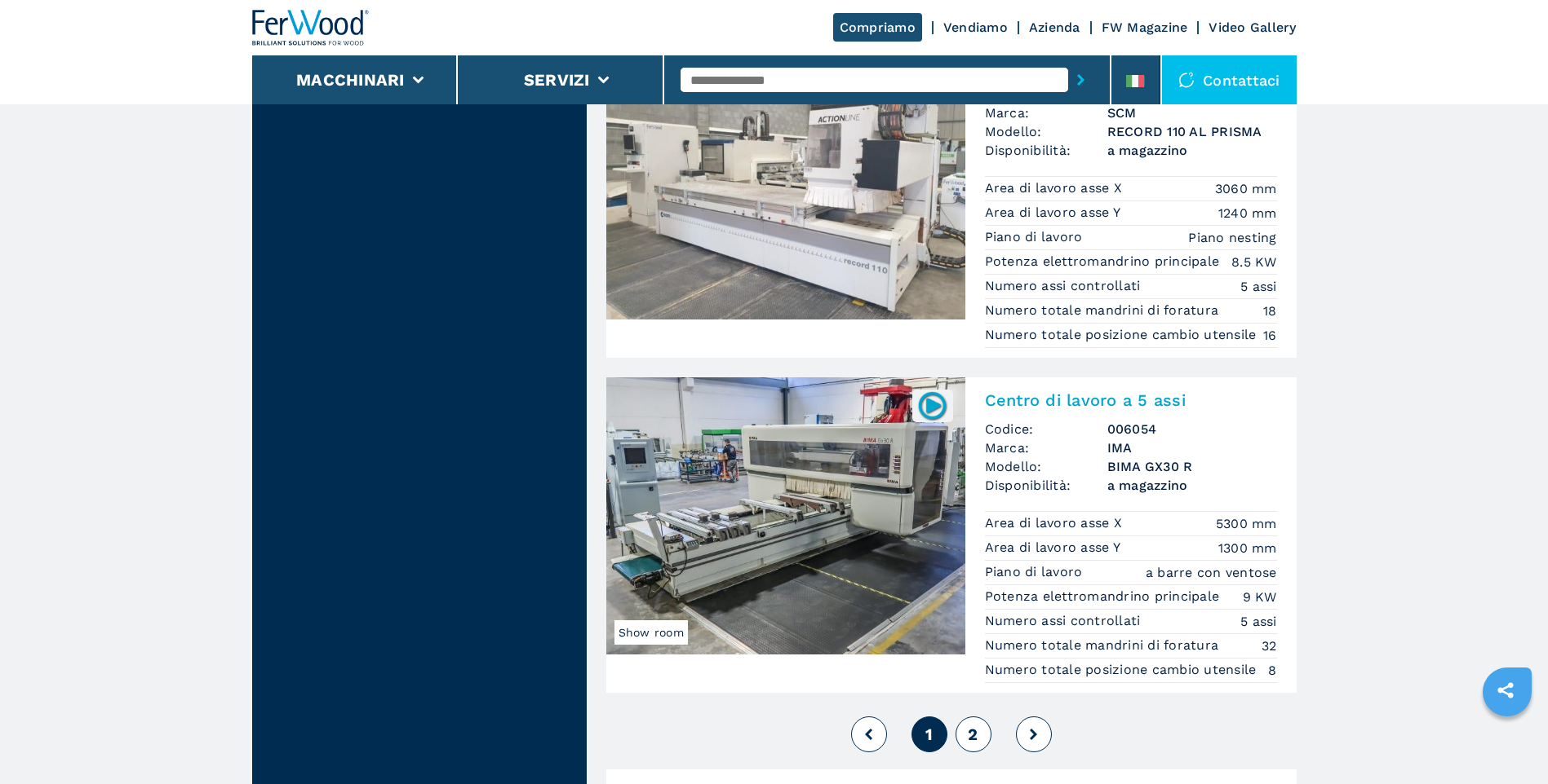
click at [980, 753] on button "2" at bounding box center [973, 735] width 36 height 36
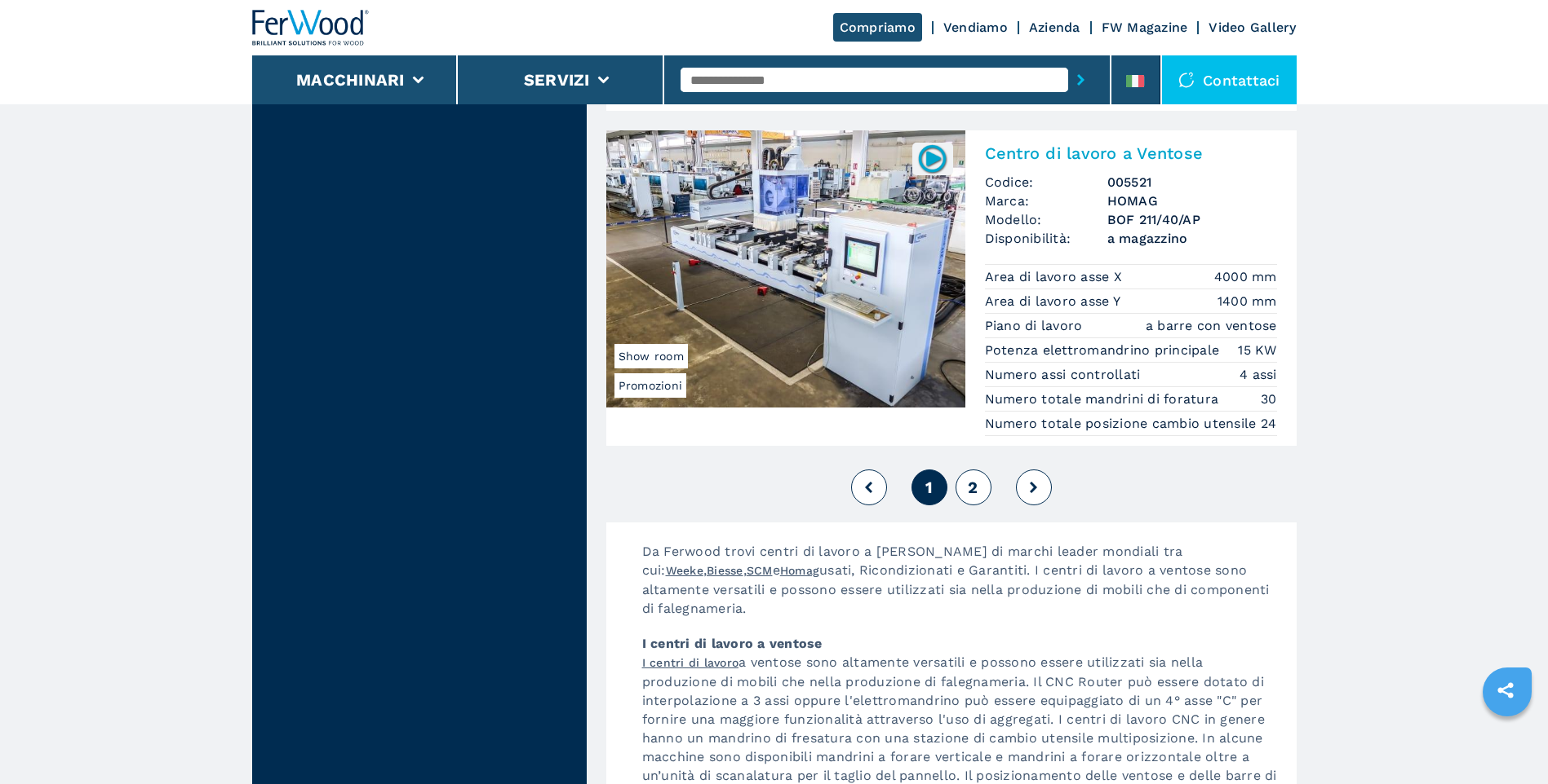
scroll to position [3995, 0]
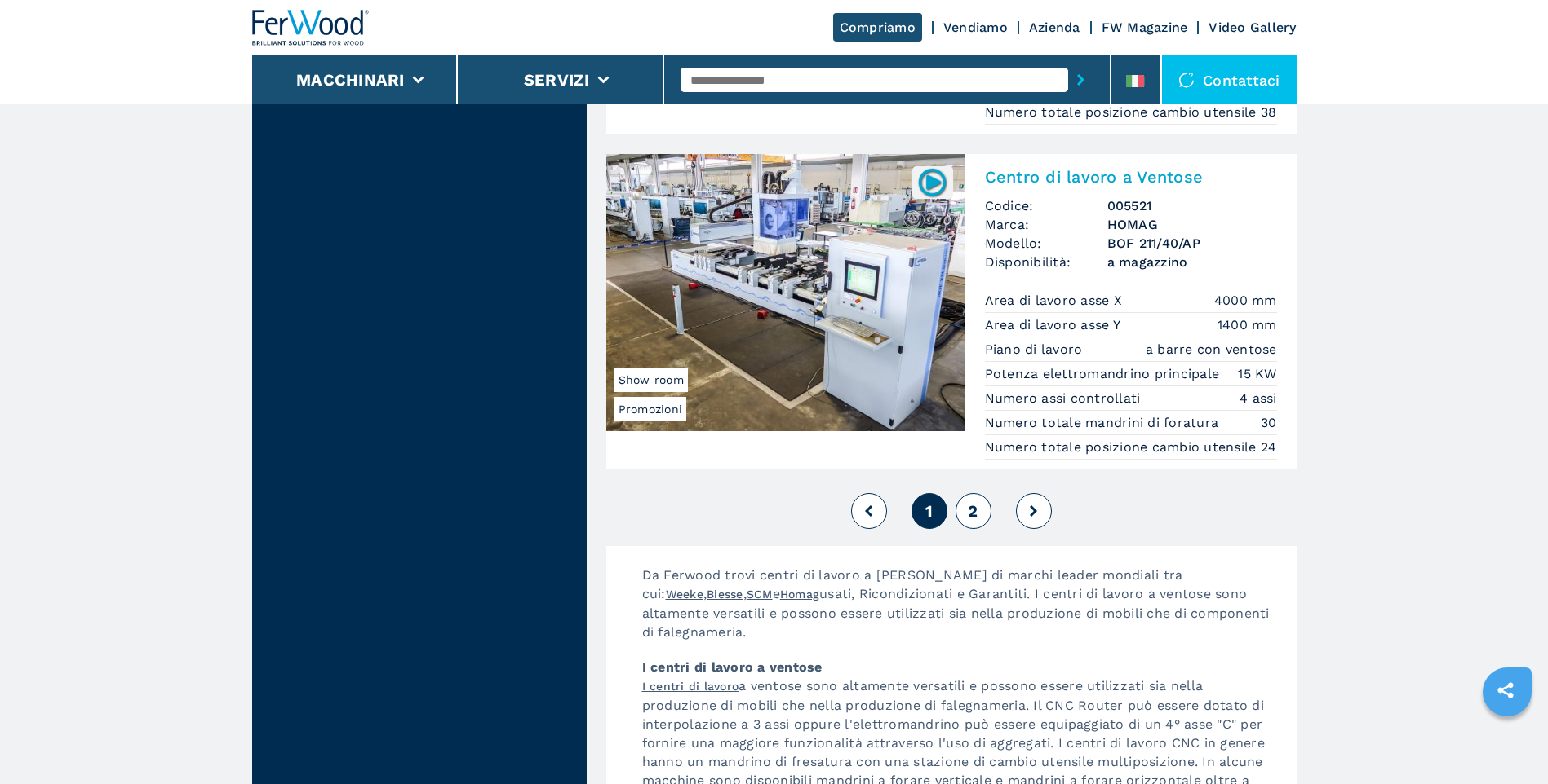
click at [967, 521] on span "2" at bounding box center [972, 511] width 10 height 20
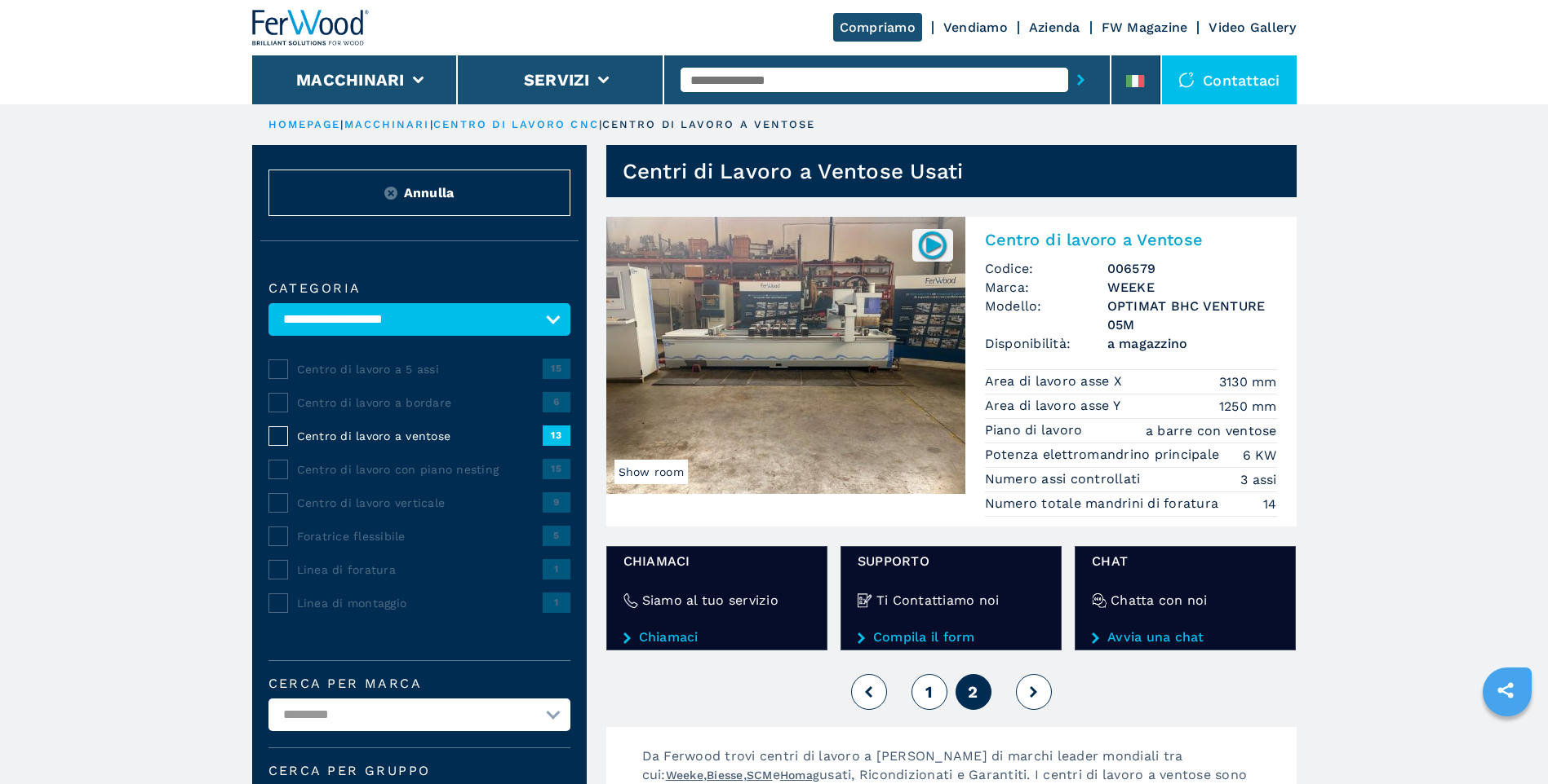
click at [746, 356] on img at bounding box center [785, 356] width 359 height 278
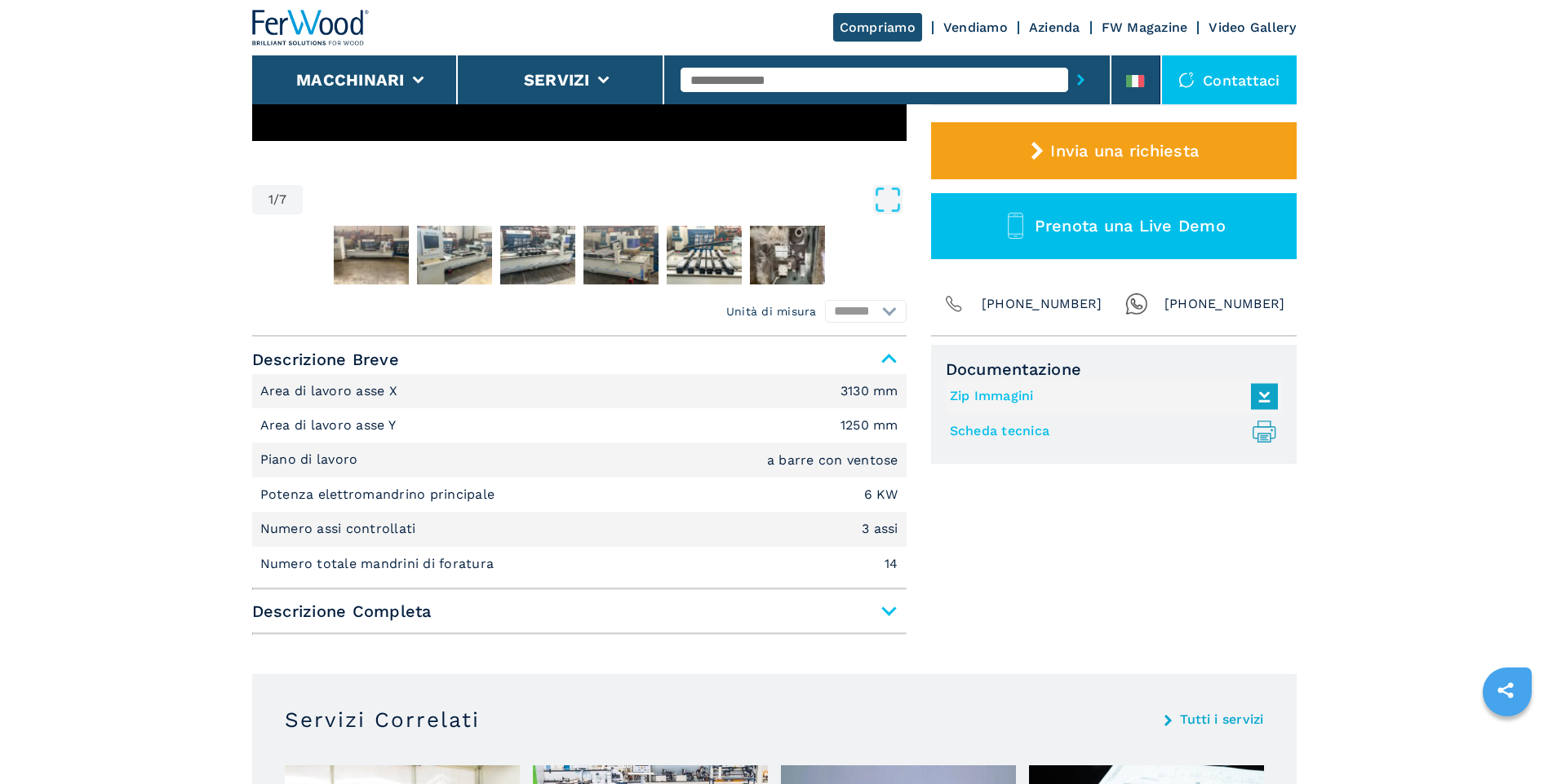
scroll to position [489, 0]
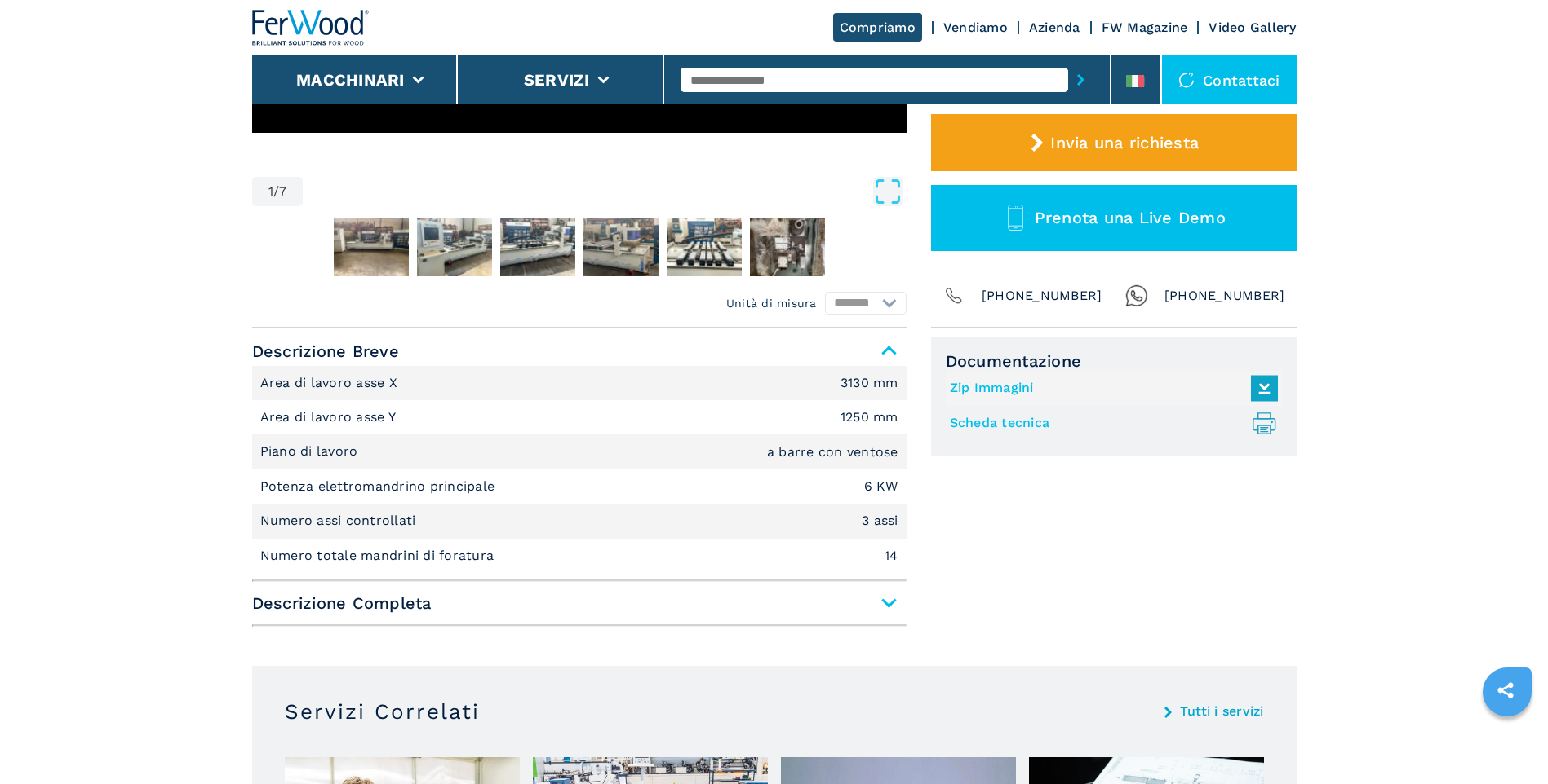
click at [885, 606] on span "Descrizione Completa" at bounding box center [579, 602] width 655 height 29
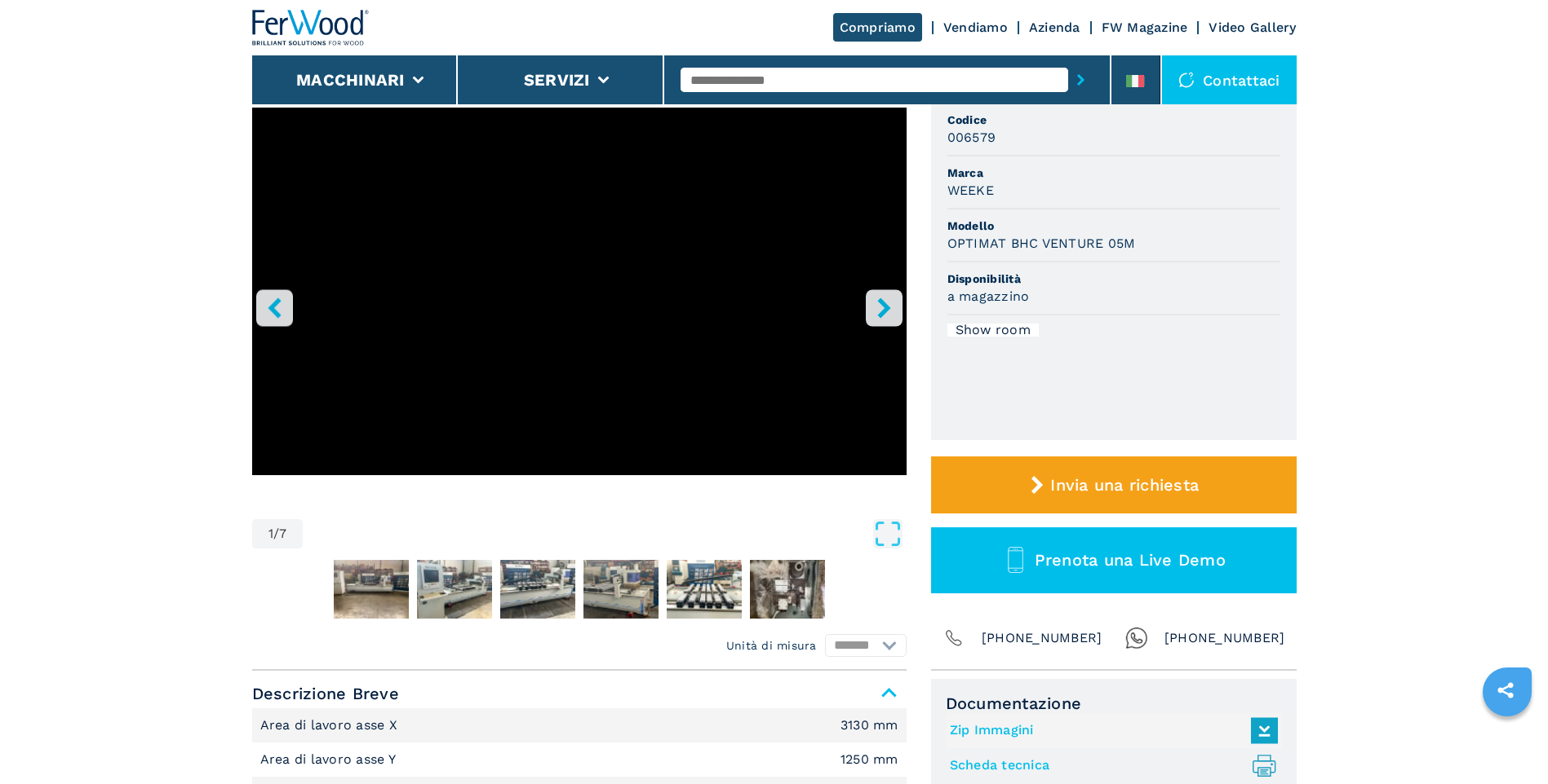
scroll to position [0, 0]
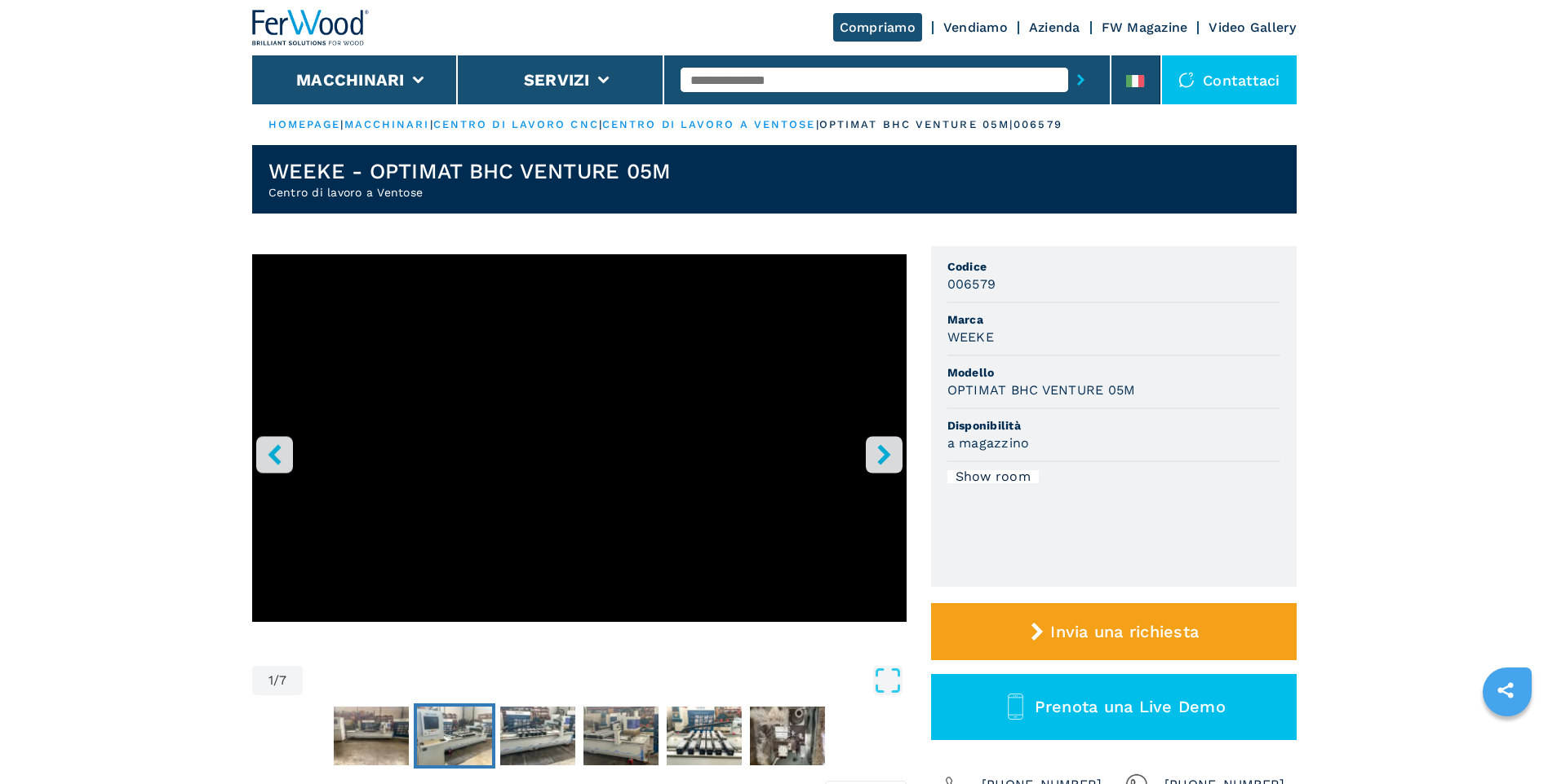
click at [467, 734] on img "Go to Slide 3" at bounding box center [454, 736] width 75 height 59
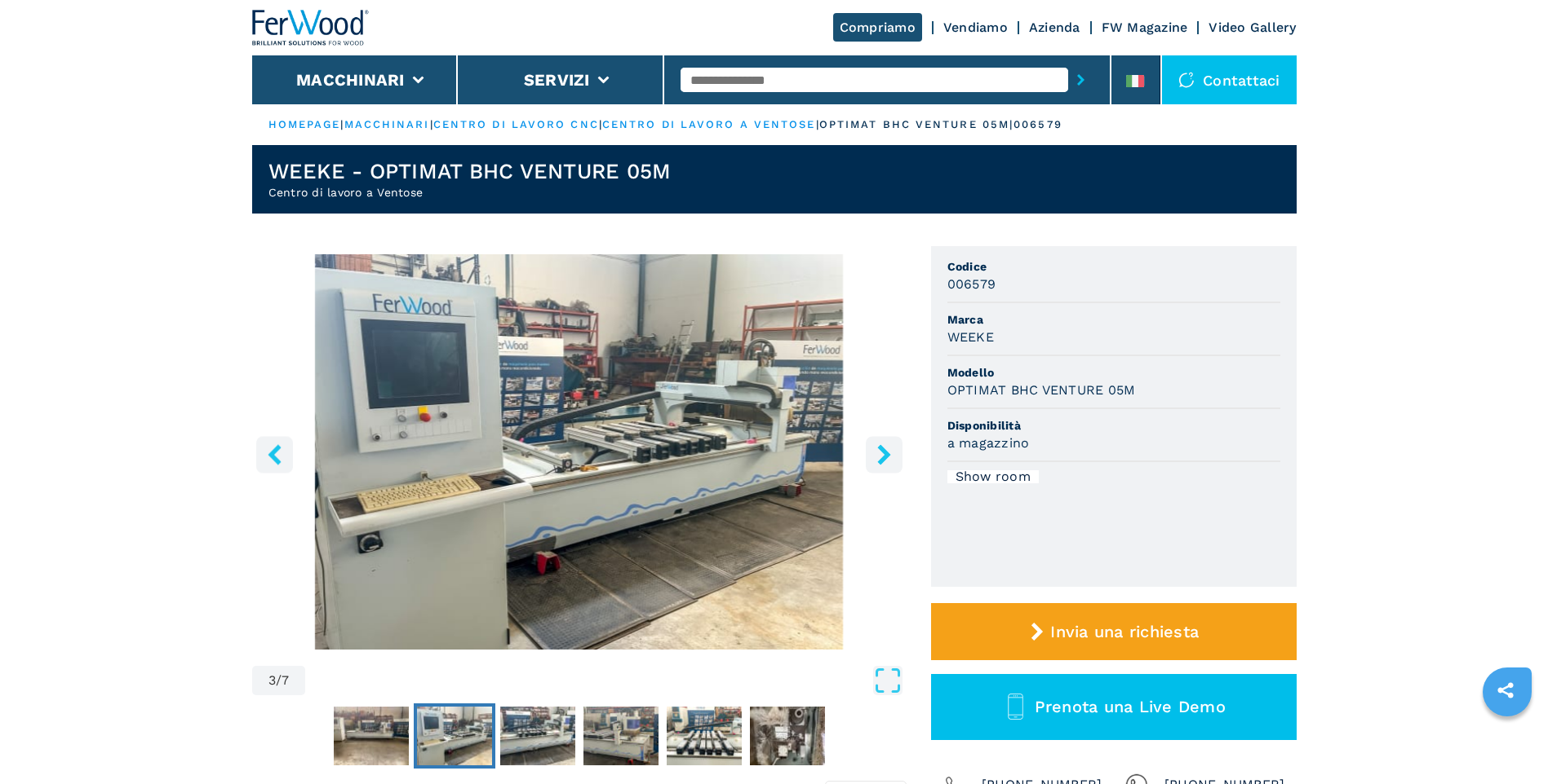
click at [758, 457] on img "Go to Slide 3" at bounding box center [579, 452] width 655 height 395
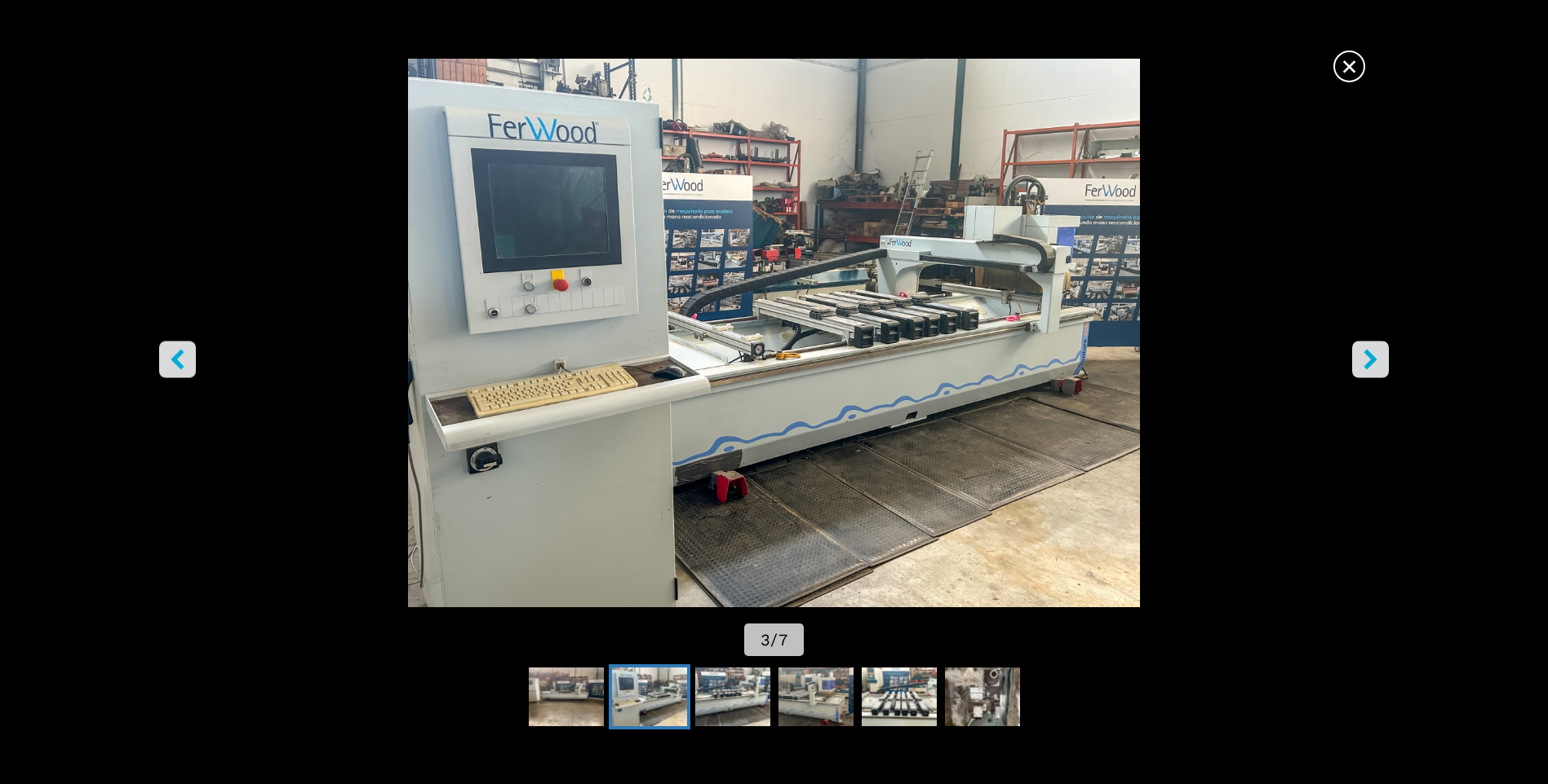
click at [171, 360] on icon "left-button" at bounding box center [177, 360] width 13 height 20
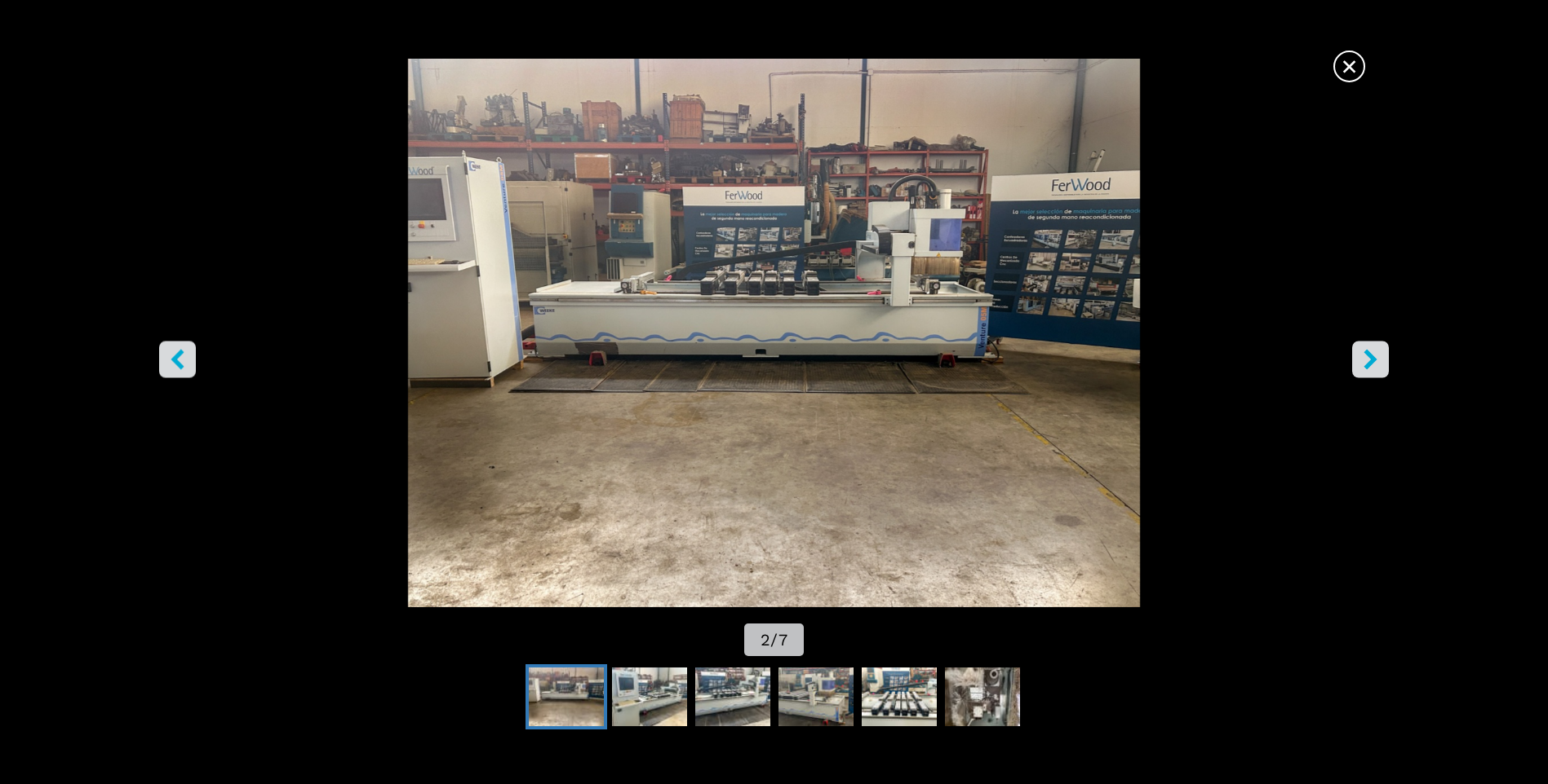
click at [171, 360] on icon "left-button" at bounding box center [177, 360] width 13 height 20
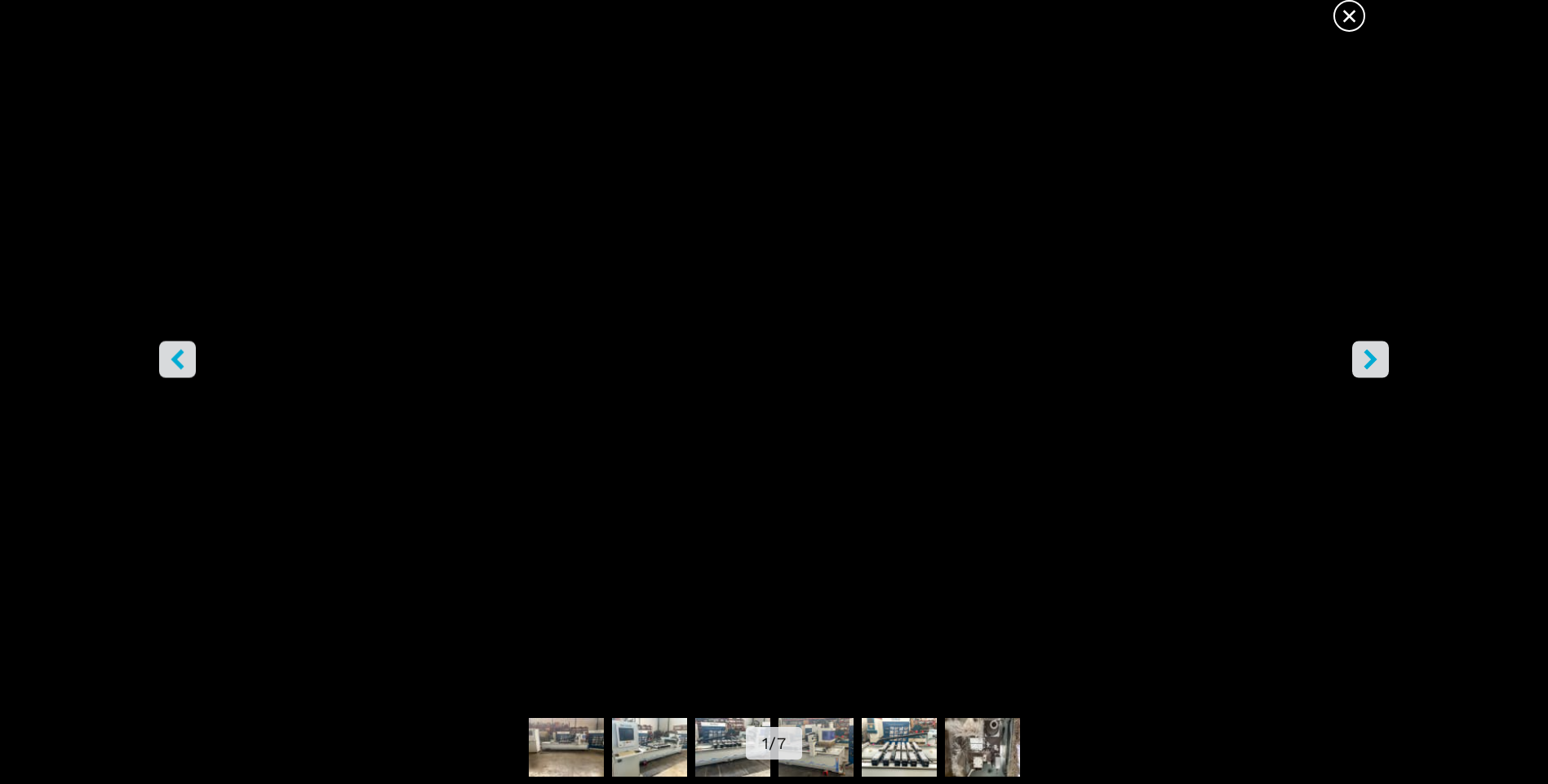
click at [1376, 358] on icon "right-button" at bounding box center [1370, 360] width 20 height 20
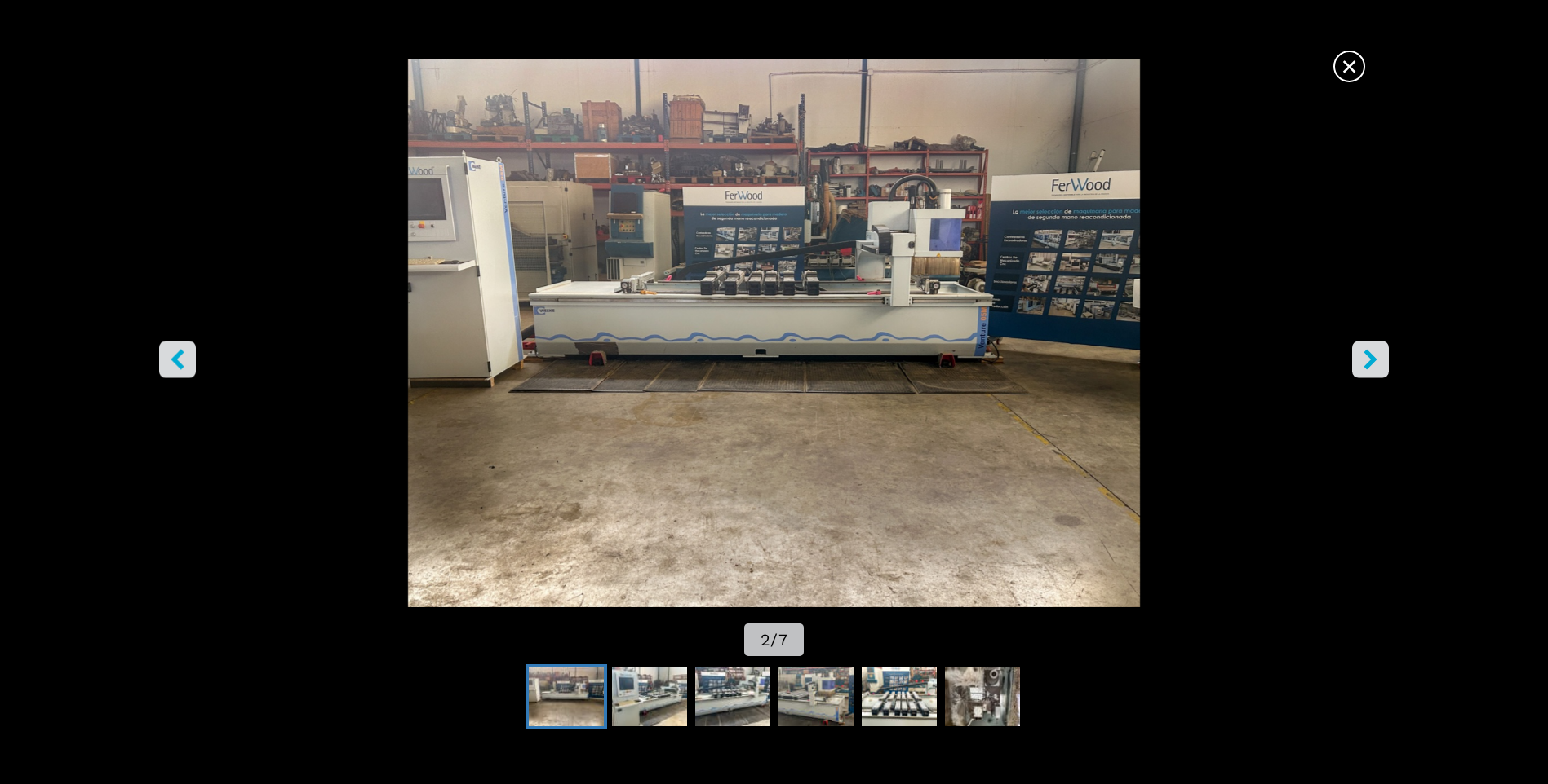
click at [1374, 359] on icon "right-button" at bounding box center [1370, 360] width 13 height 20
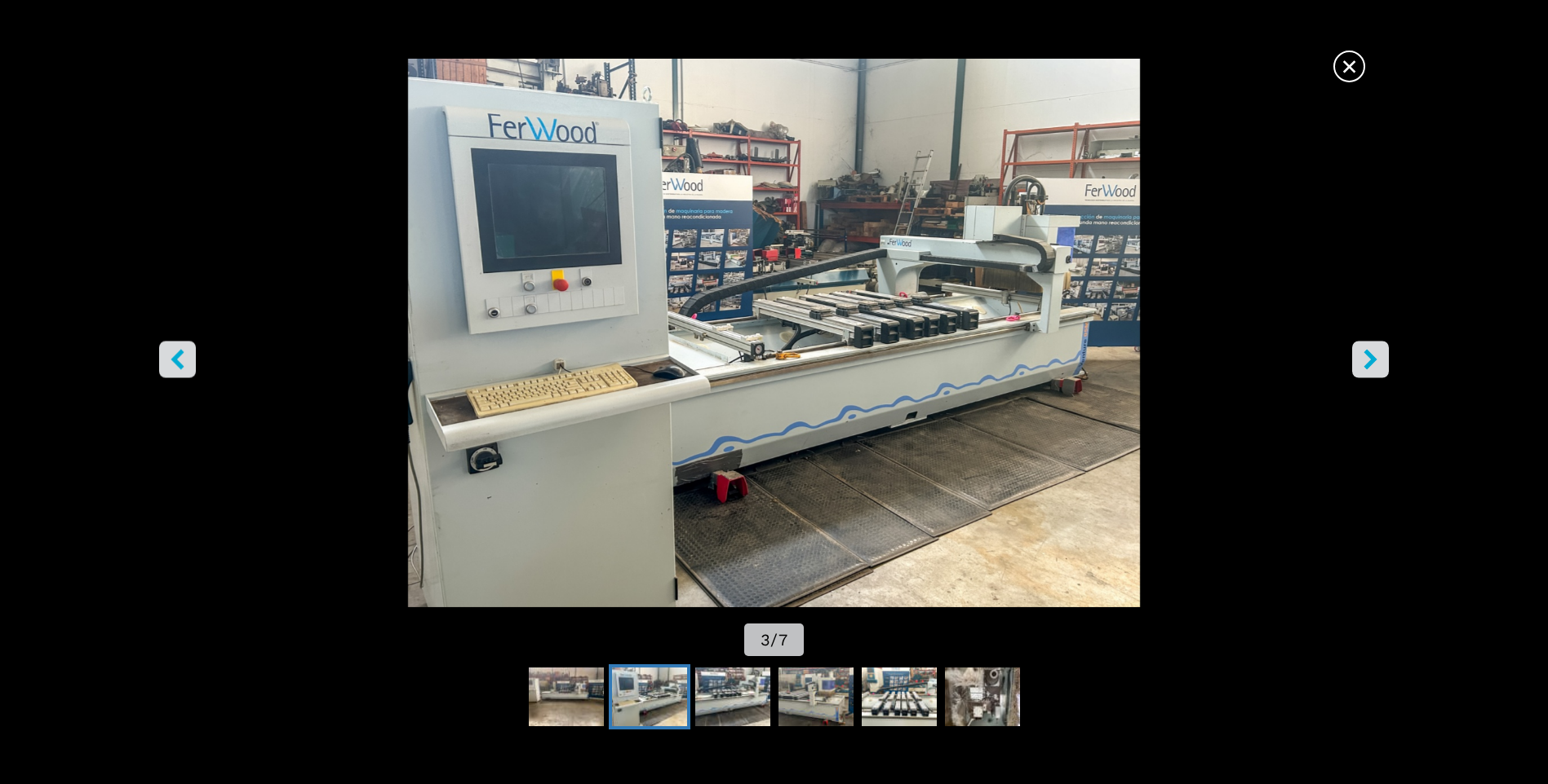
click at [1373, 359] on icon "right-button" at bounding box center [1370, 360] width 13 height 20
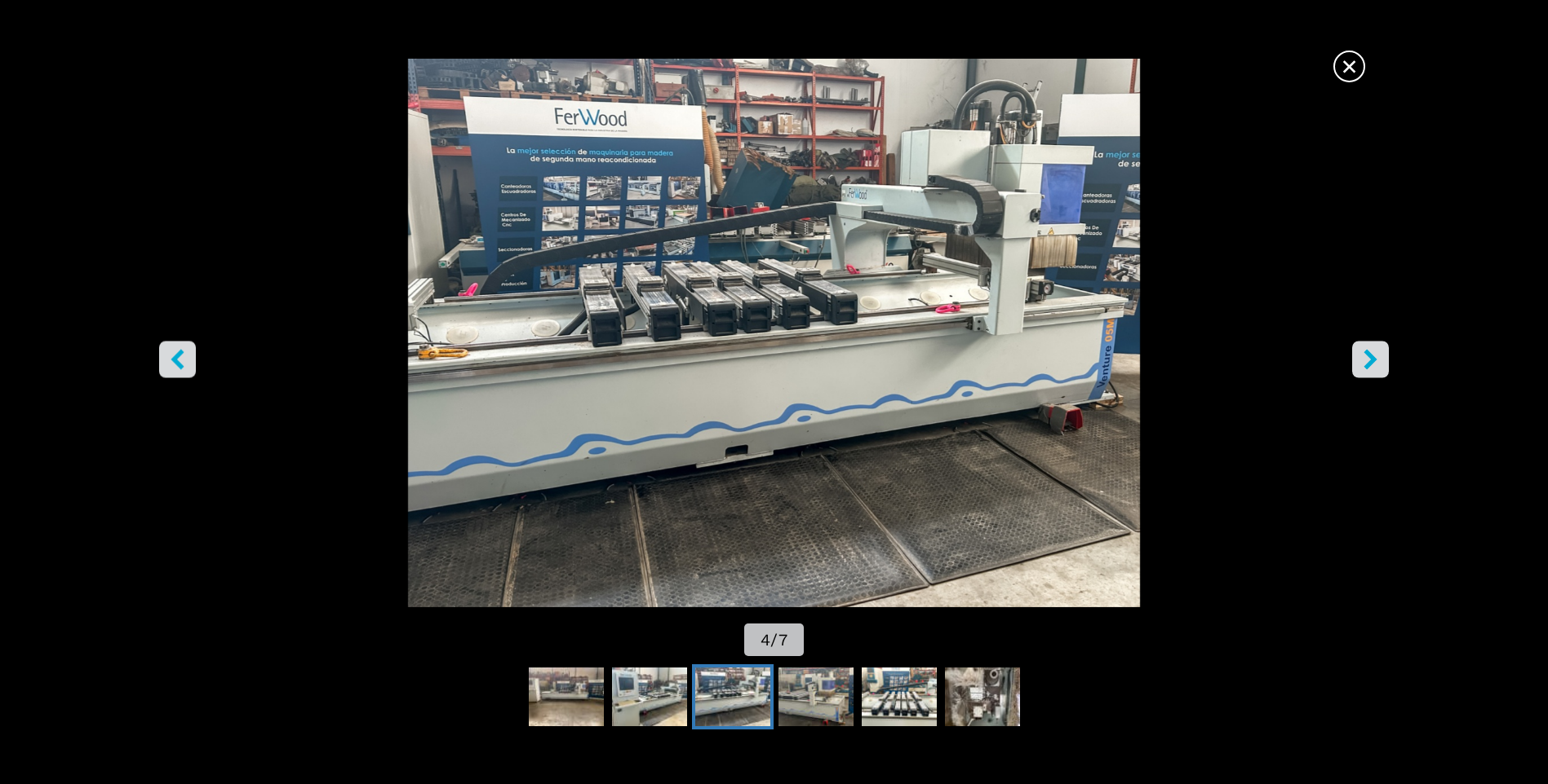
click at [1373, 359] on icon "right-button" at bounding box center [1370, 360] width 13 height 20
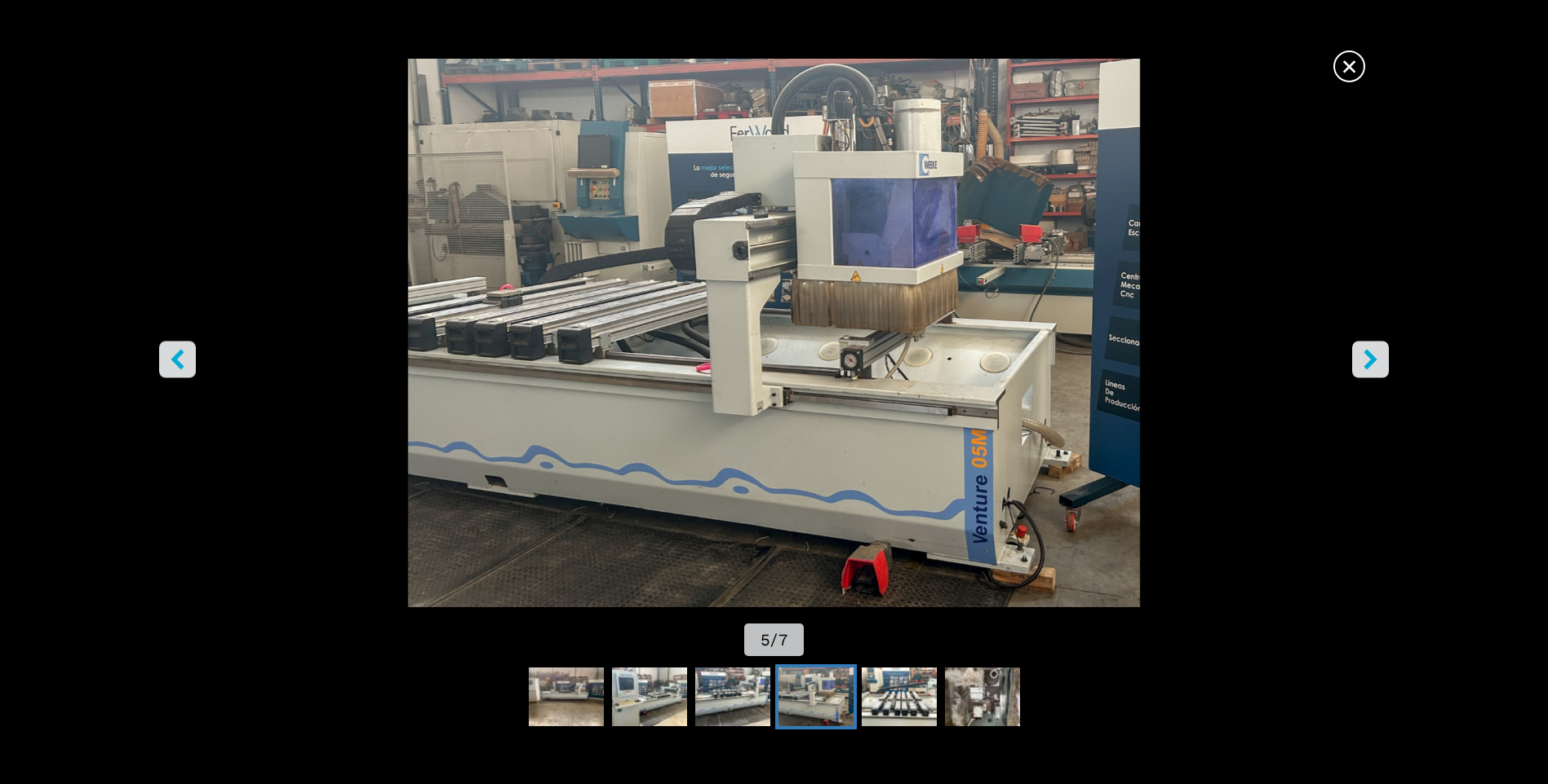
click at [1373, 360] on icon "right-button" at bounding box center [1370, 360] width 13 height 20
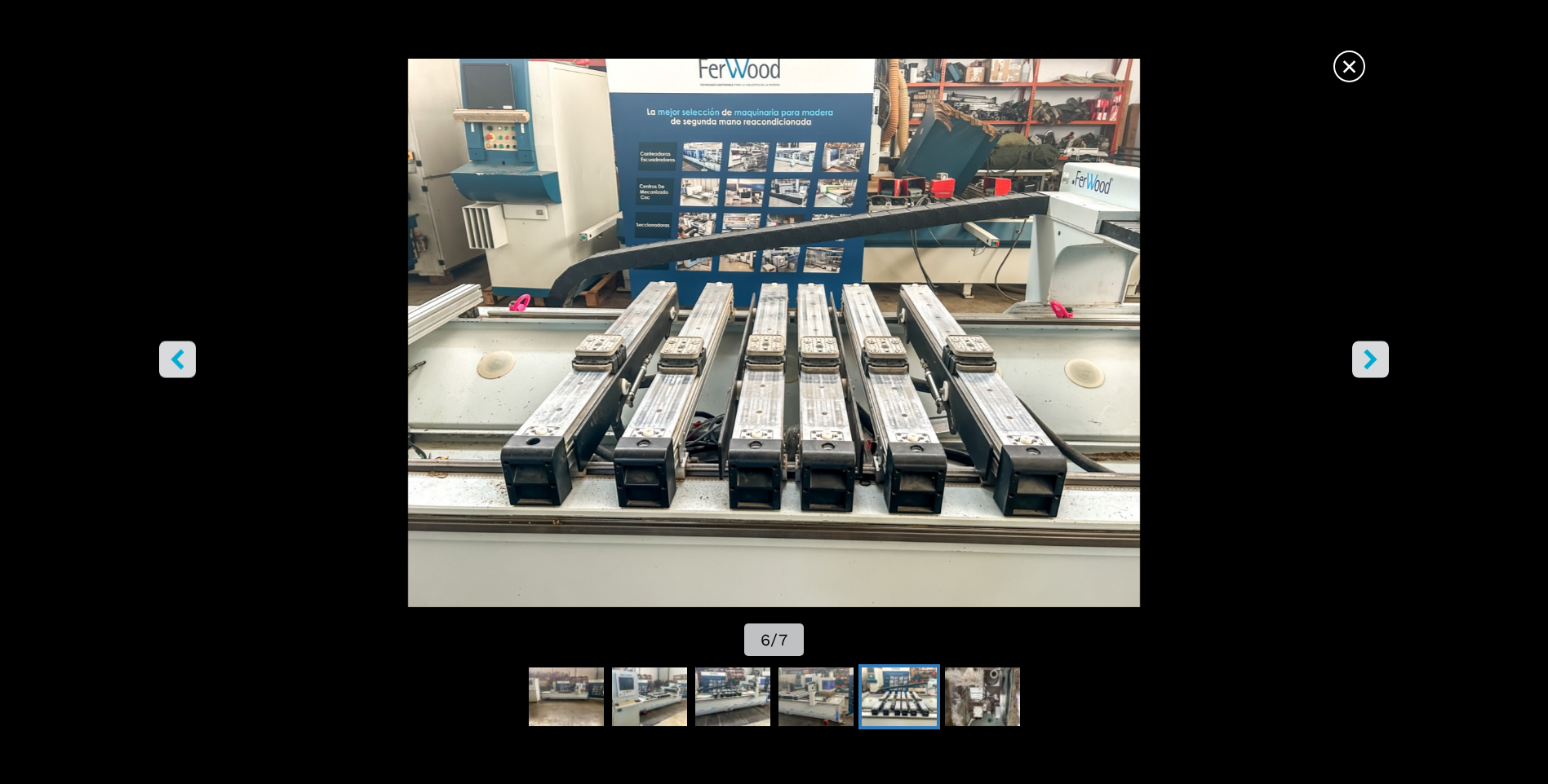
click at [1372, 361] on icon "right-button" at bounding box center [1370, 360] width 13 height 20
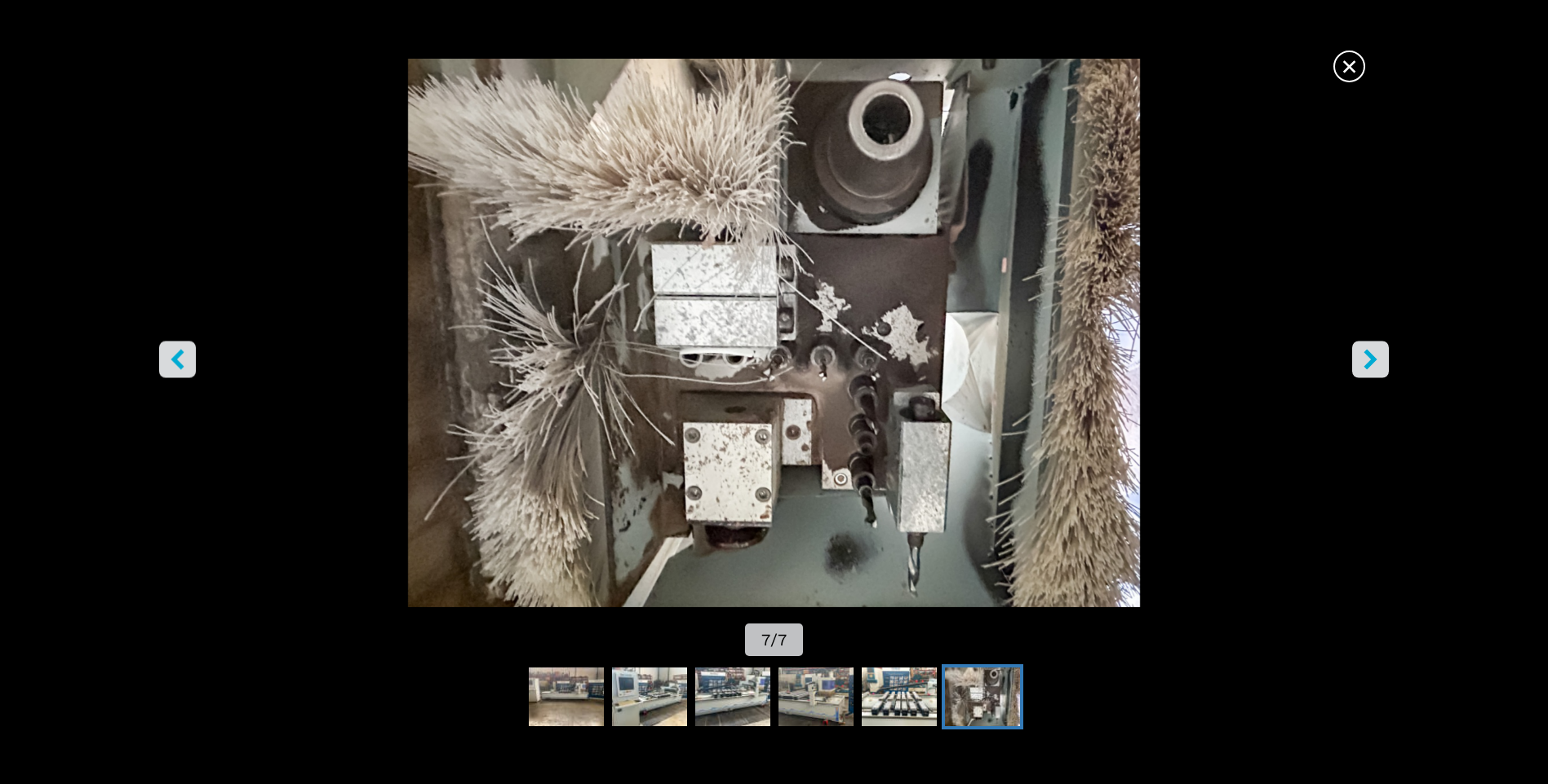
click at [1372, 361] on icon "right-button" at bounding box center [1370, 360] width 13 height 20
